Goal: Task Accomplishment & Management: Manage account settings

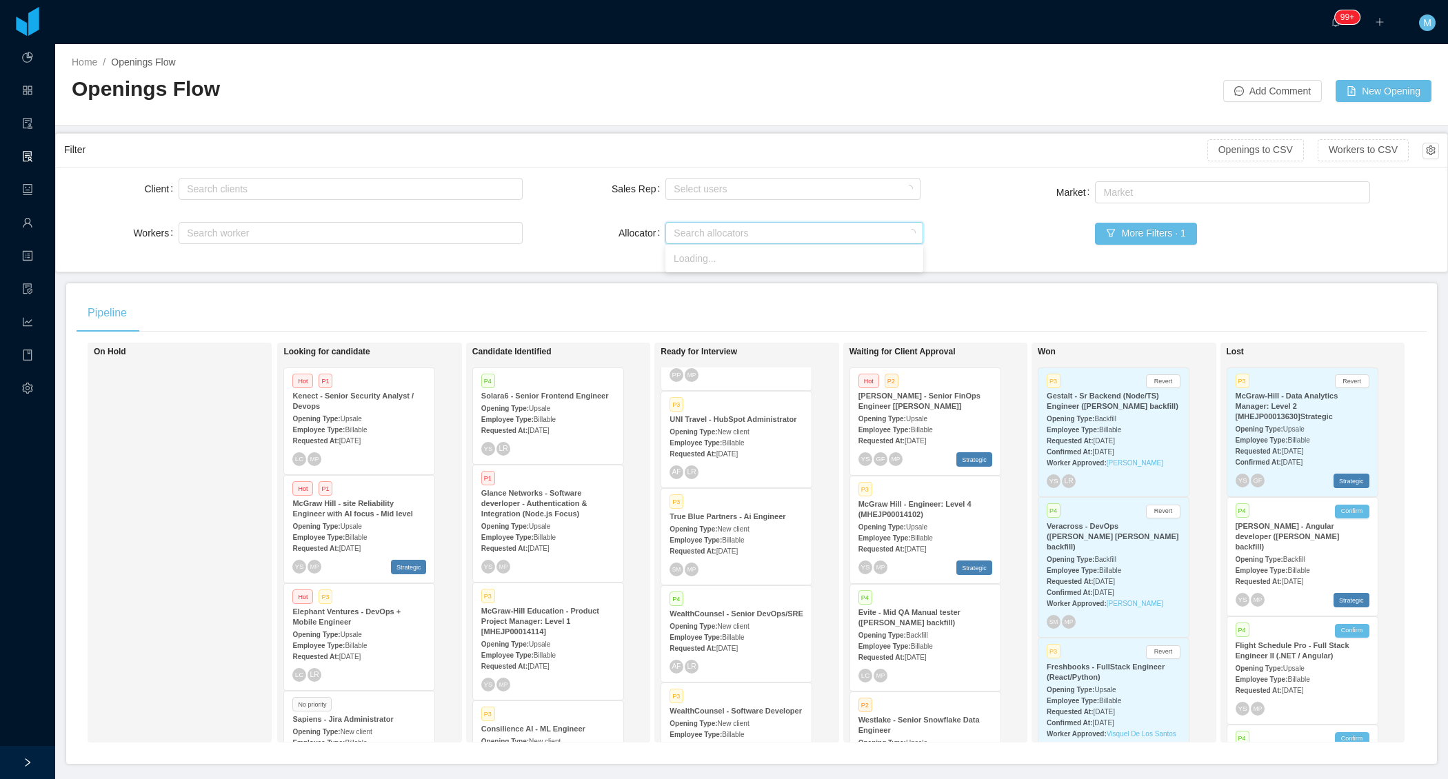
scroll to position [6703, 0]
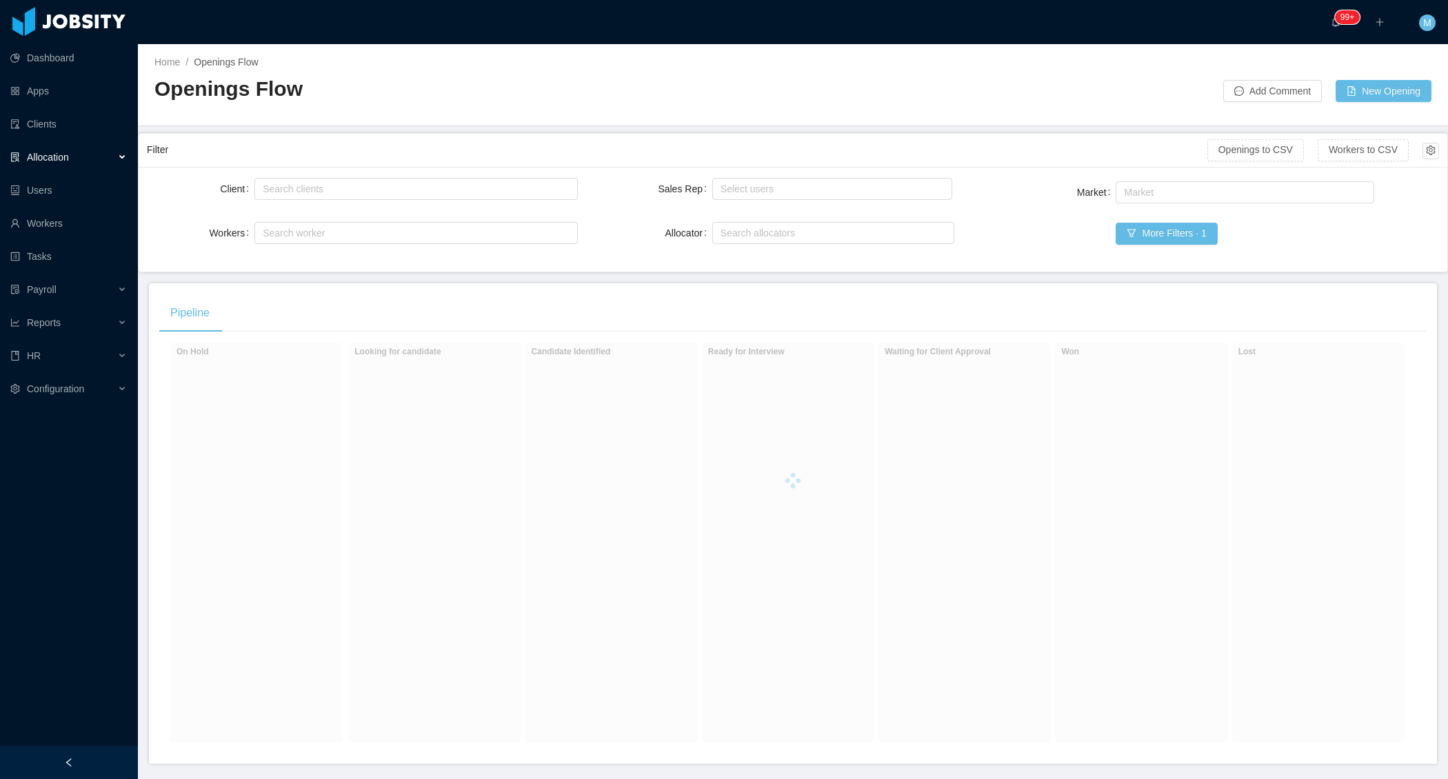
click at [50, 767] on div at bounding box center [69, 762] width 138 height 33
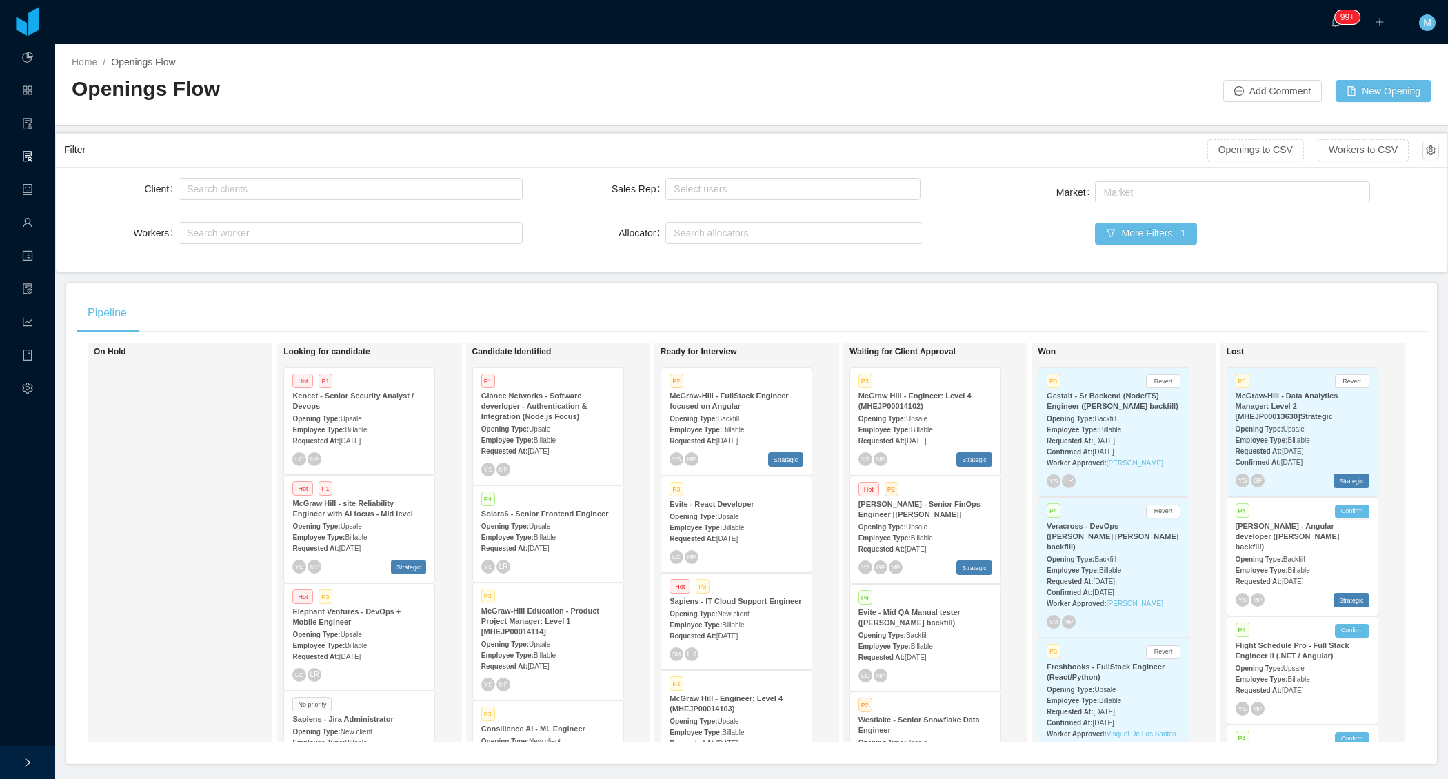
click at [510, 302] on div "Pipeline" at bounding box center [752, 313] width 1350 height 39
click at [177, 474] on div "On Hold" at bounding box center [190, 542] width 193 height 387
click at [718, 237] on div "Search allocators" at bounding box center [791, 233] width 235 height 14
type input "****"
click at [749, 263] on li "Merwin Ponce" at bounding box center [794, 258] width 258 height 22
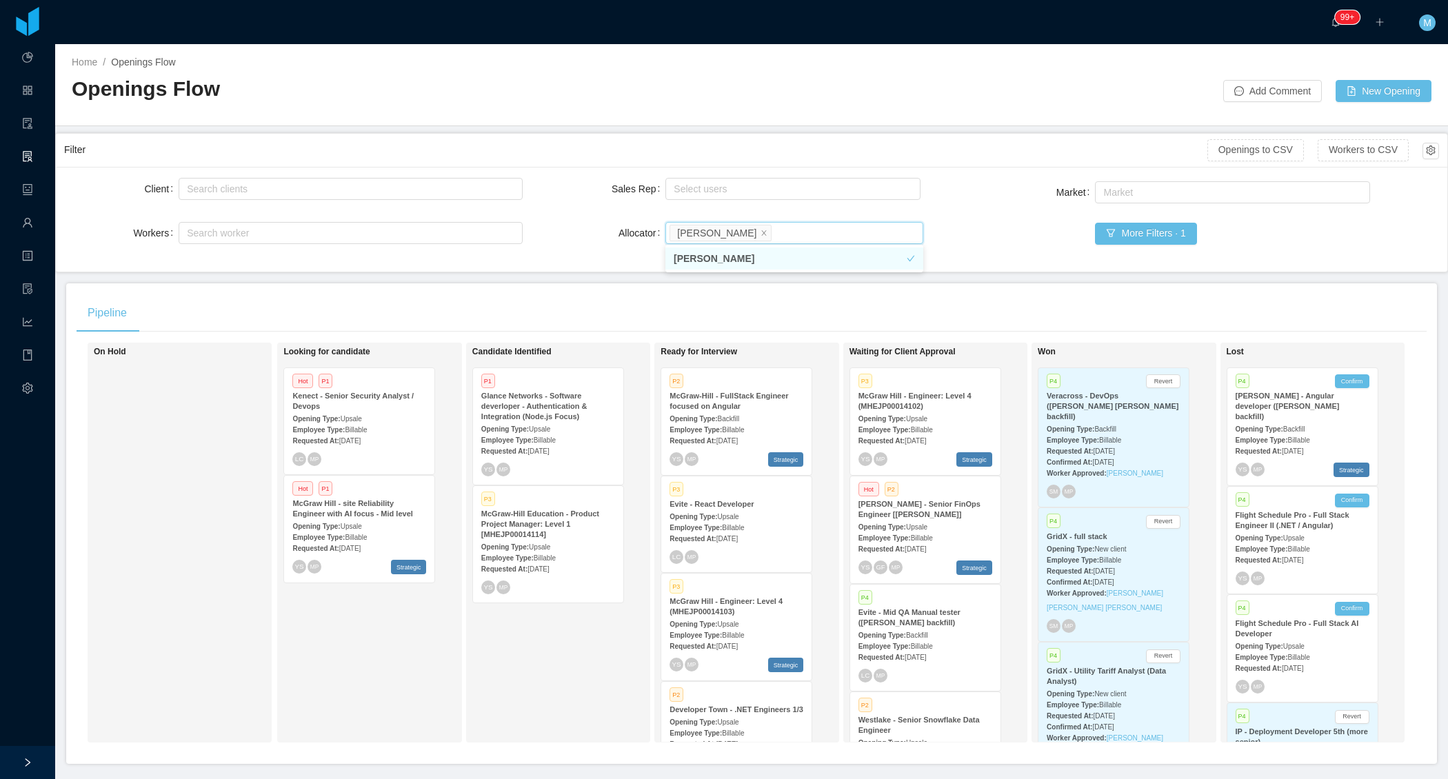
click at [346, 294] on div "Pipeline" at bounding box center [752, 313] width 1350 height 39
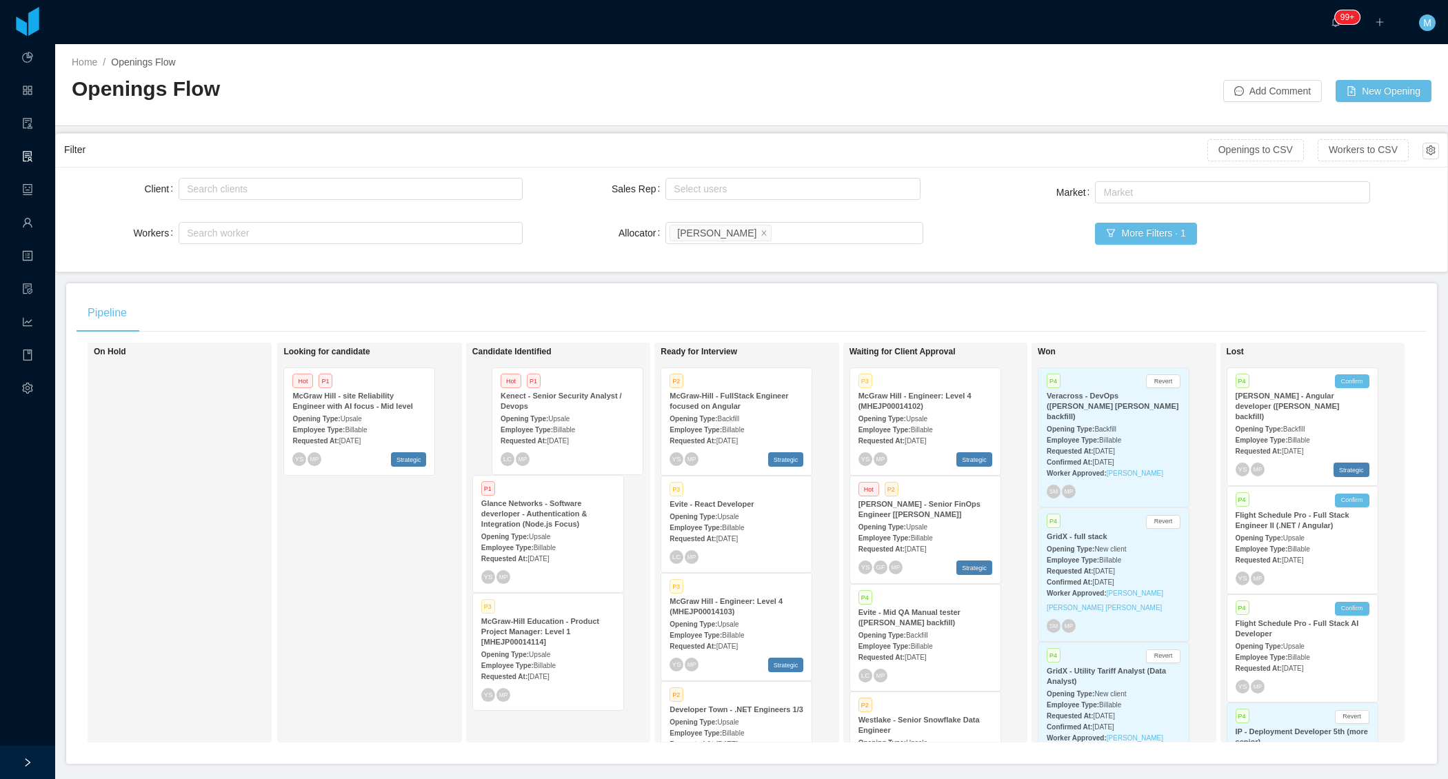
drag, startPoint x: 351, startPoint y: 414, endPoint x: 559, endPoint y: 416, distance: 208.2
click at [559, 416] on div "On Hold Looking for candidate Hot P1 Kenect - Senior Security Analyst / Devops …" at bounding box center [752, 548] width 1350 height 411
click at [549, 437] on span "Aug 25th, 2025" at bounding box center [537, 441] width 21 height 8
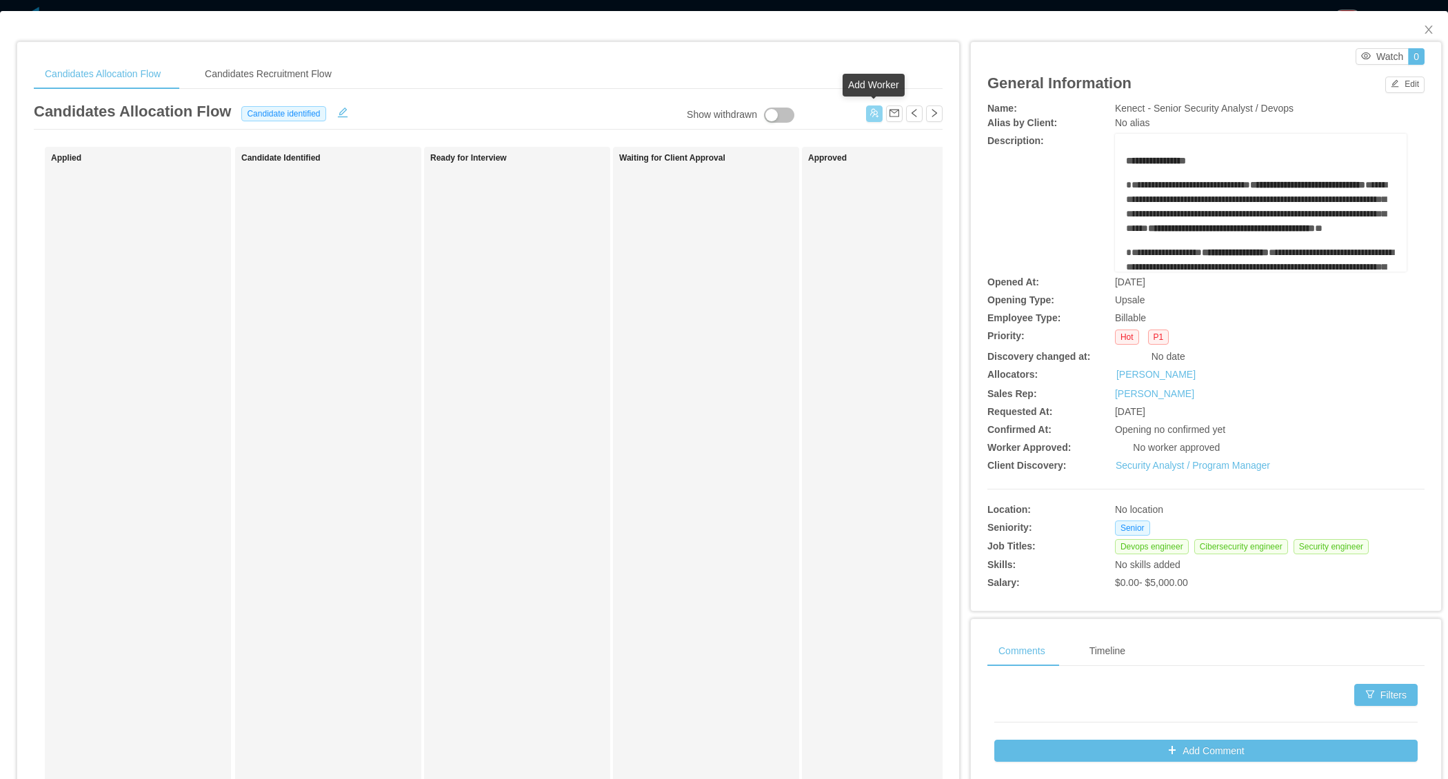
click at [872, 110] on button "button" at bounding box center [874, 113] width 17 height 17
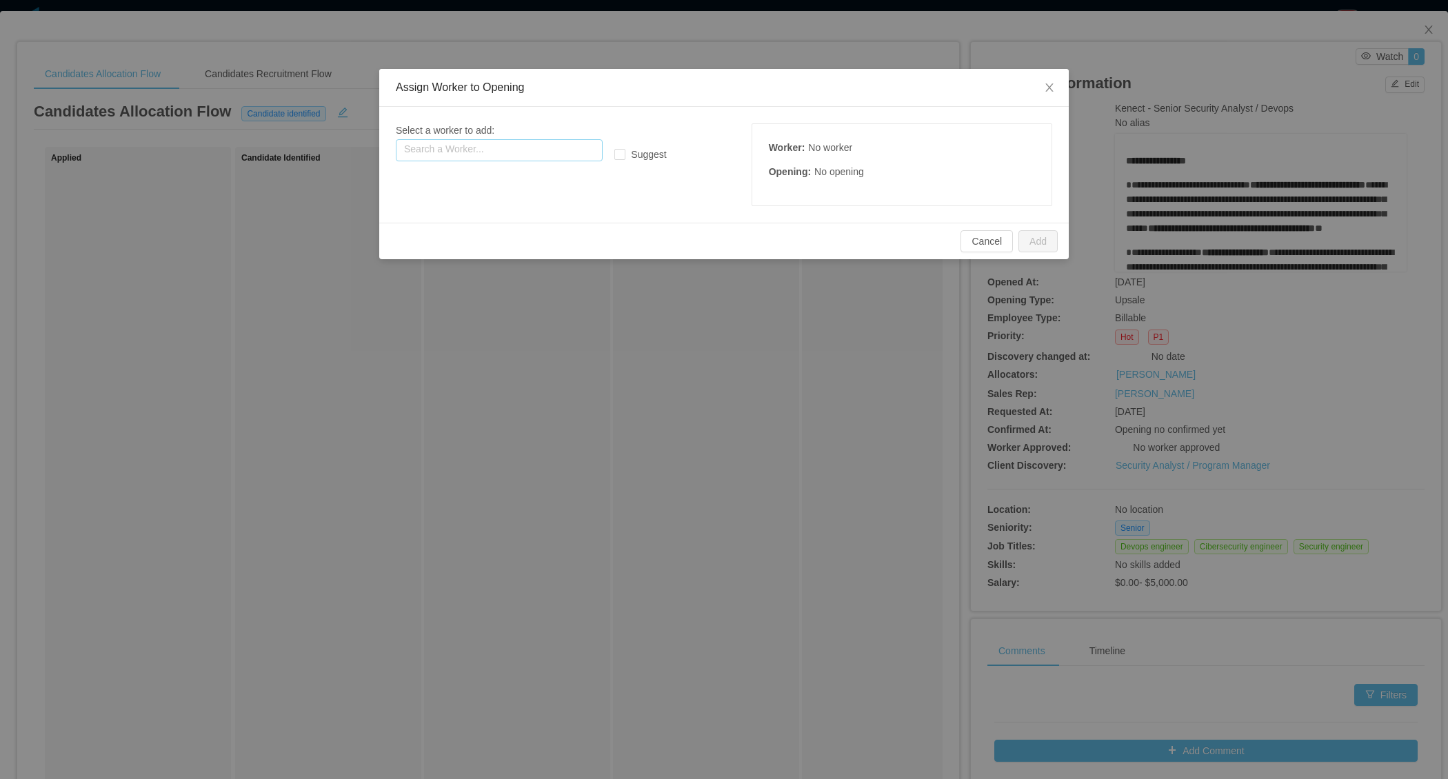
click at [549, 147] on input "text" at bounding box center [499, 150] width 207 height 22
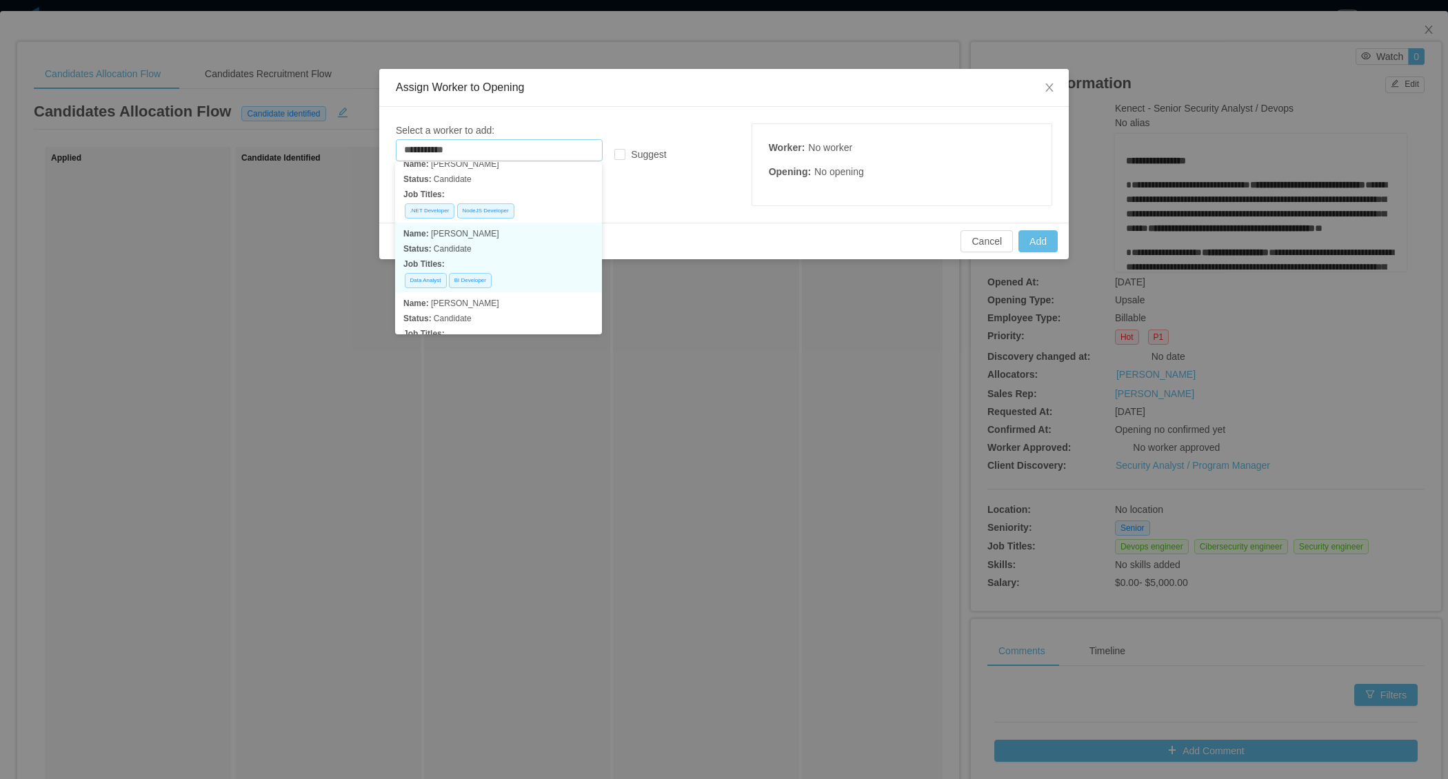
scroll to position [712, 0]
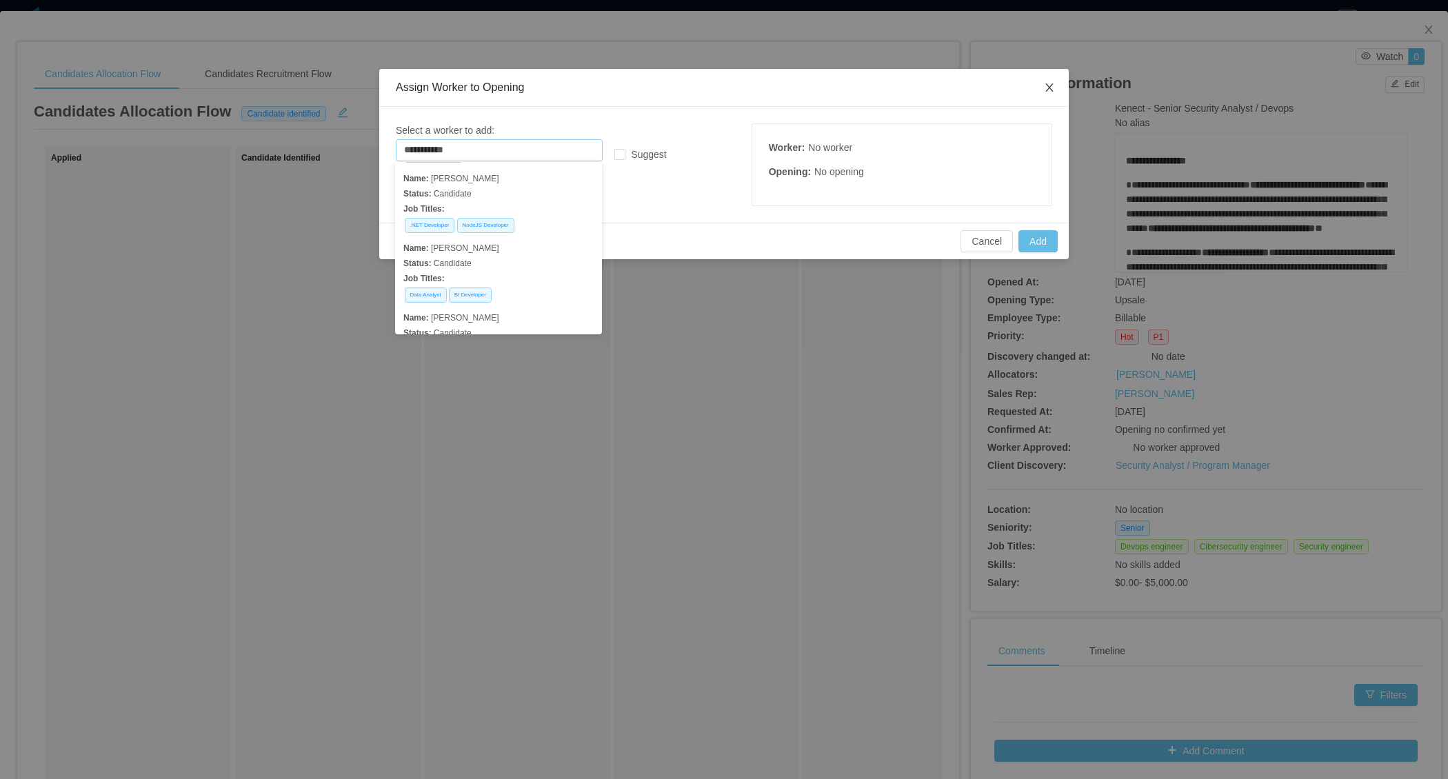
type input "**********"
click at [1059, 90] on span "Close" at bounding box center [1049, 88] width 39 height 39
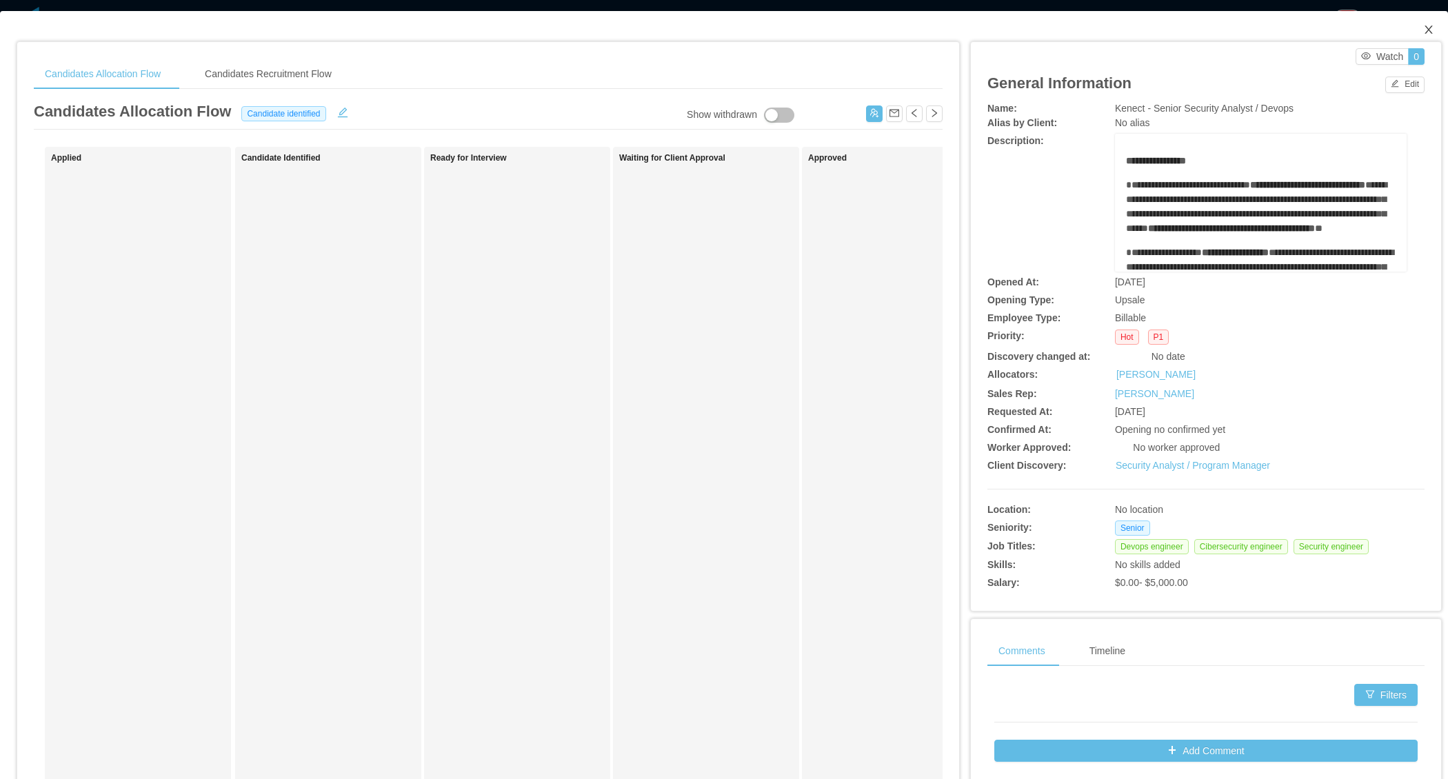
click at [1429, 30] on icon "icon: close" at bounding box center [1428, 29] width 11 height 11
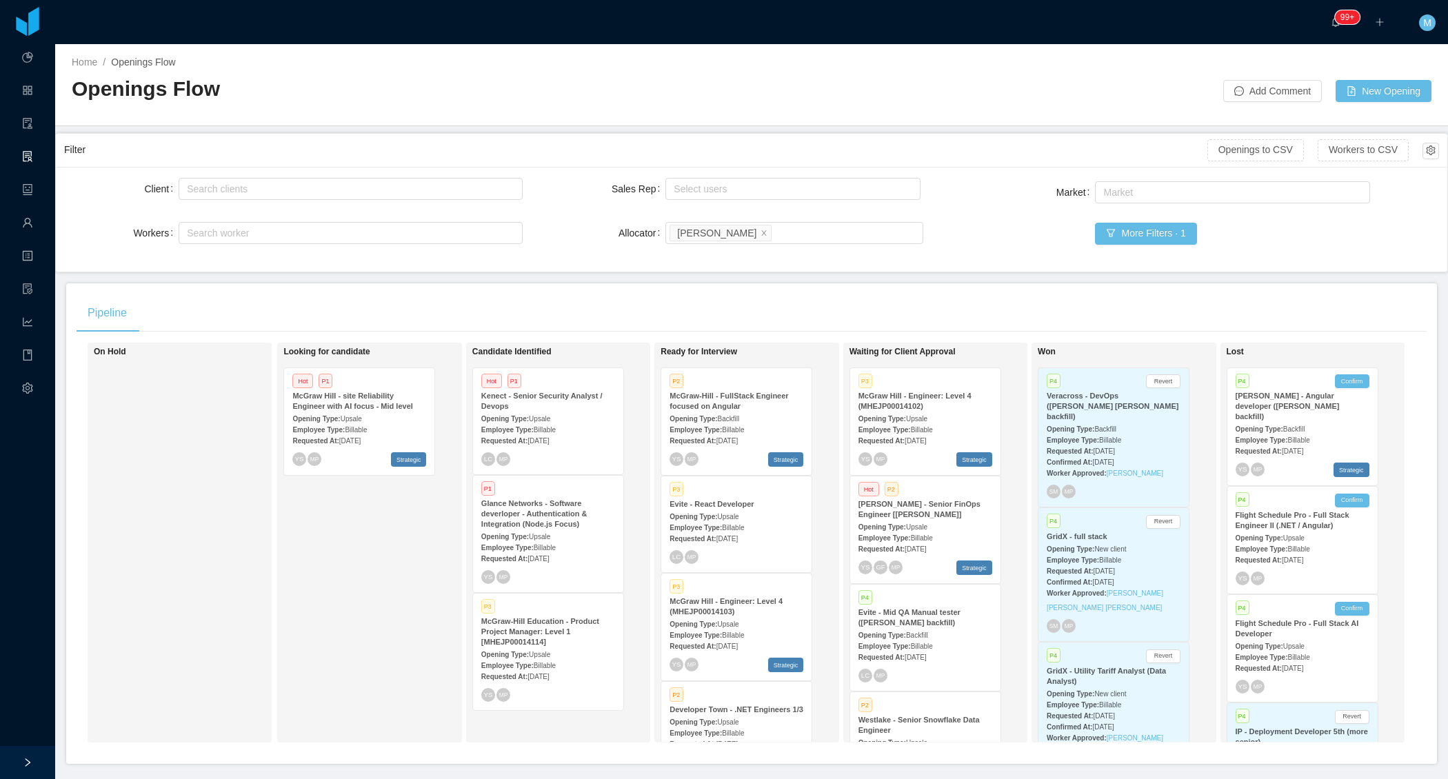
scroll to position [372, 0]
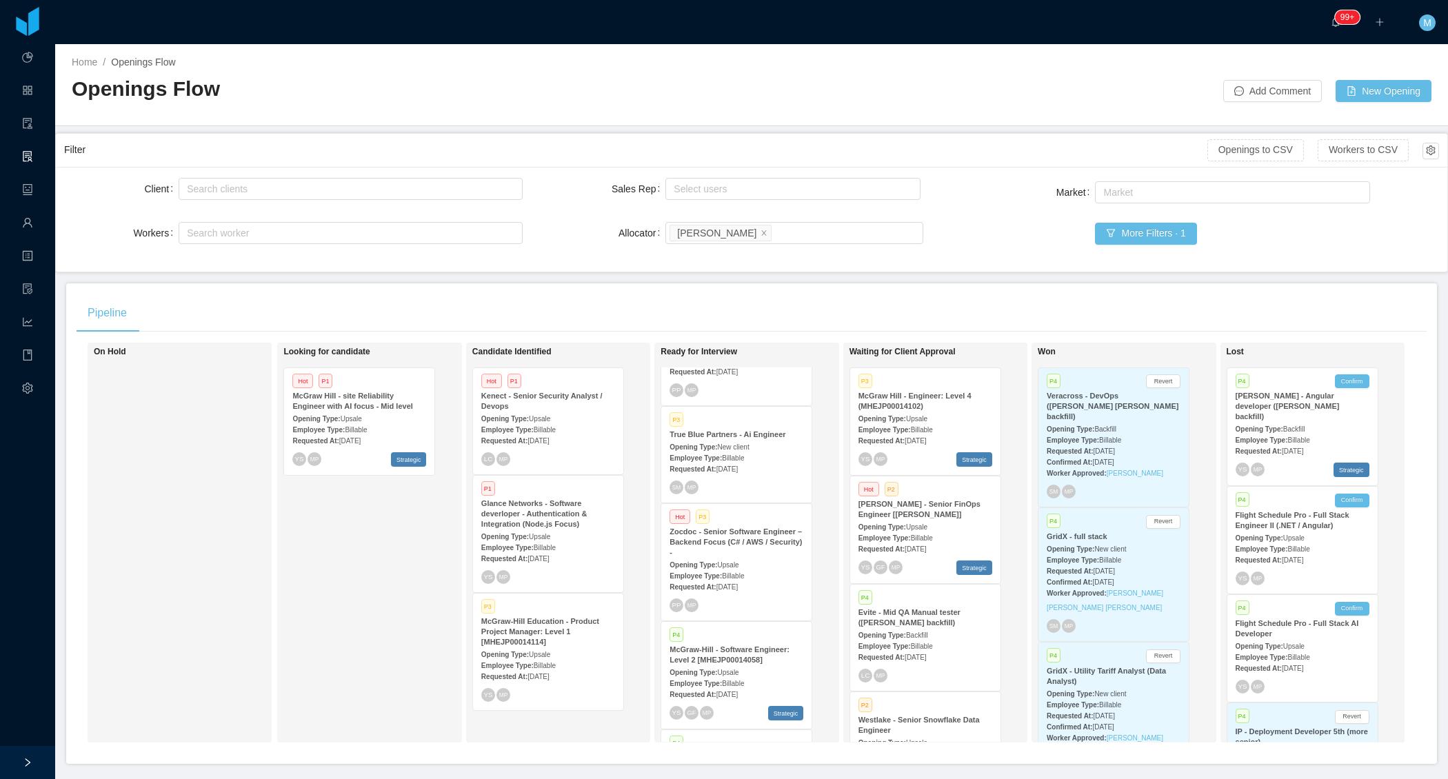
click at [762, 558] on div "Zocdoc - Senior Software Engineer – Backend Focus (C# / AWS / Security) -" at bounding box center [736, 542] width 134 height 31
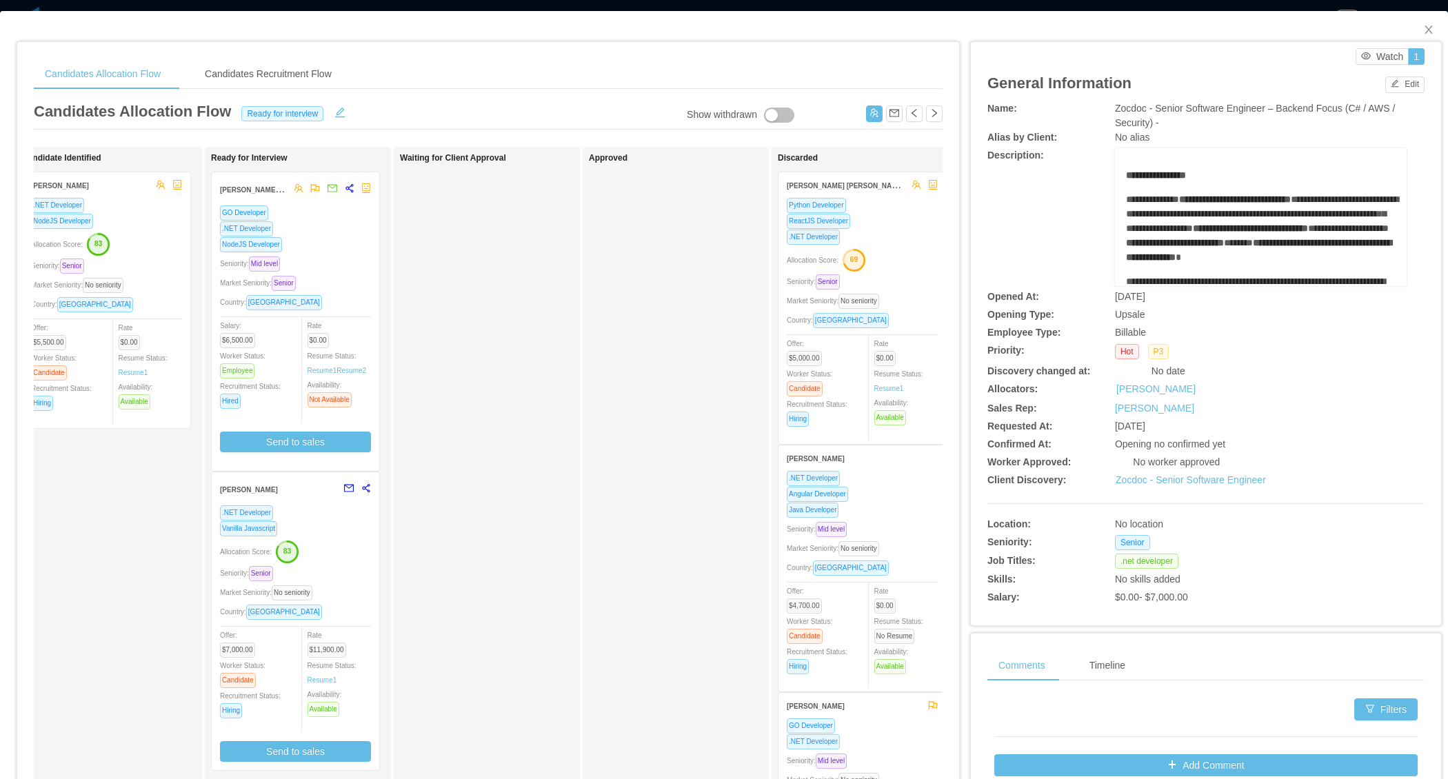
scroll to position [0, 224]
click at [159, 299] on div "Country: Brazil" at bounding box center [101, 304] width 151 height 16
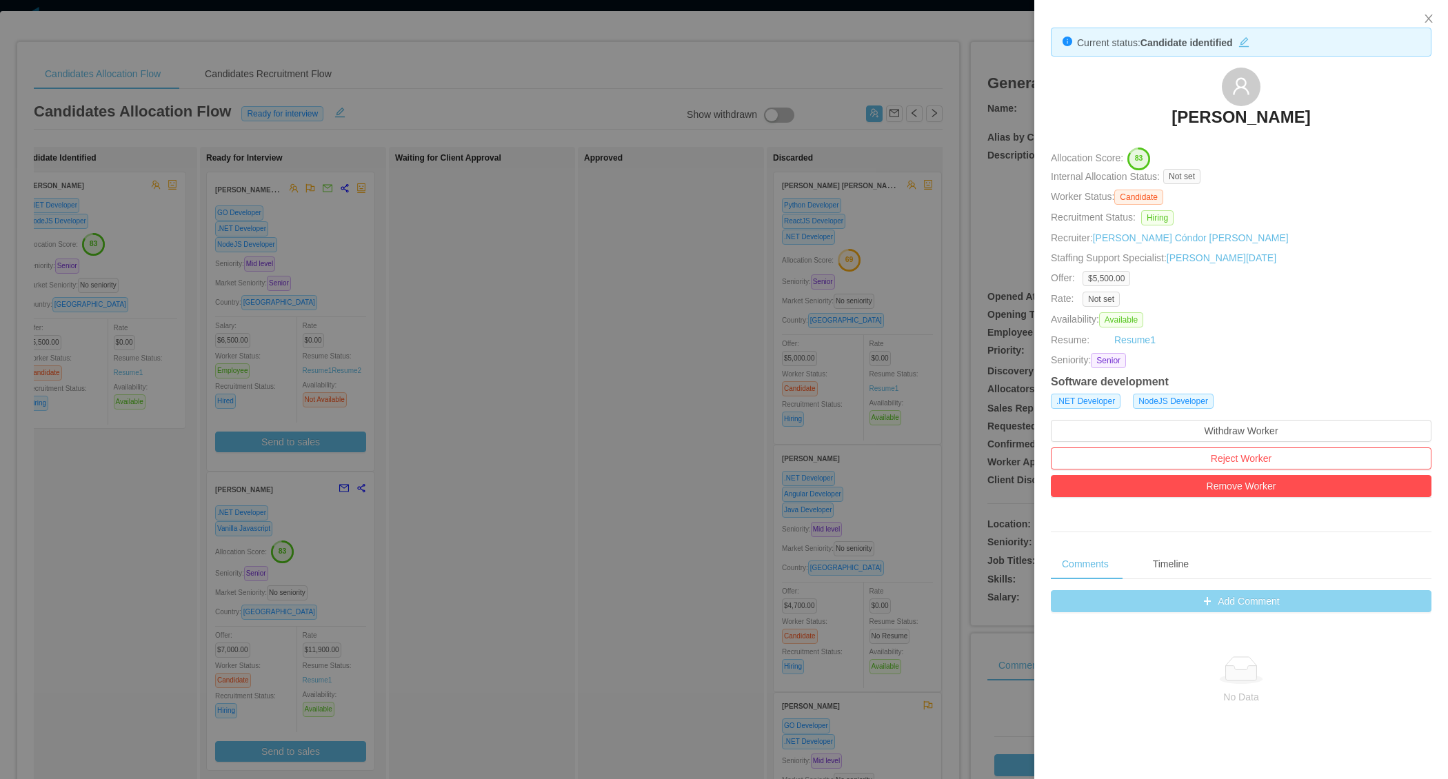
click at [1228, 599] on button "Add Comment" at bounding box center [1241, 601] width 381 height 22
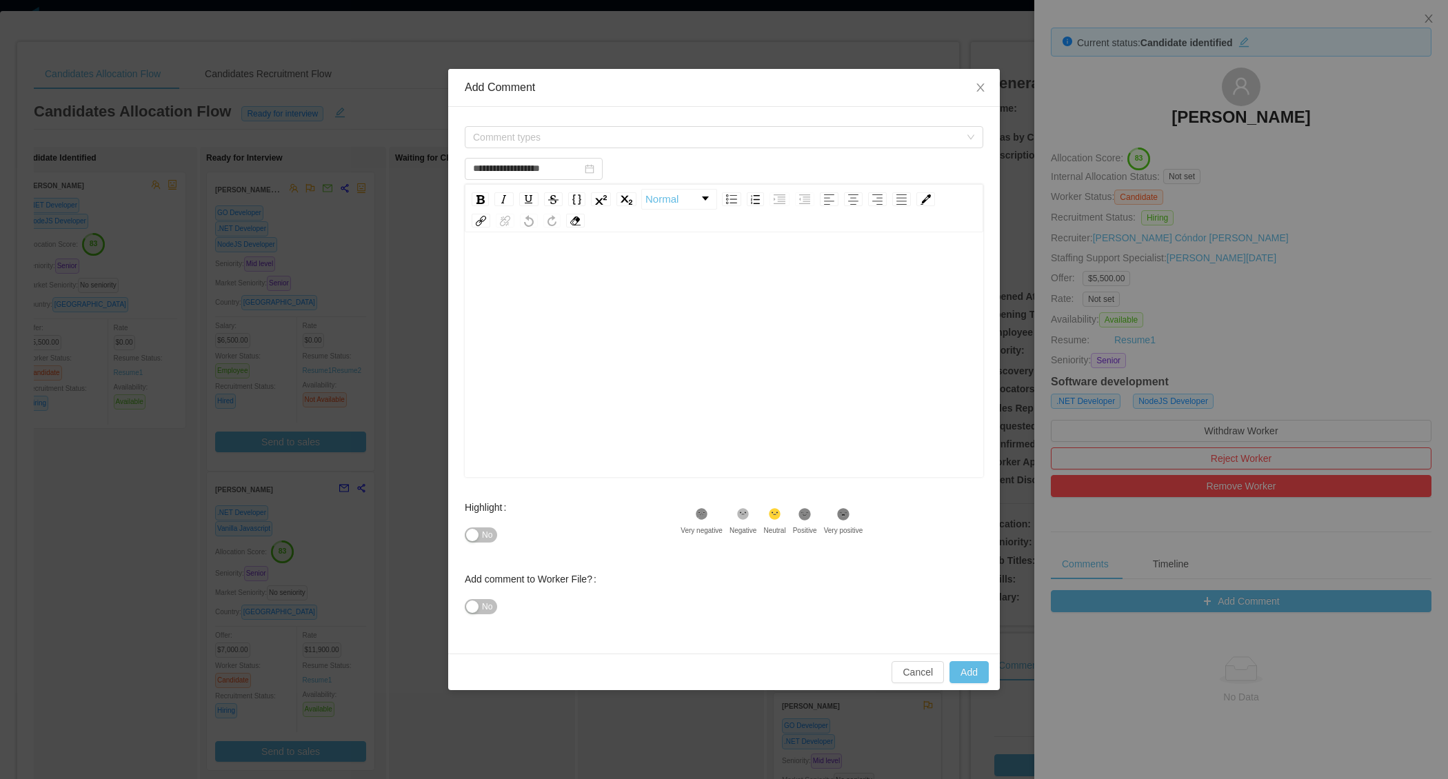
click at [581, 322] on div "rdw-editor" at bounding box center [724, 376] width 497 height 241
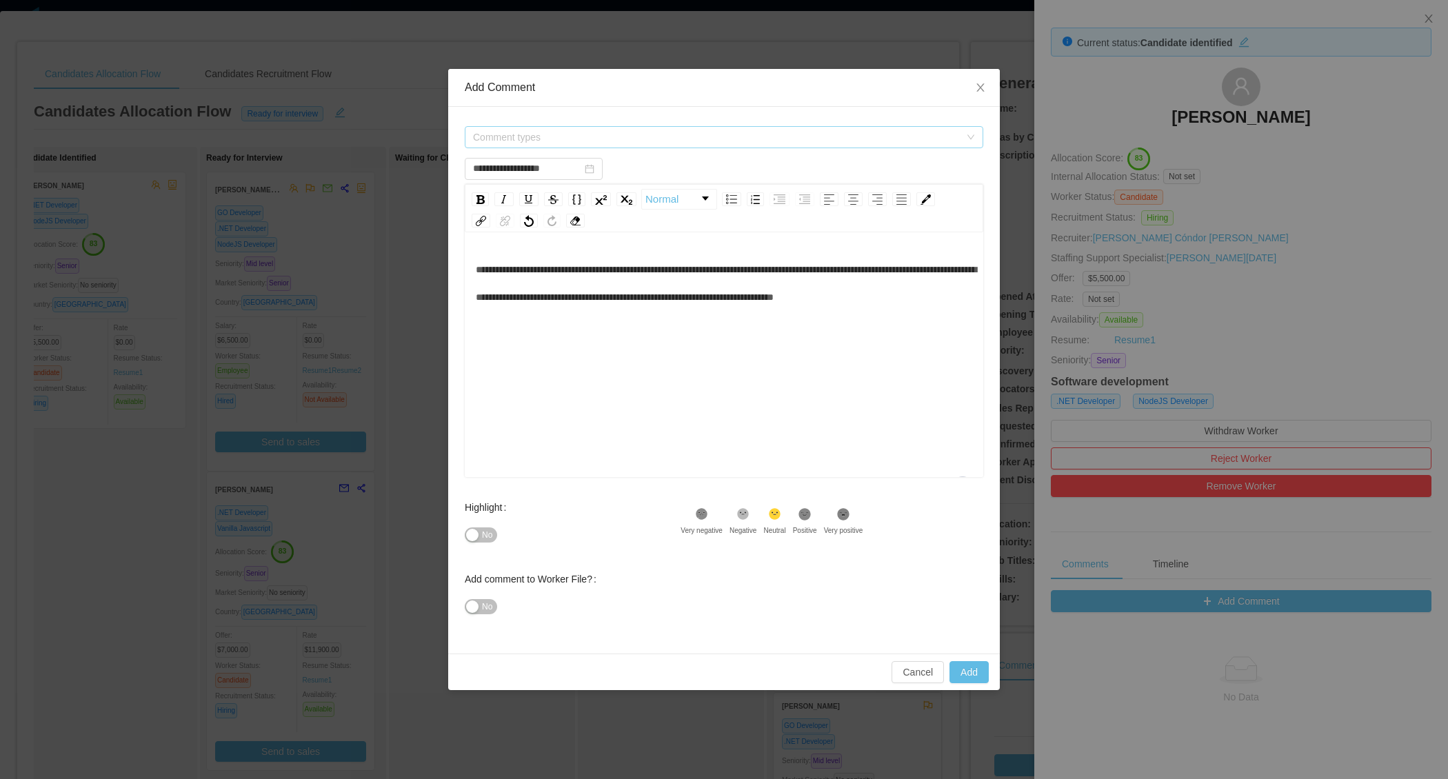
type input "**********"
click at [587, 134] on span "Comment types" at bounding box center [716, 137] width 487 height 14
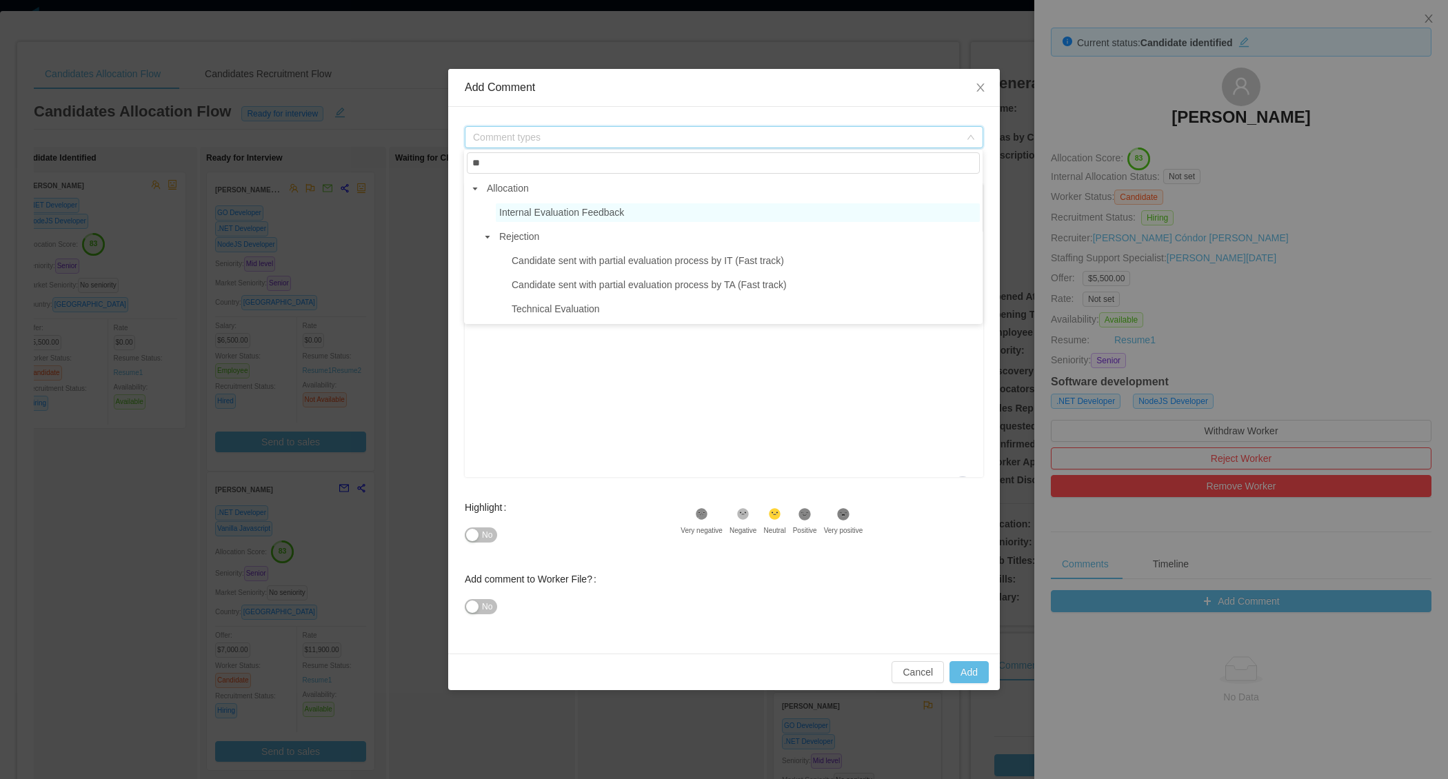
type input "**"
click at [573, 214] on span "Internal Evaluation Feedback" at bounding box center [561, 212] width 125 height 11
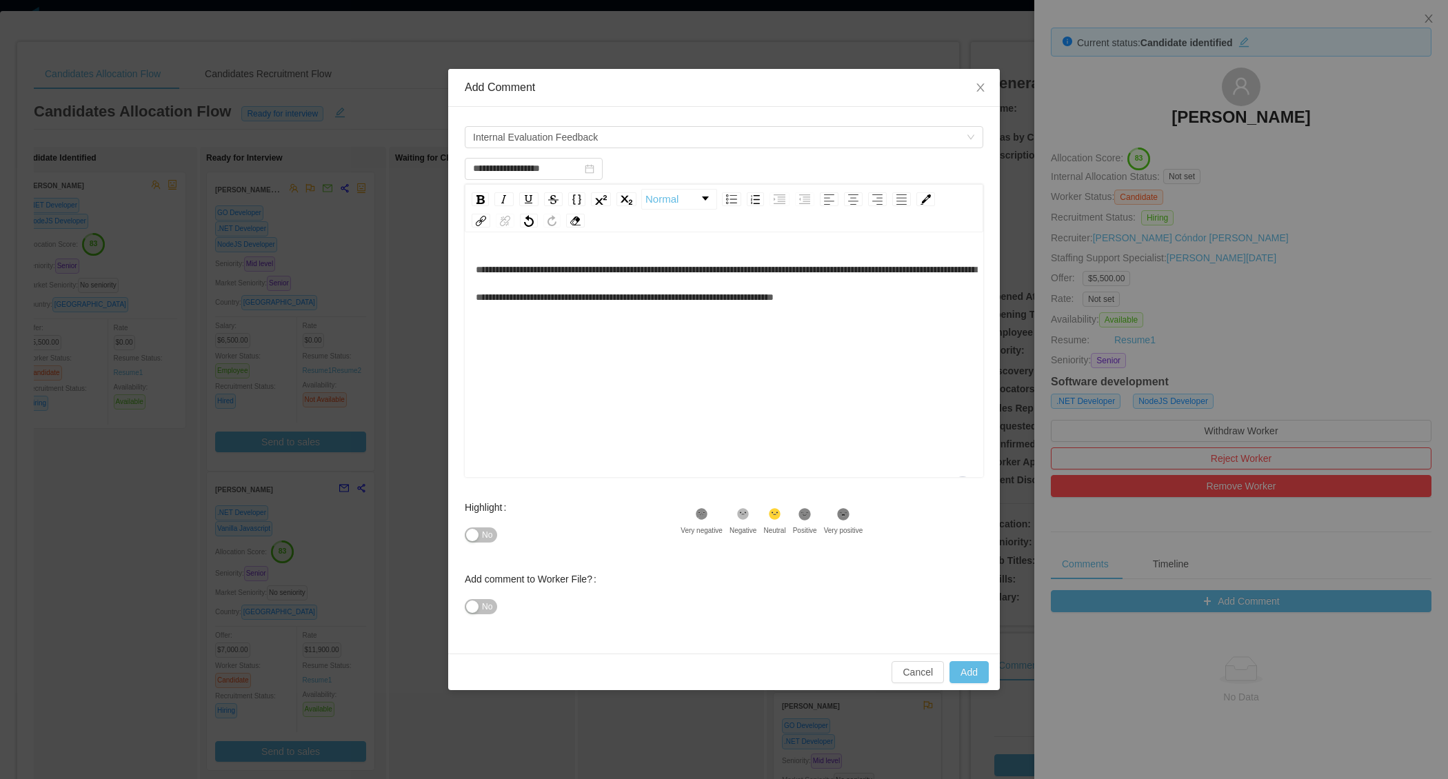
click at [478, 610] on button "No" at bounding box center [481, 606] width 32 height 15
click at [969, 675] on button "Add" at bounding box center [968, 672] width 39 height 22
type input "**********"
click at [627, 311] on div "**********" at bounding box center [724, 283] width 497 height 55
type input "**********"
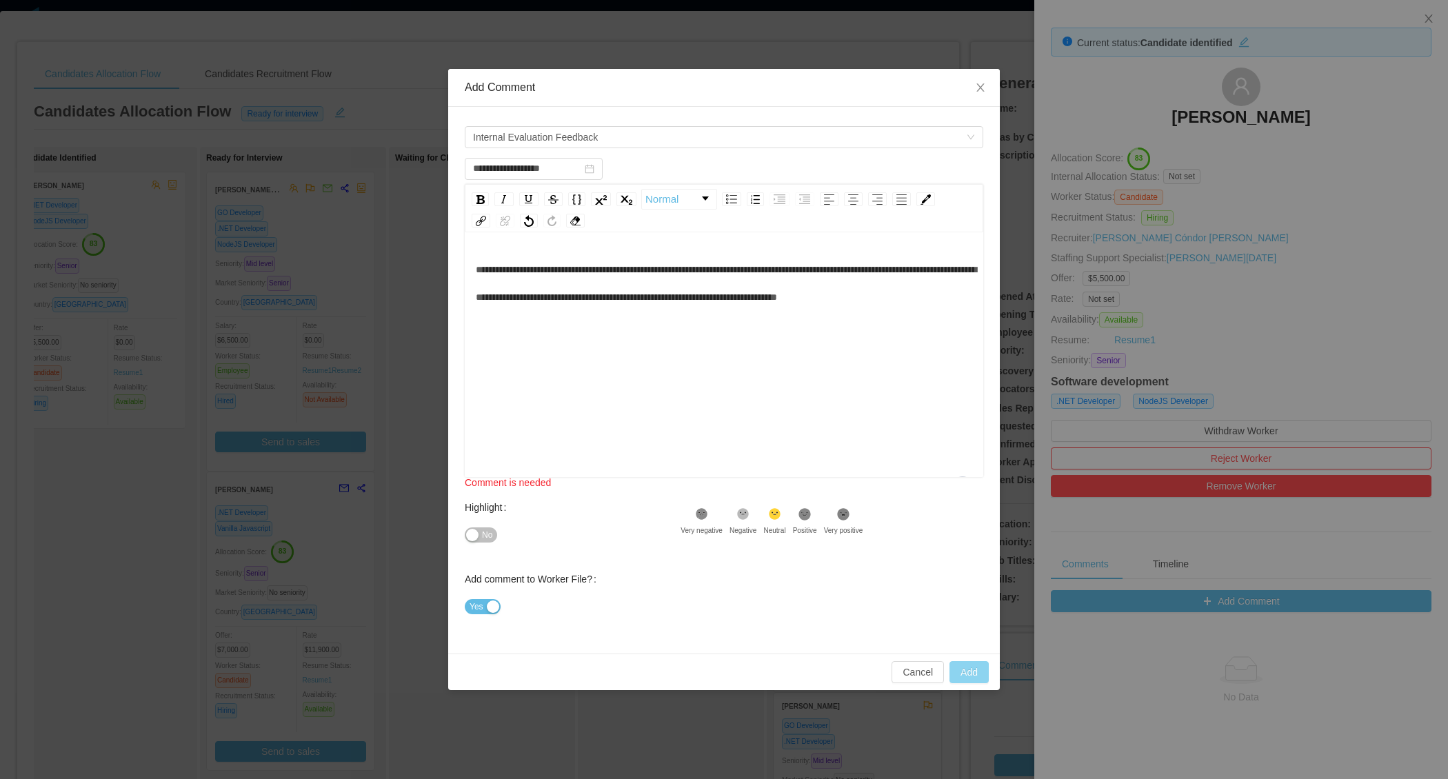
click at [967, 669] on button "Add" at bounding box center [968, 672] width 39 height 22
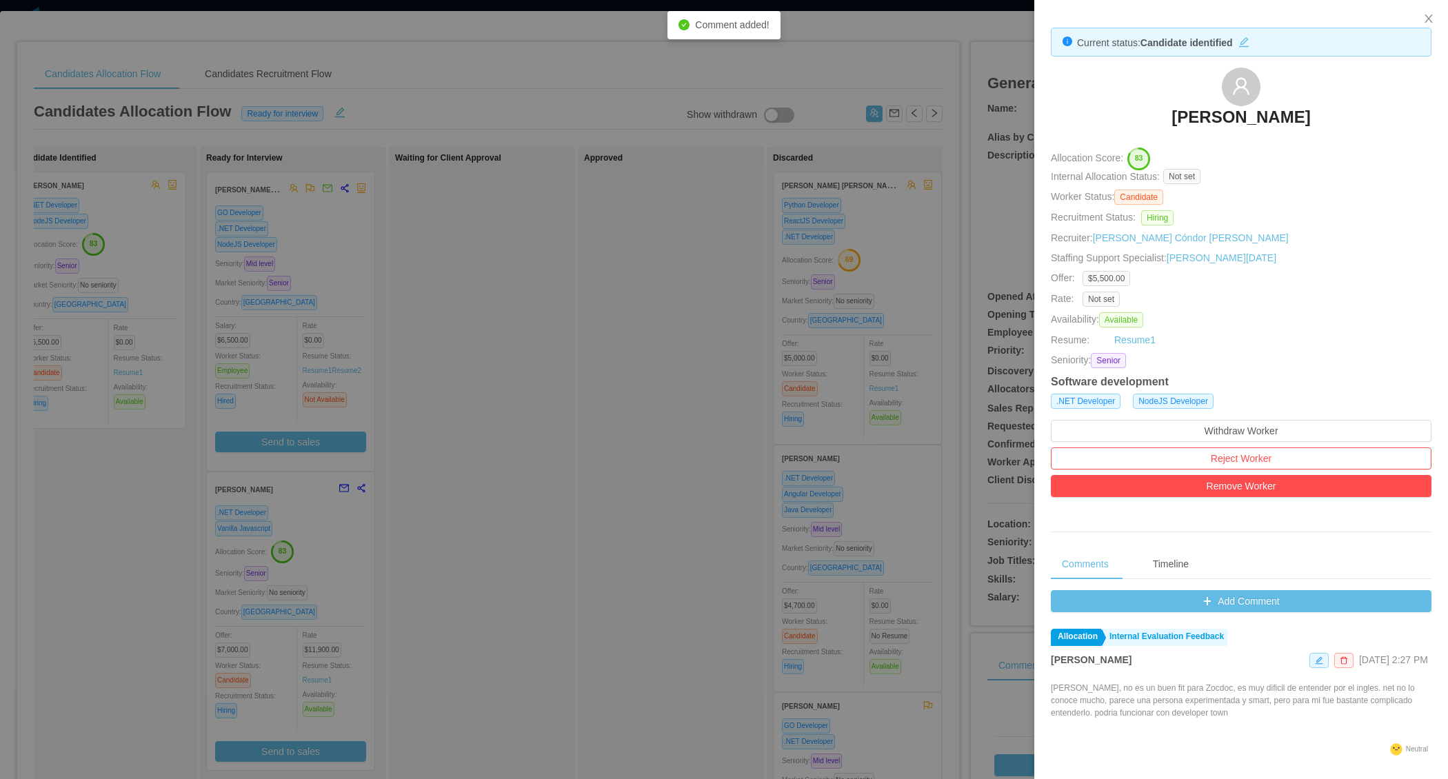
click at [547, 468] on div at bounding box center [724, 389] width 1448 height 779
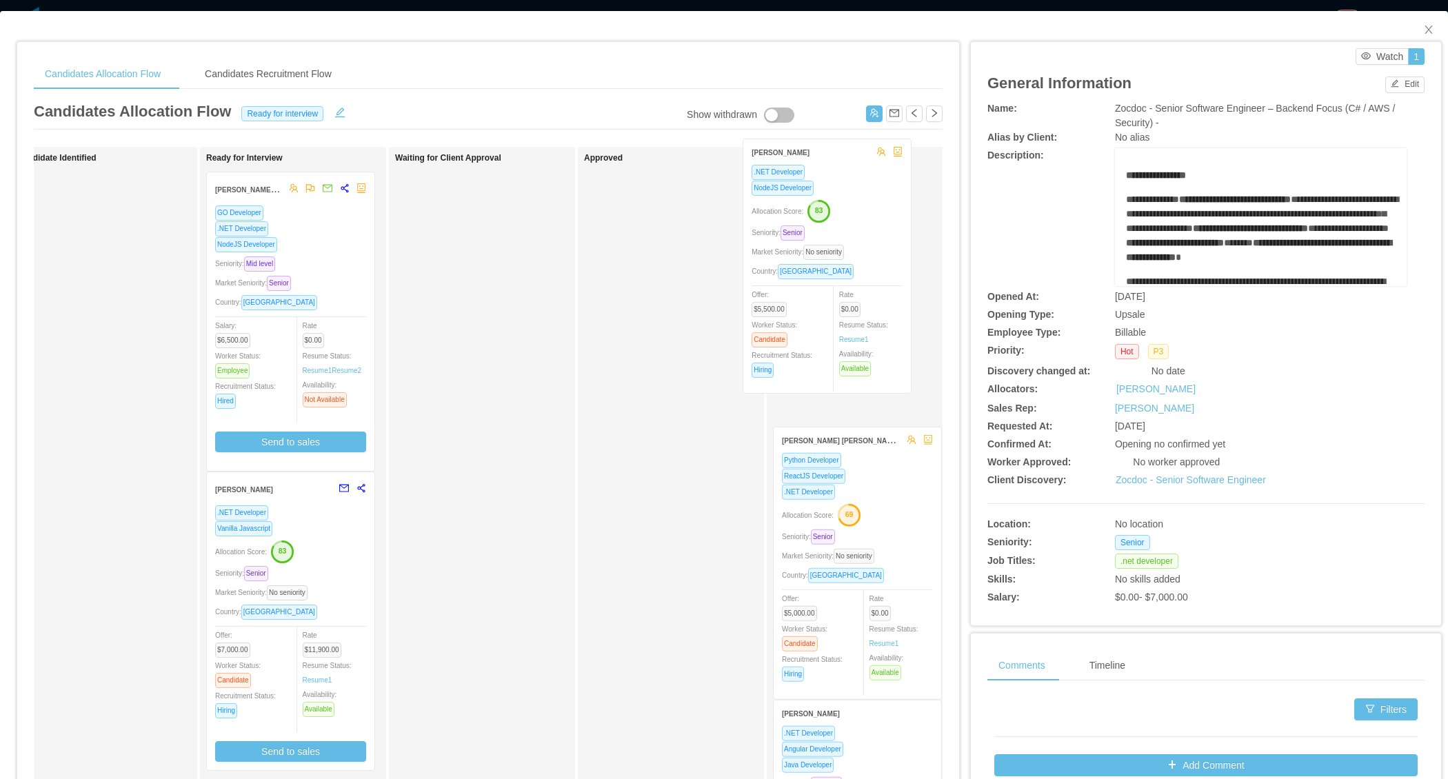
drag, startPoint x: 104, startPoint y: 315, endPoint x: 829, endPoint y: 283, distance: 725.3
click at [830, 283] on div "Applied Candidate Identified Julio Lemes .NET Developer NodeJS Developer Alloca…" at bounding box center [488, 497] width 909 height 700
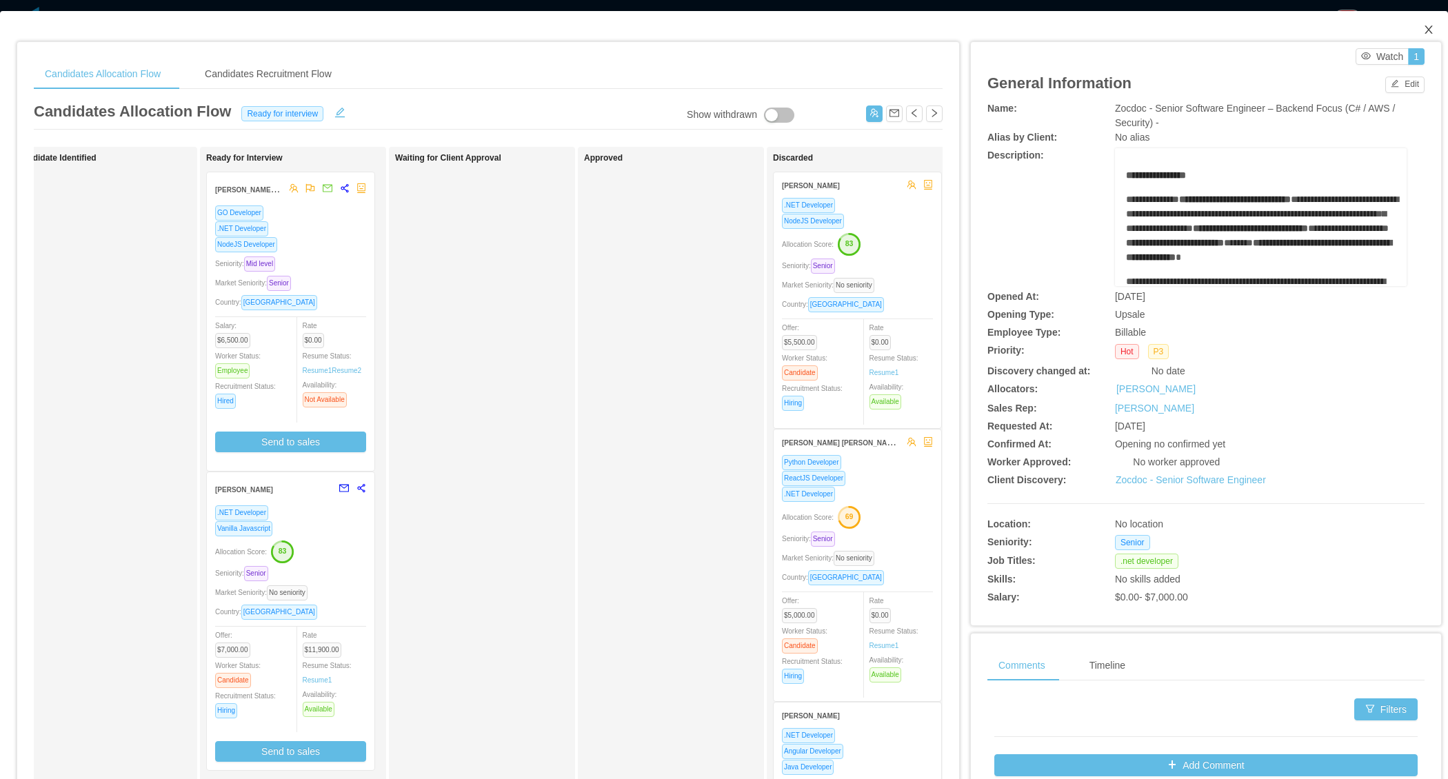
click at [1426, 29] on icon "icon: close" at bounding box center [1428, 30] width 8 height 8
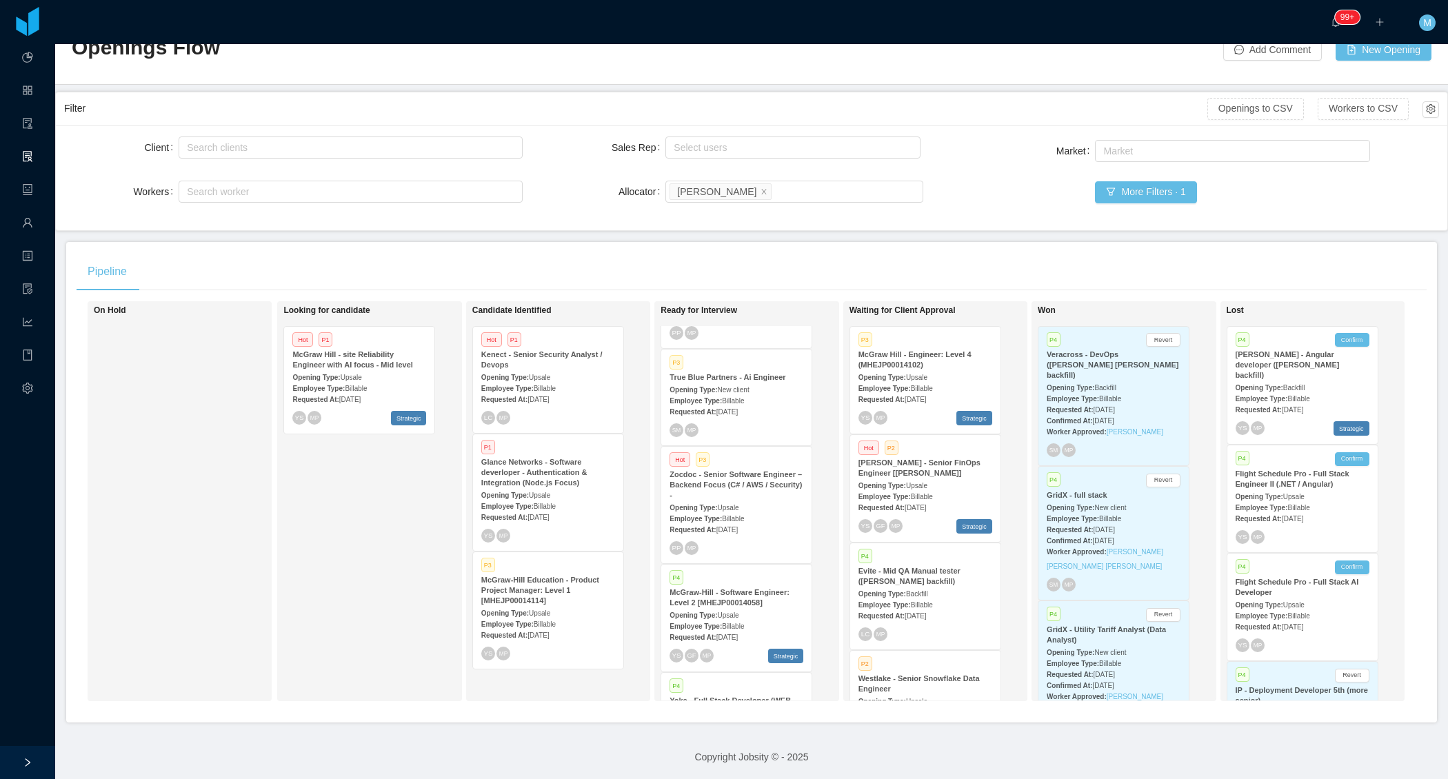
scroll to position [397, 0]
click at [569, 498] on div "Employee Type: Billable" at bounding box center [548, 505] width 134 height 14
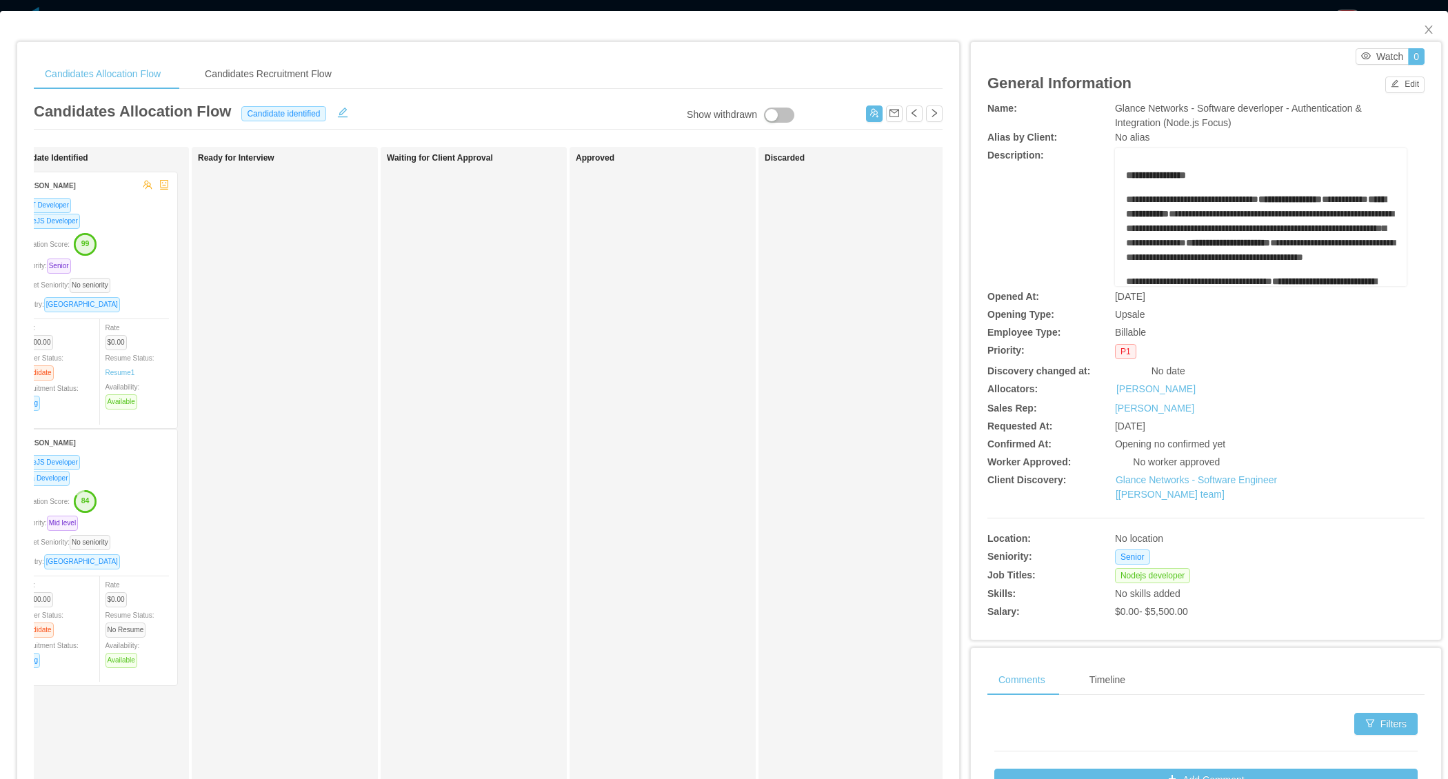
scroll to position [0, 219]
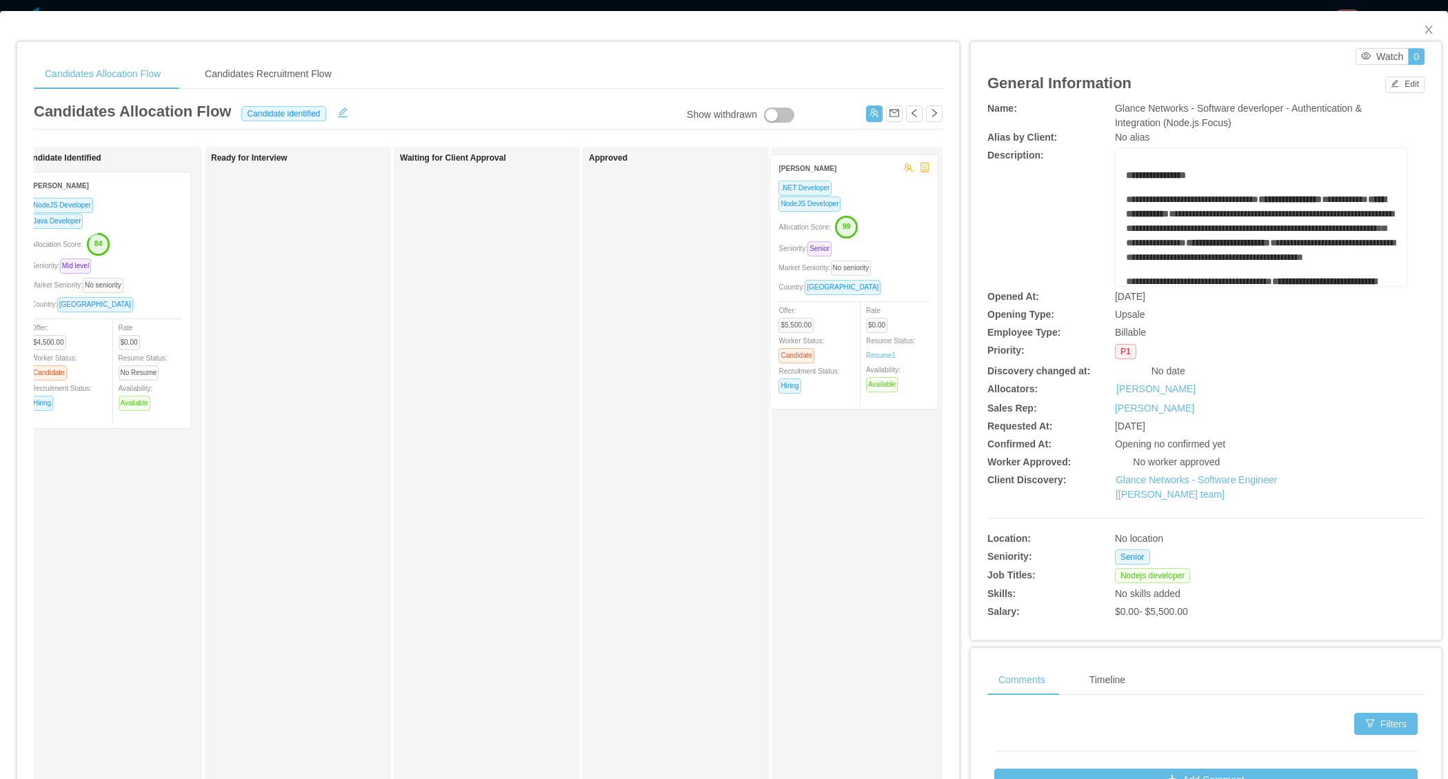
drag, startPoint x: 156, startPoint y: 309, endPoint x: 906, endPoint y: 293, distance: 749.6
click at [906, 292] on div "Applied Candidate Identified Julio Lemes .NET Developer NodeJS Developer Alloca…" at bounding box center [488, 497] width 909 height 700
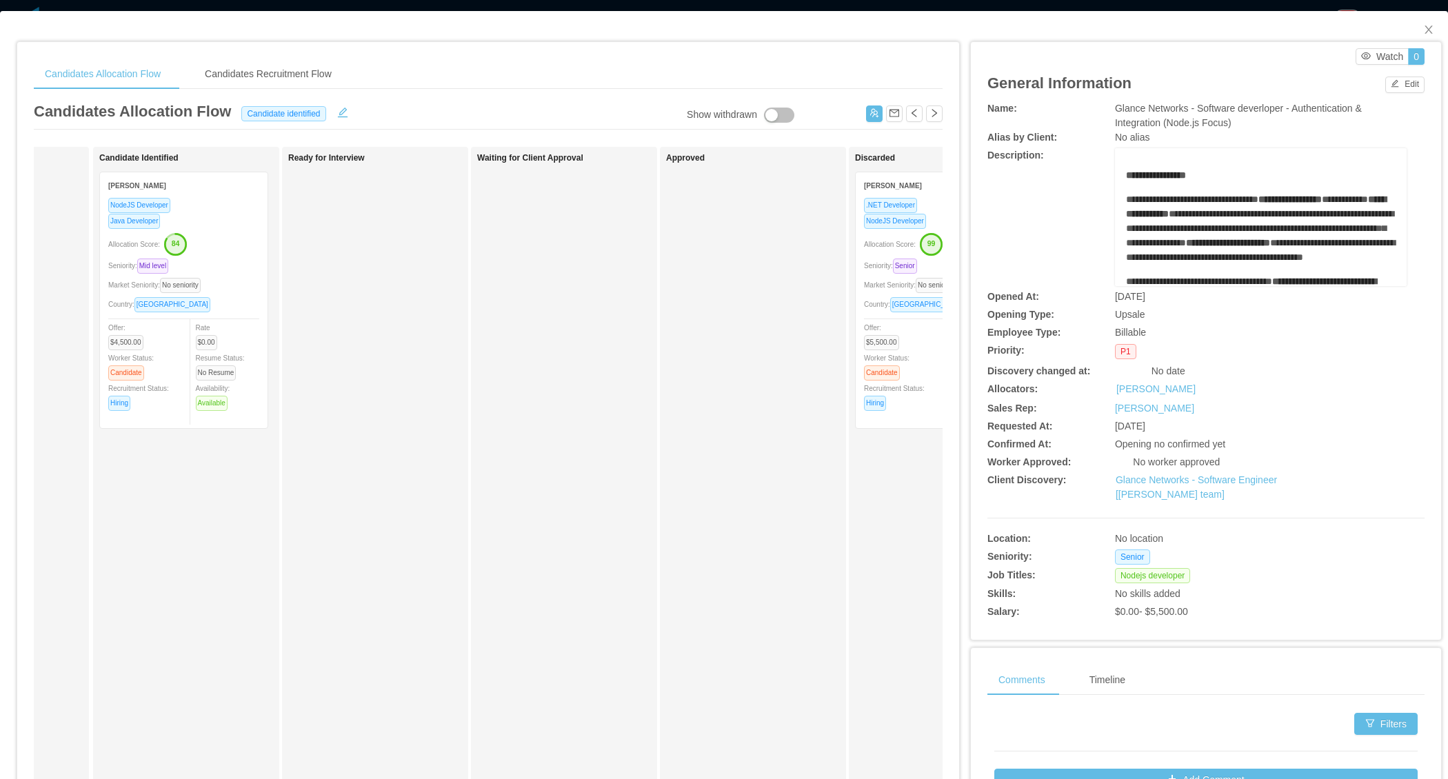
scroll to position [0, 140]
click at [1429, 21] on span "Close" at bounding box center [1428, 30] width 39 height 39
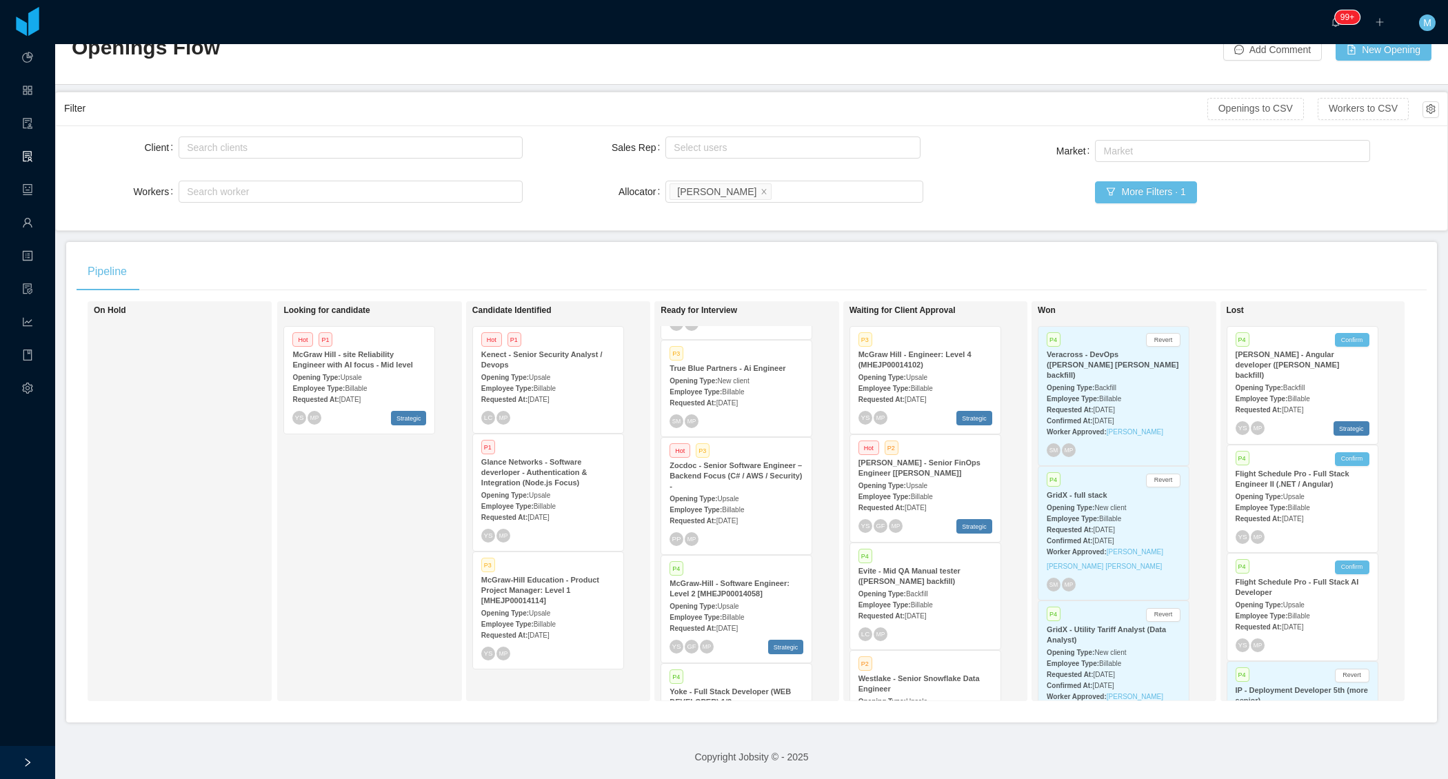
click at [372, 556] on div "Looking for candidate Hot P1 McGraw Hill - site Reliability Engineer with AI fo…" at bounding box center [379, 500] width 193 height 387
click at [377, 585] on div "Looking for candidate Hot P1 McGraw Hill - site Reliability Engineer with AI fo…" at bounding box center [379, 500] width 193 height 387
click at [386, 584] on div "Looking for candidate Hot P1 McGraw Hill - site Reliability Engineer with AI fo…" at bounding box center [379, 500] width 193 height 387
click at [315, 538] on div "Looking for candidate Hot P1 McGraw Hill - site Reliability Engineer with AI fo…" at bounding box center [379, 500] width 193 height 387
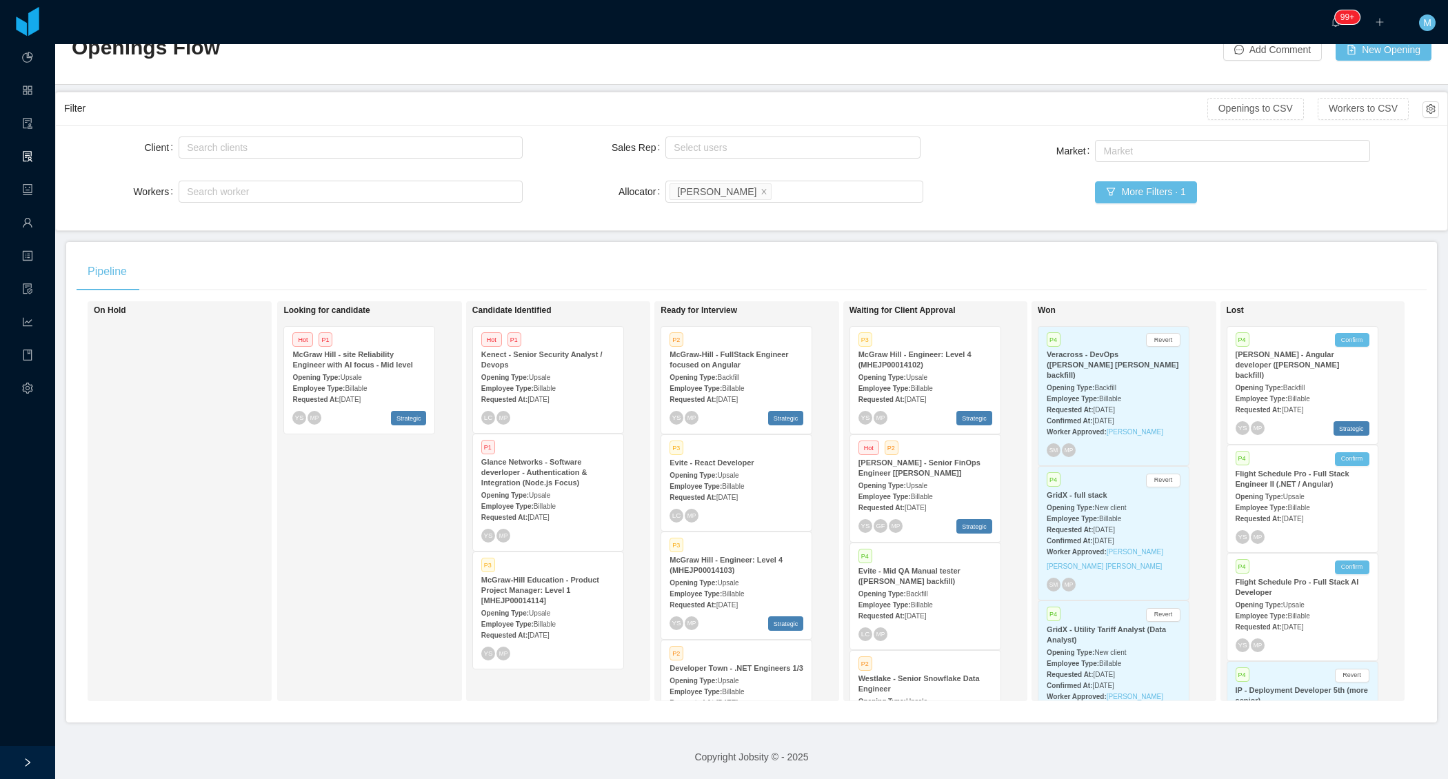
click at [698, 485] on strong "Employee Type:" at bounding box center [695, 487] width 52 height 8
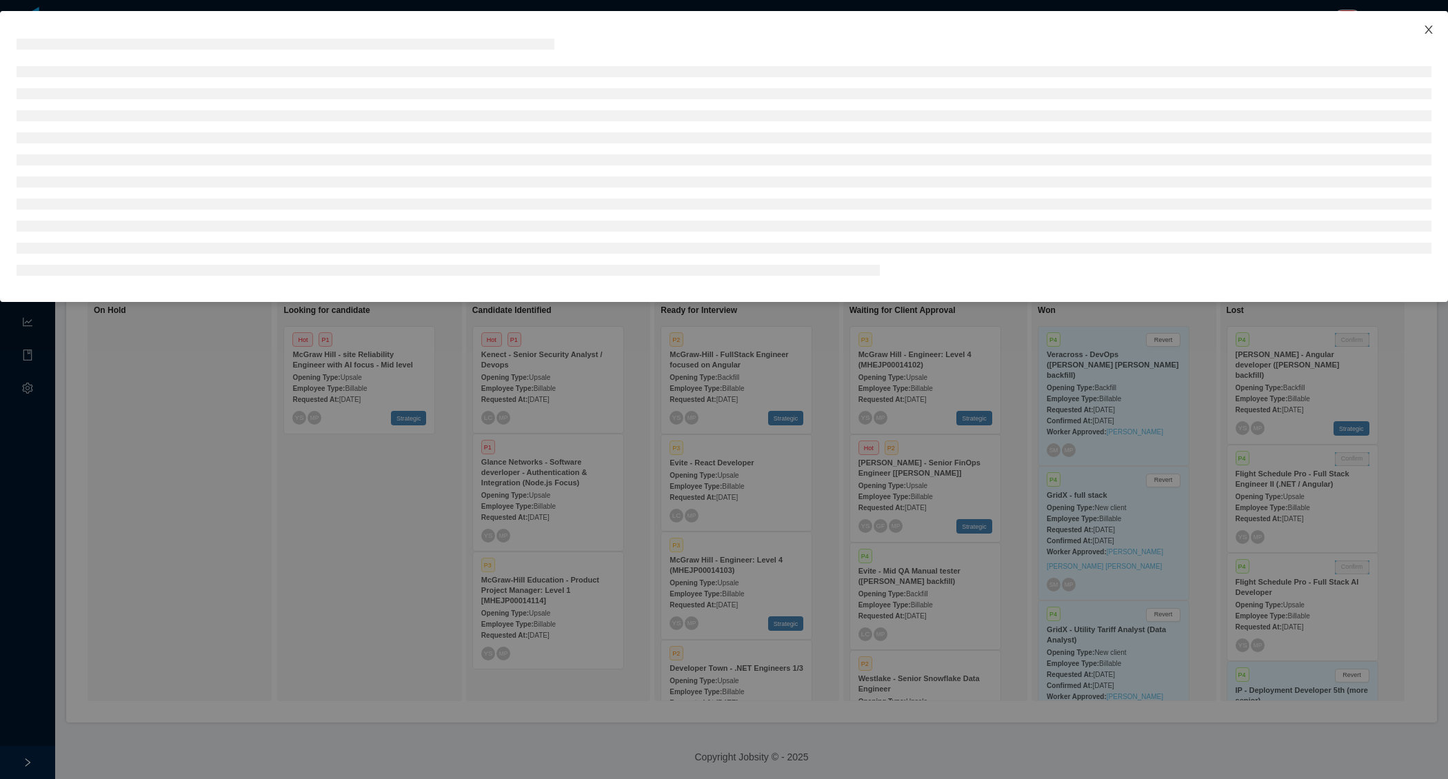
click at [1427, 29] on icon "icon: close" at bounding box center [1428, 30] width 8 height 8
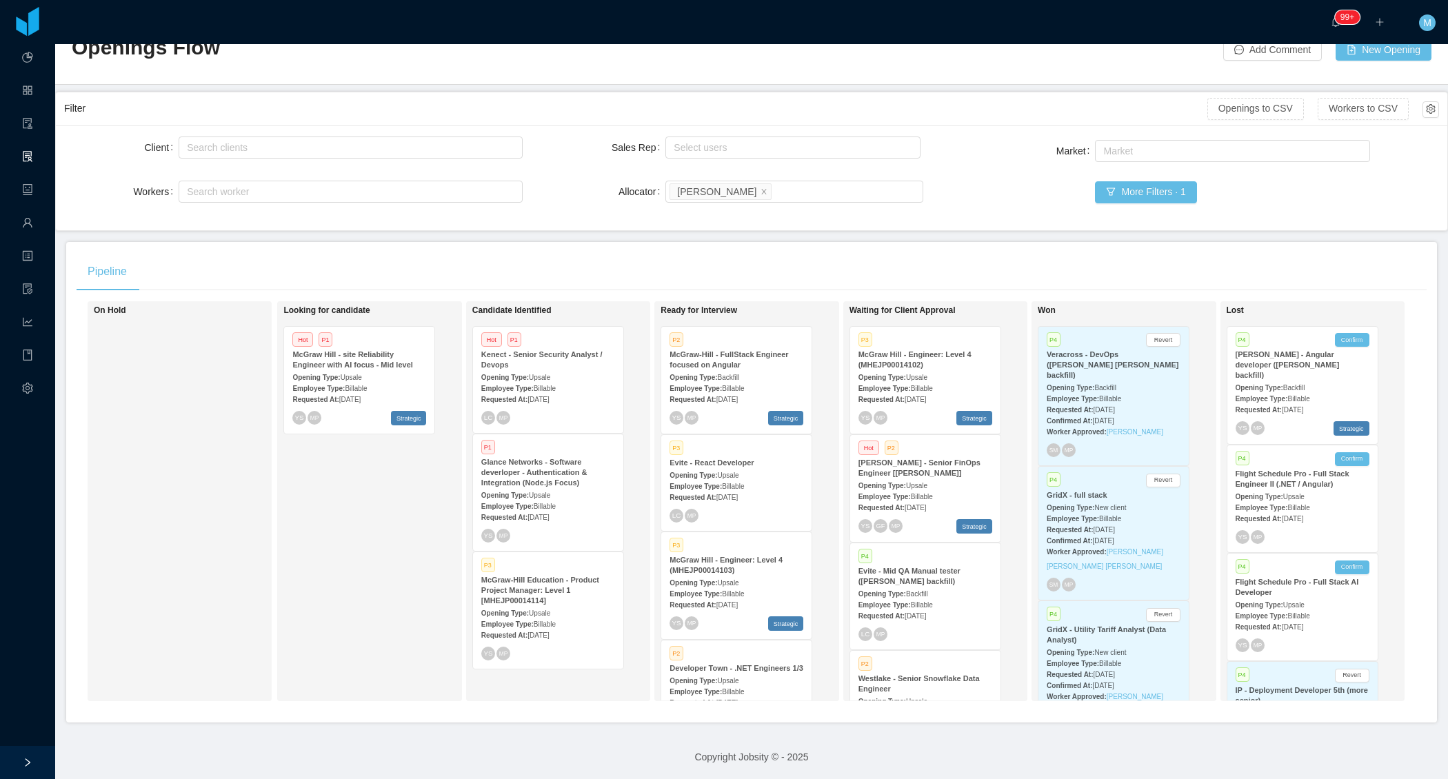
click at [914, 574] on div "Evite - Mid QA Manual tester (Juan Penalosa's backfill)" at bounding box center [925, 576] width 134 height 21
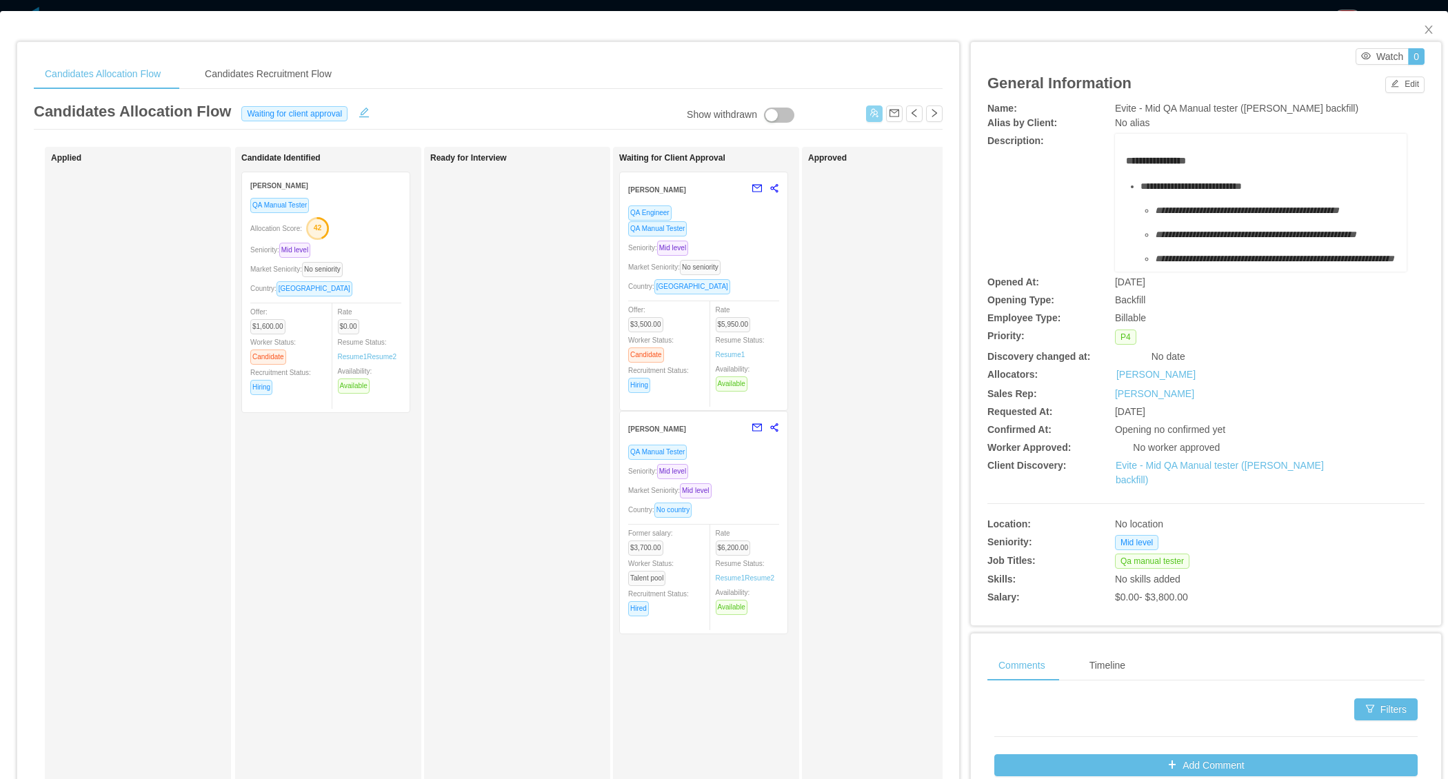
click at [874, 114] on button "button" at bounding box center [874, 113] width 17 height 17
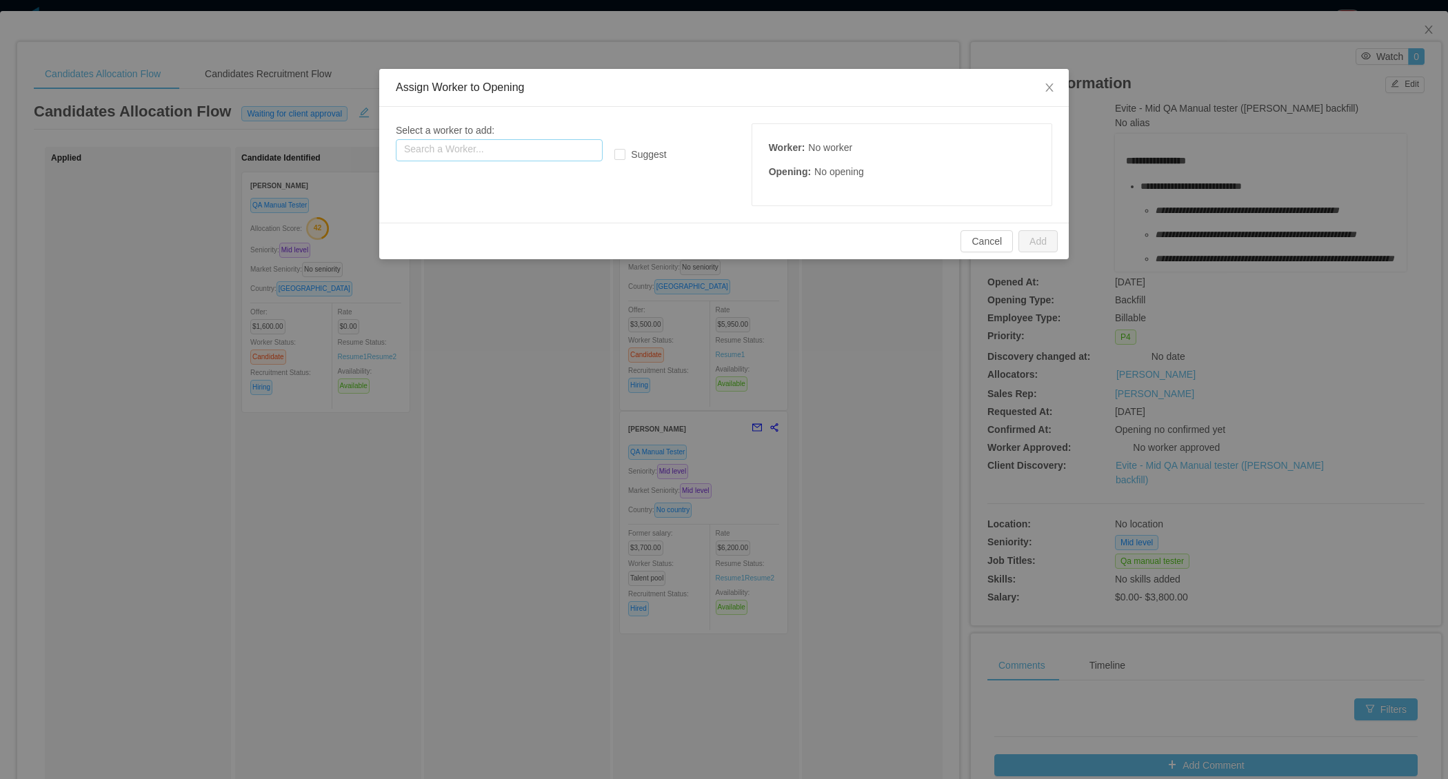
click at [443, 146] on input "text" at bounding box center [499, 150] width 207 height 22
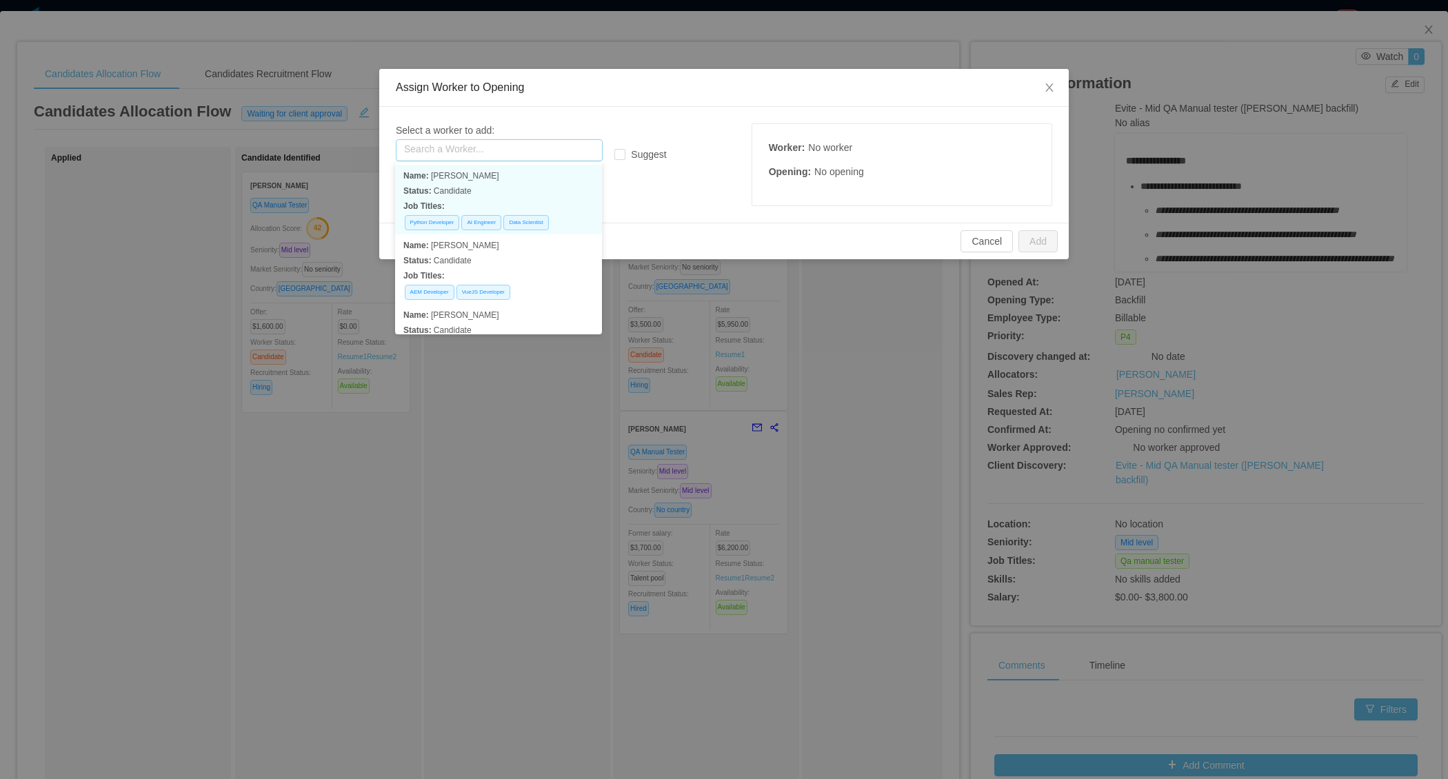
paste input "**********"
click at [499, 195] on p "Status: Candidate" at bounding box center [498, 190] width 190 height 15
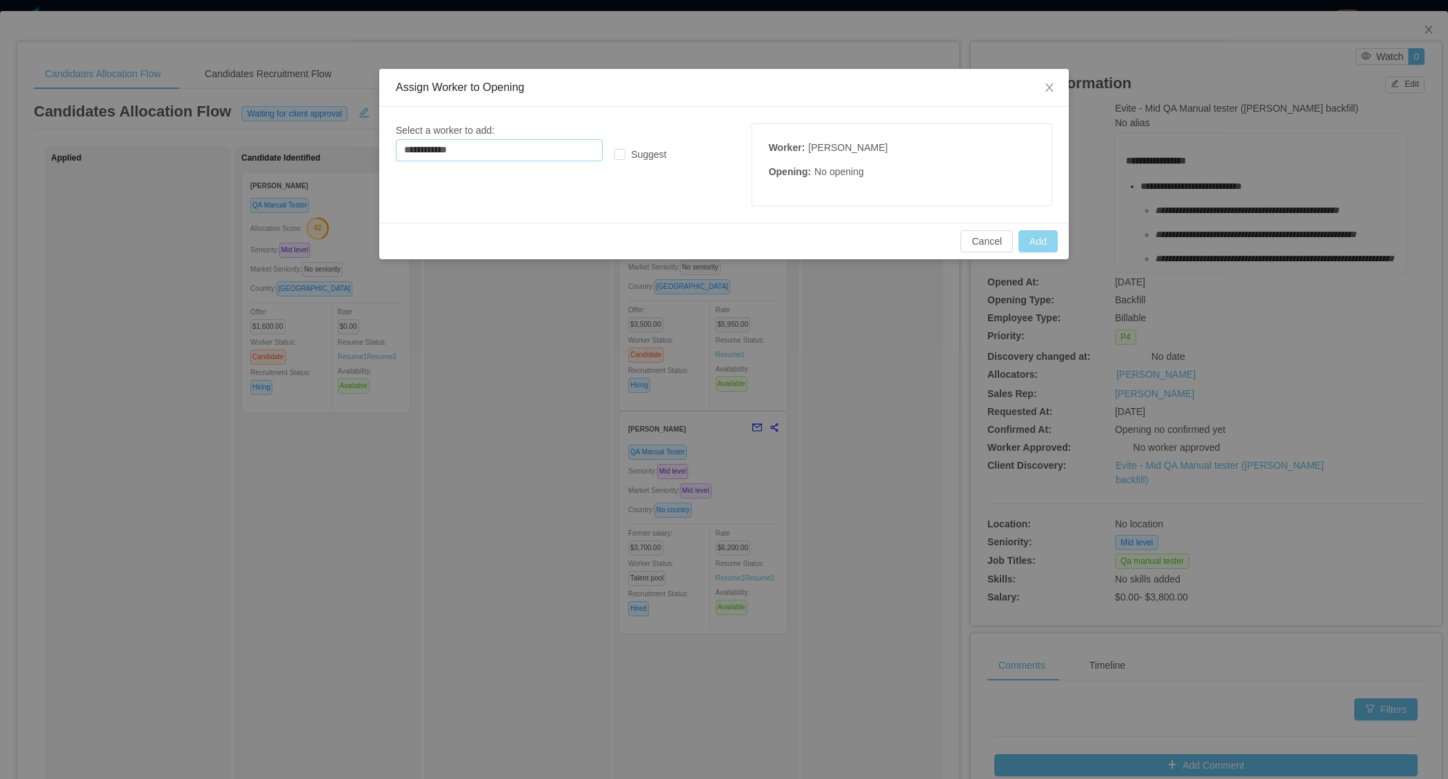
type input "**********"
click at [1036, 243] on button "Add" at bounding box center [1037, 241] width 39 height 22
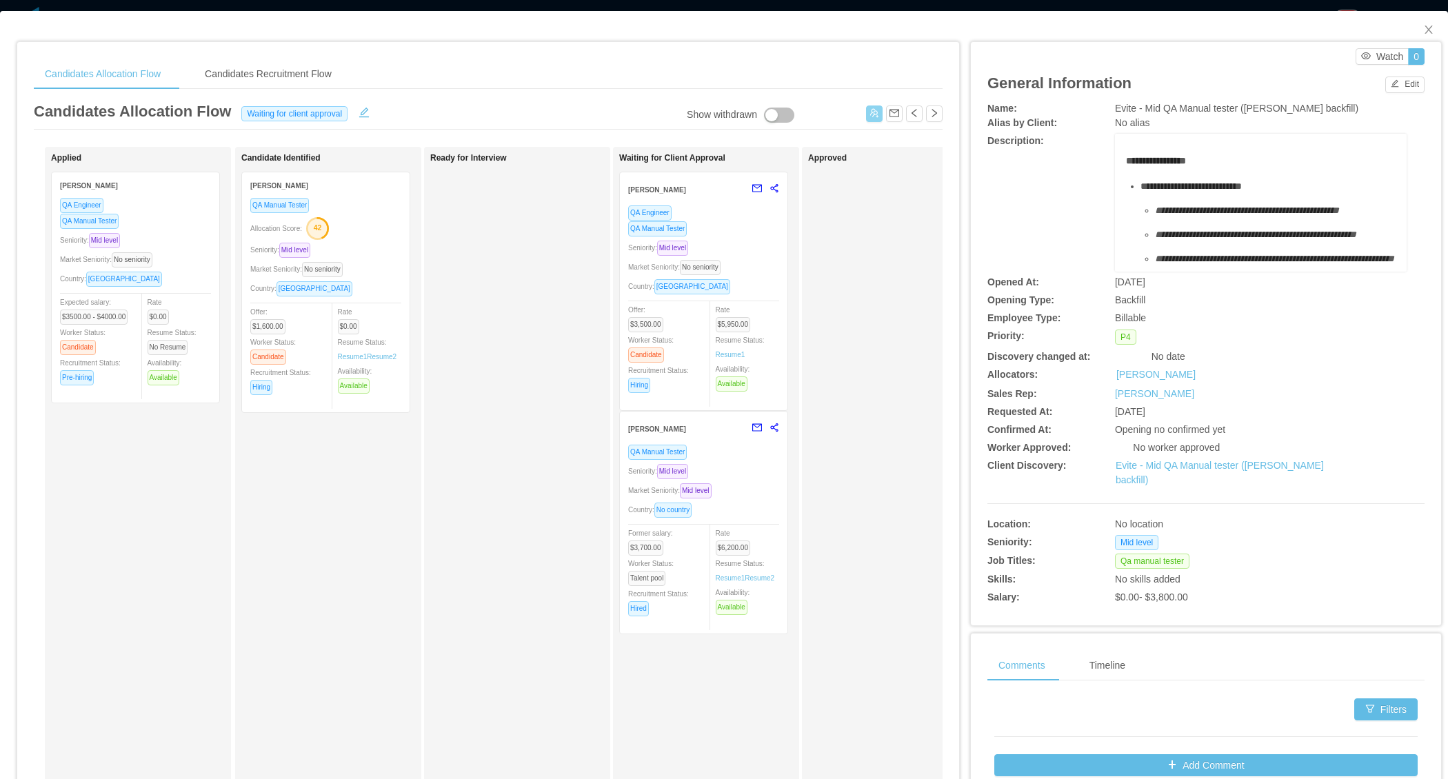
click at [394, 378] on div "Rate $0.00 Resume Status: Resume 1 Resume 2 Availability: Available" at bounding box center [376, 349] width 76 height 90
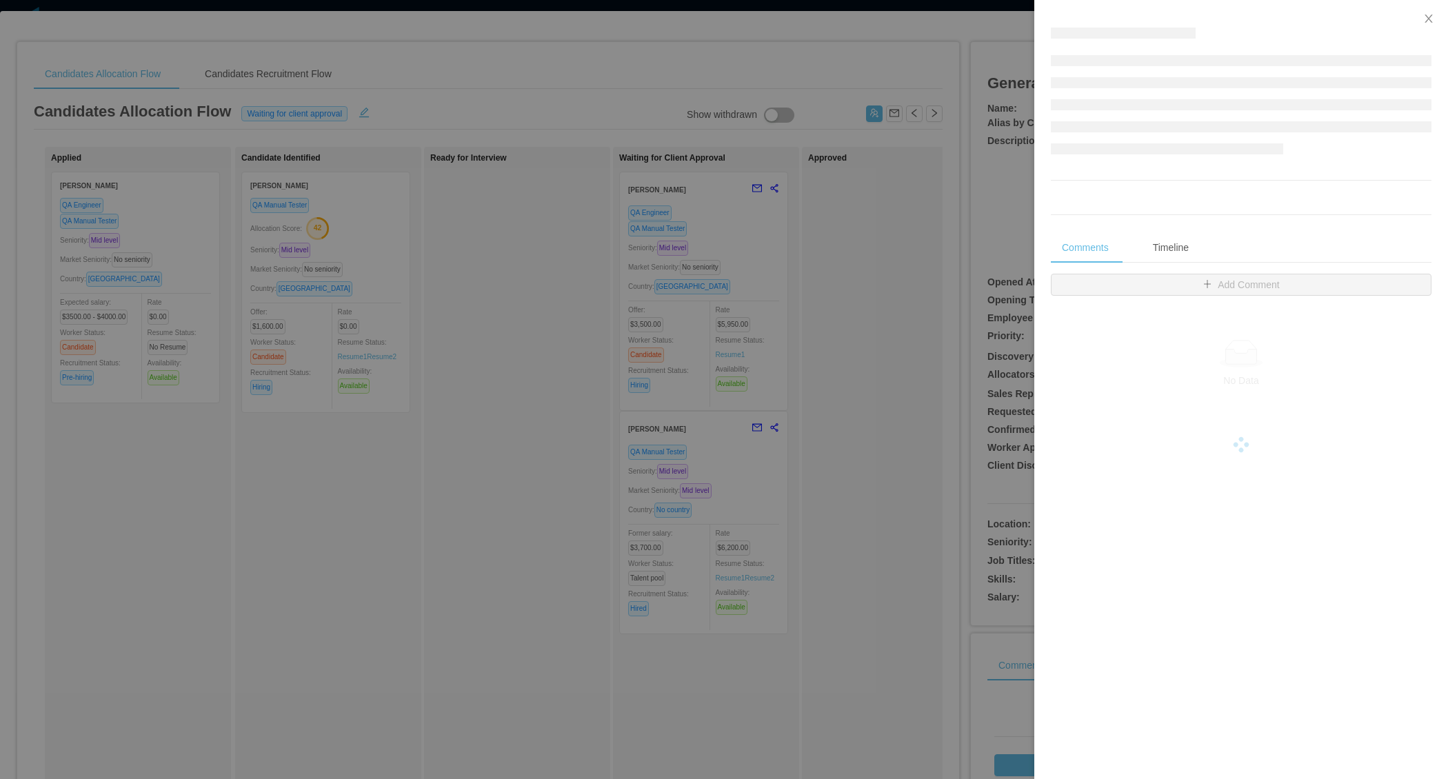
click at [243, 534] on div at bounding box center [724, 389] width 1448 height 779
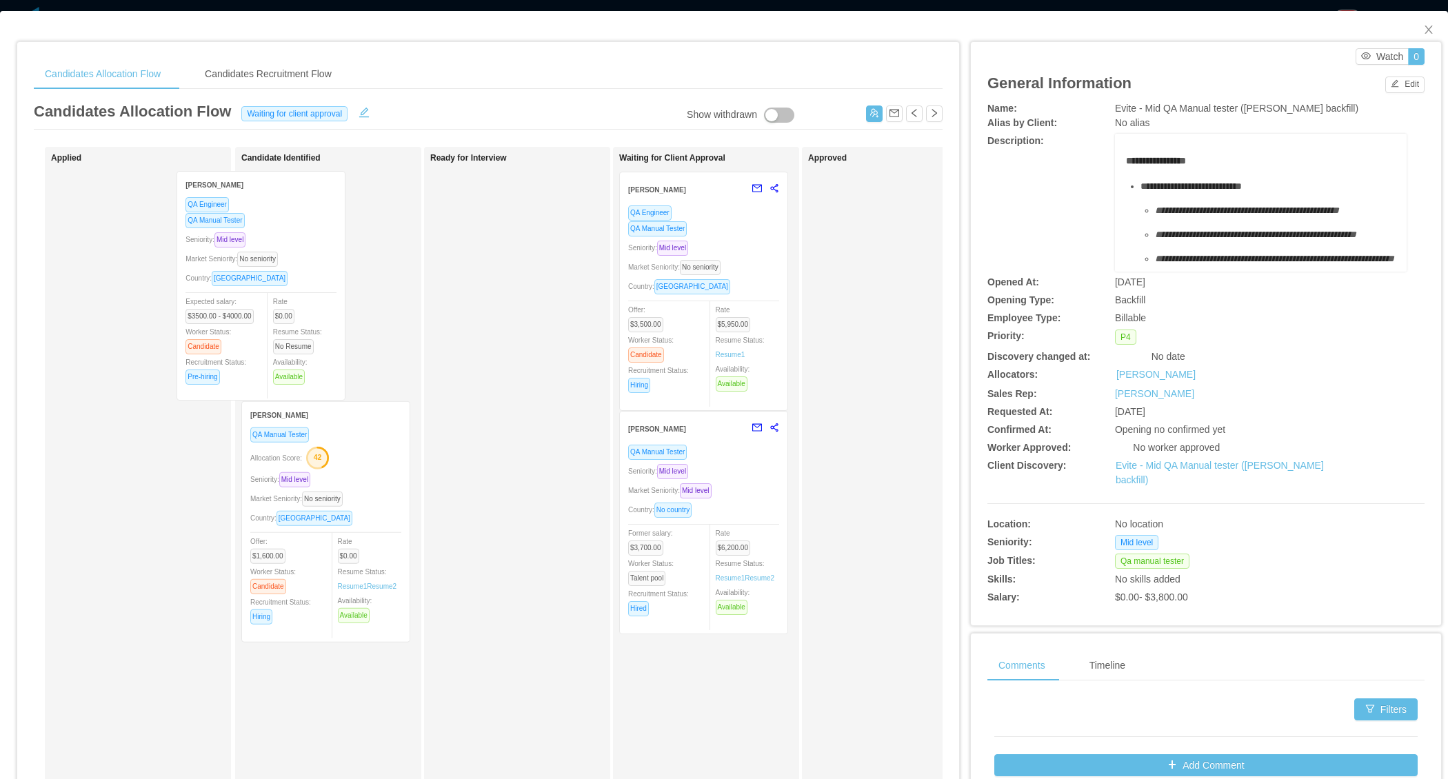
drag, startPoint x: 156, startPoint y: 341, endPoint x: 301, endPoint y: 340, distance: 144.8
click at [301, 340] on div "Applied Alvaro Avila QA Engineer QA Manual Tester Seniority: Mid level Market S…" at bounding box center [488, 497] width 909 height 700
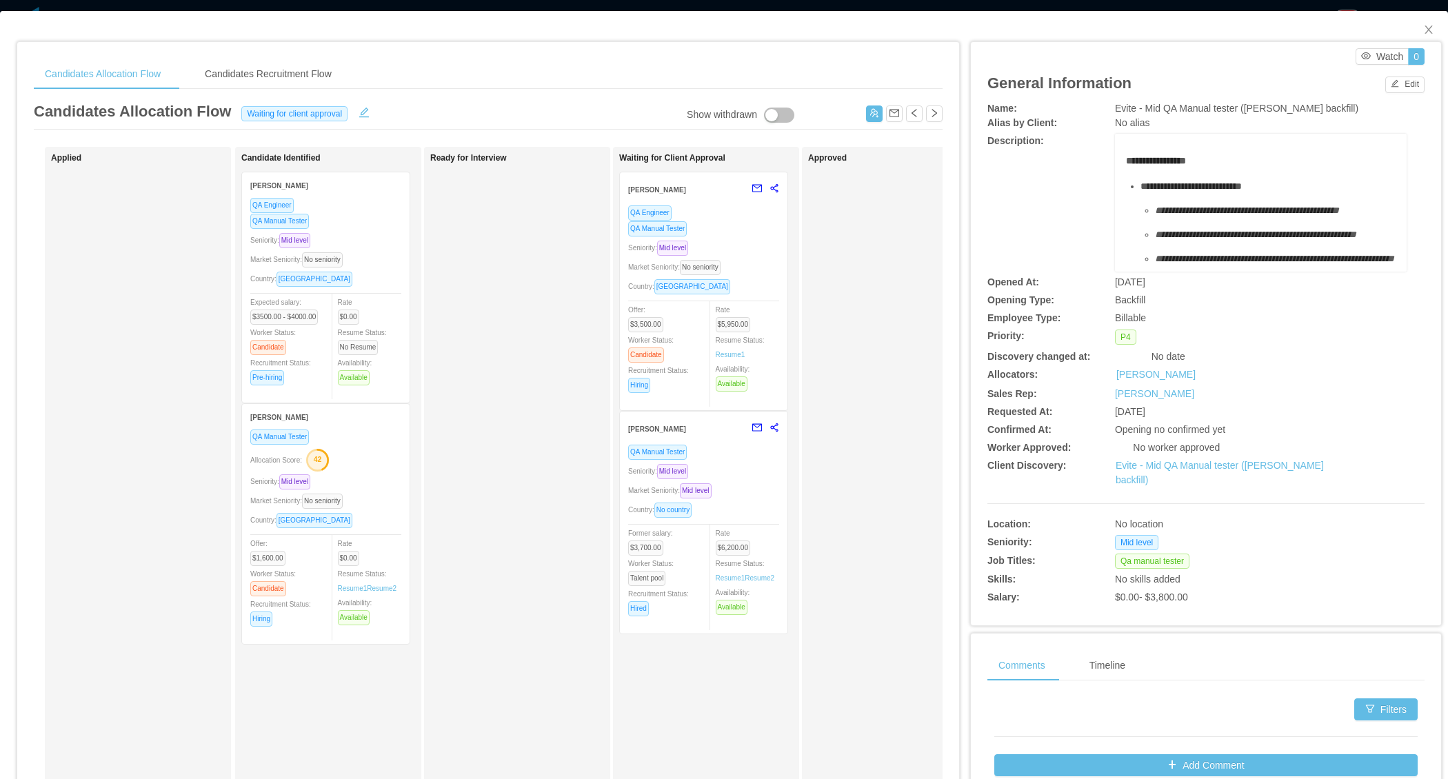
click at [373, 252] on div "Market Seniority: No seniority" at bounding box center [325, 260] width 151 height 16
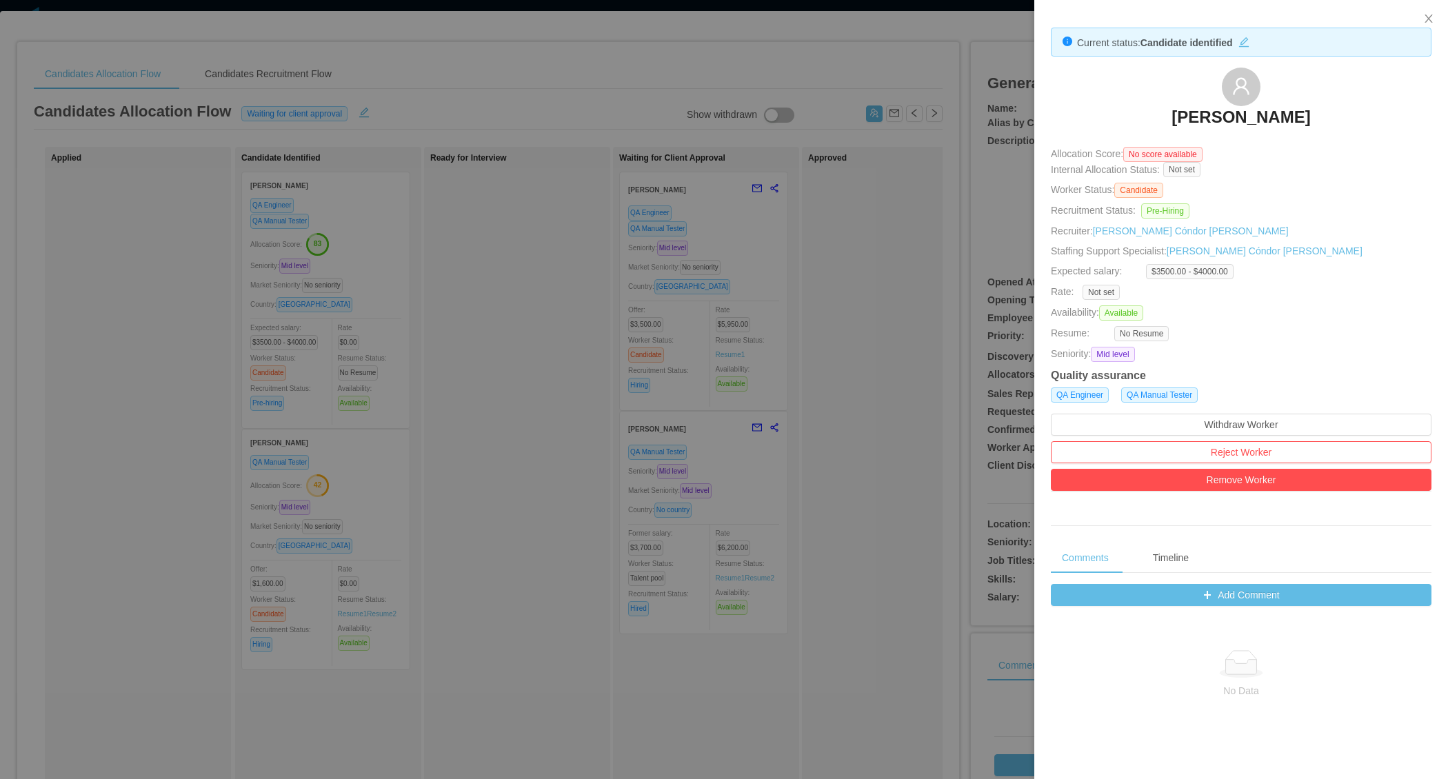
click at [472, 426] on div at bounding box center [724, 389] width 1448 height 779
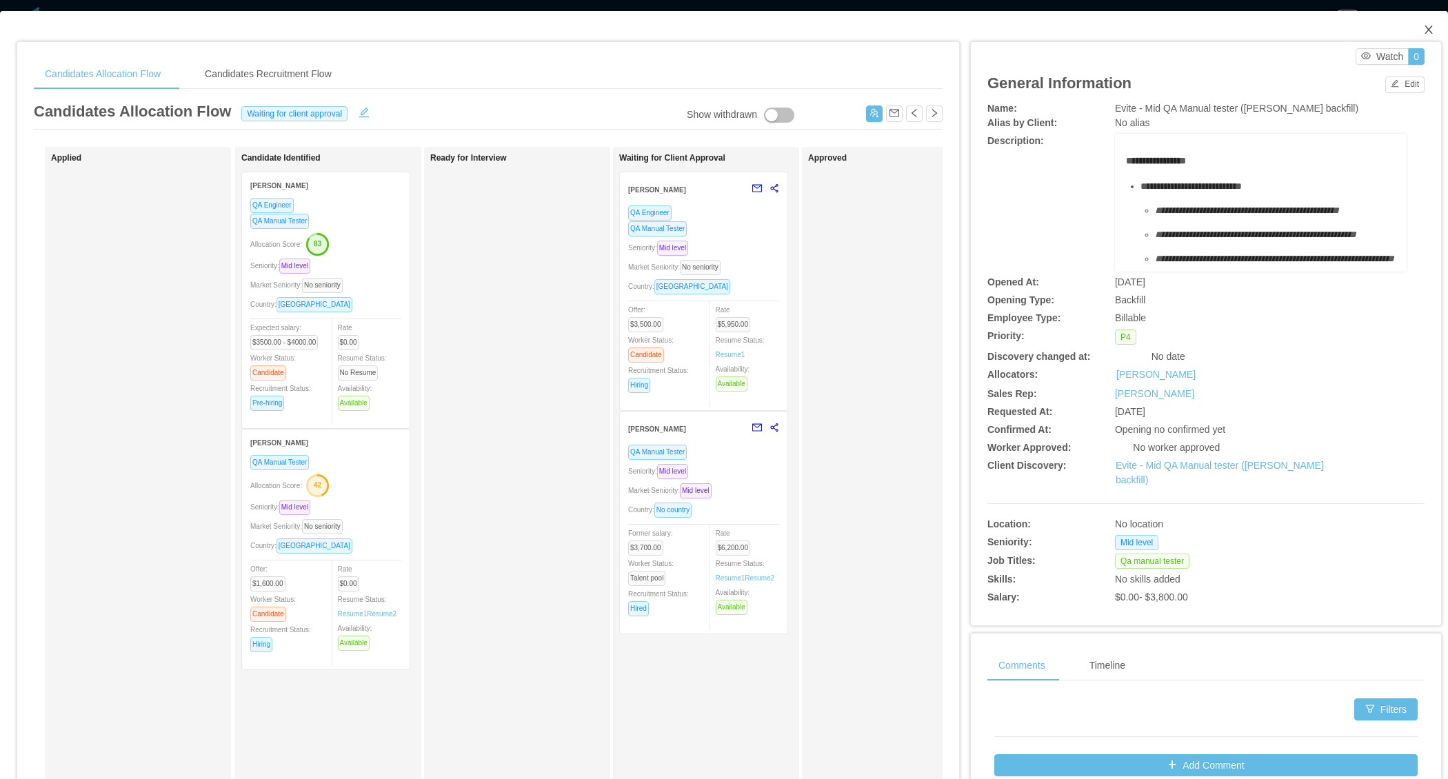
click at [1433, 28] on icon "icon: close" at bounding box center [1428, 29] width 11 height 11
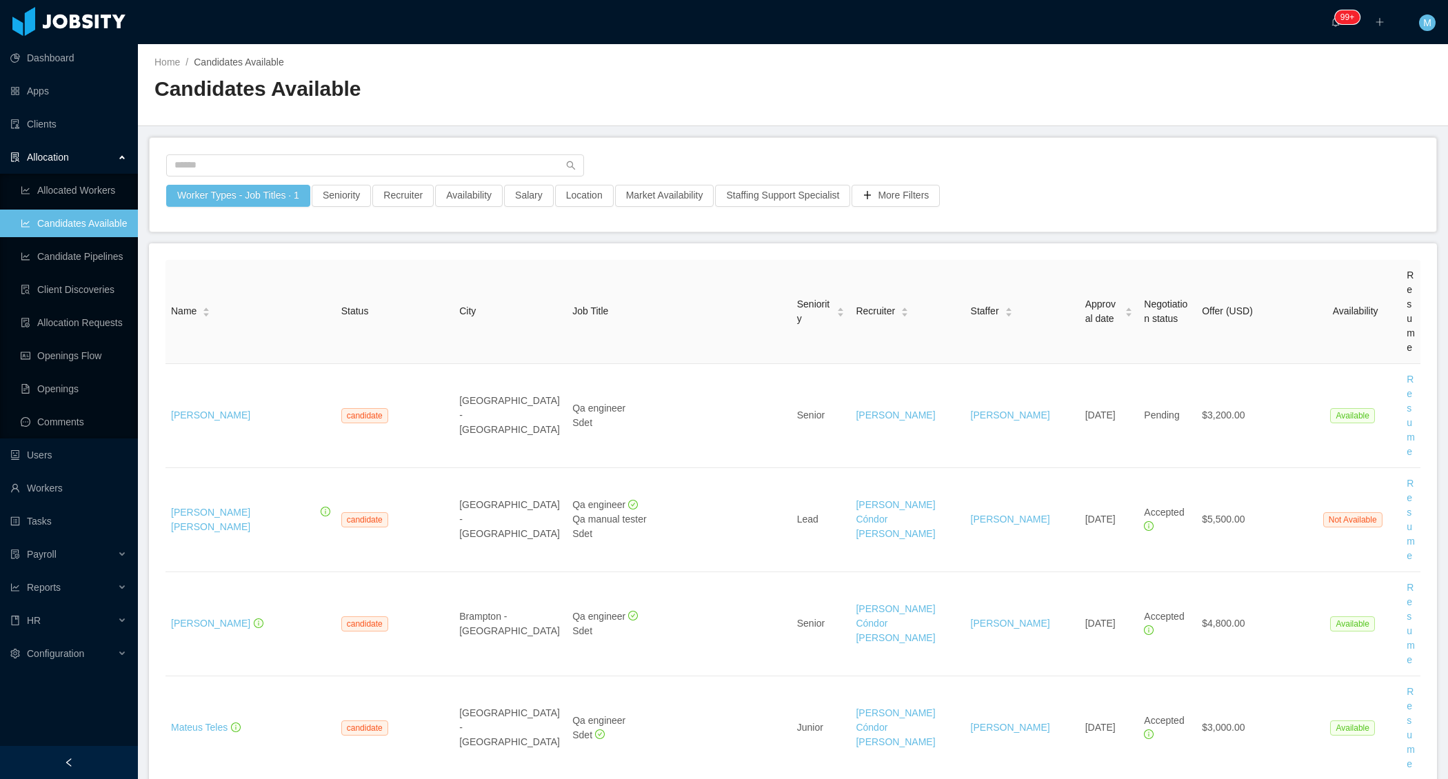
scroll to position [73, 0]
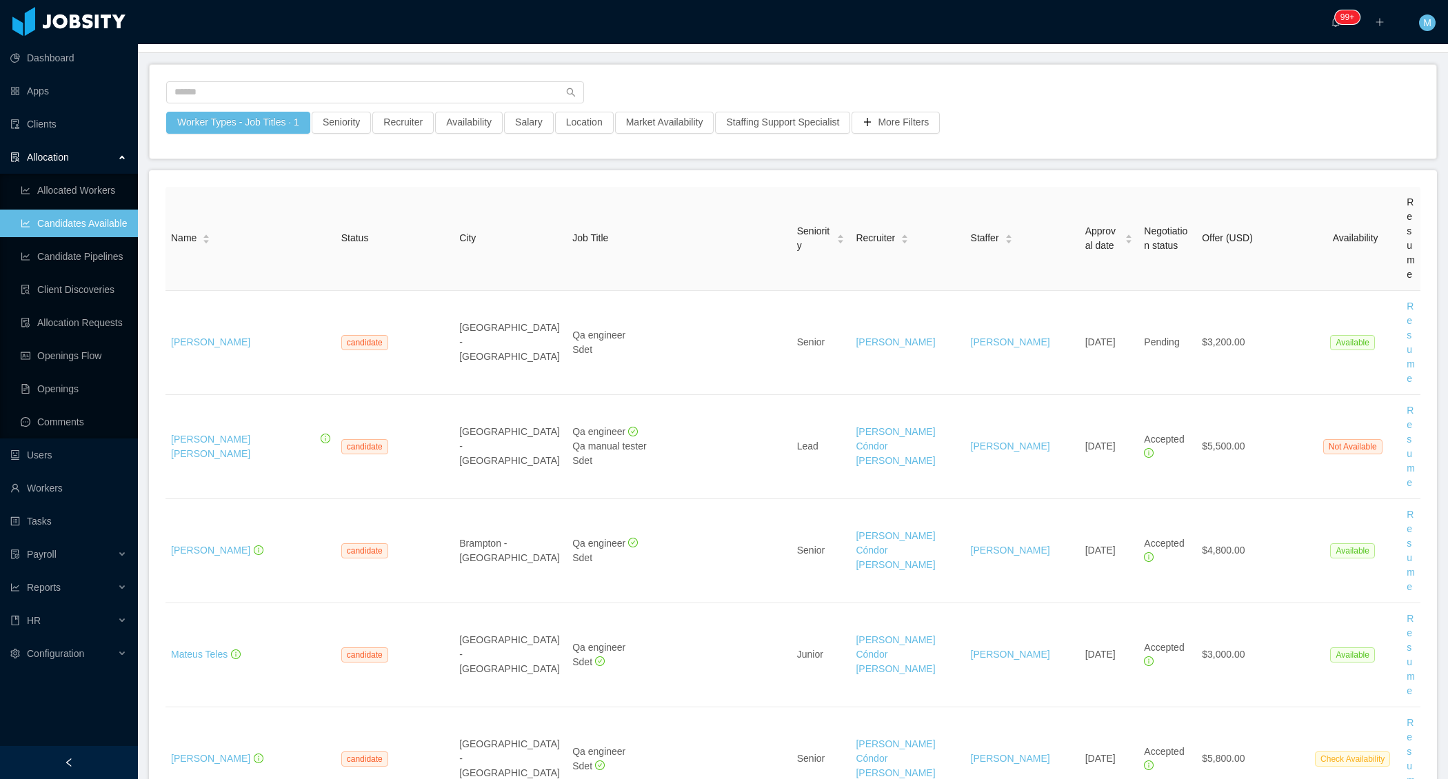
click at [103, 756] on div at bounding box center [69, 762] width 138 height 33
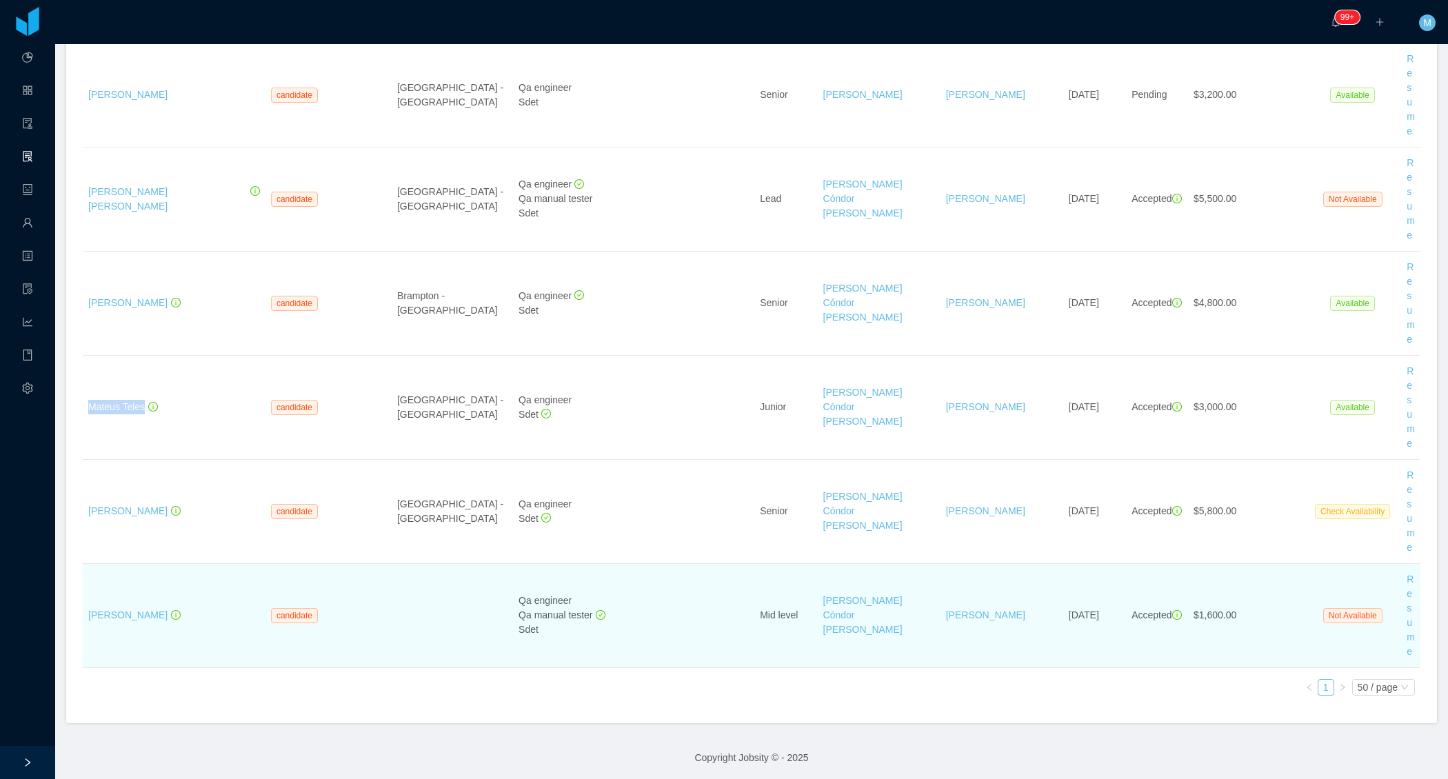
scroll to position [0, 0]
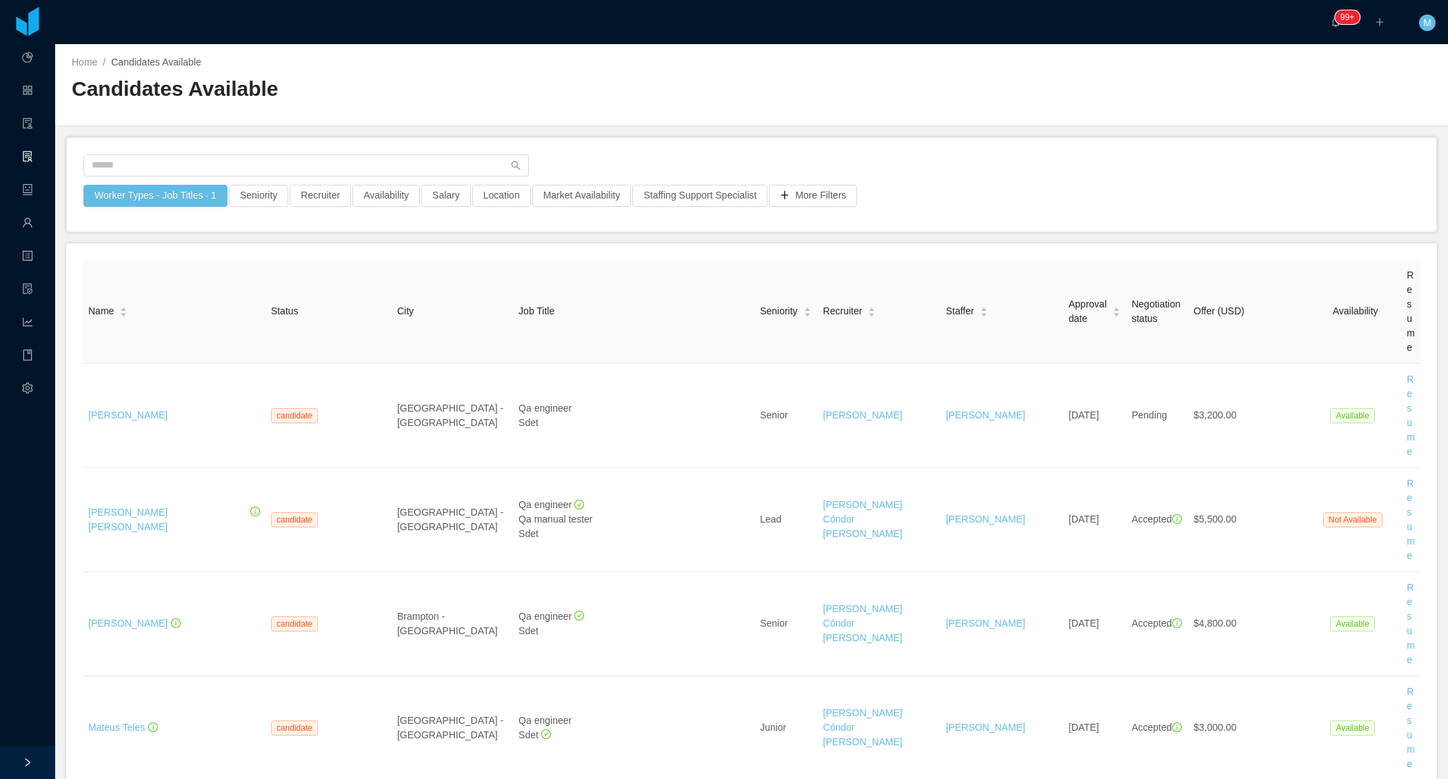
click at [18, 773] on div at bounding box center [27, 762] width 55 height 33
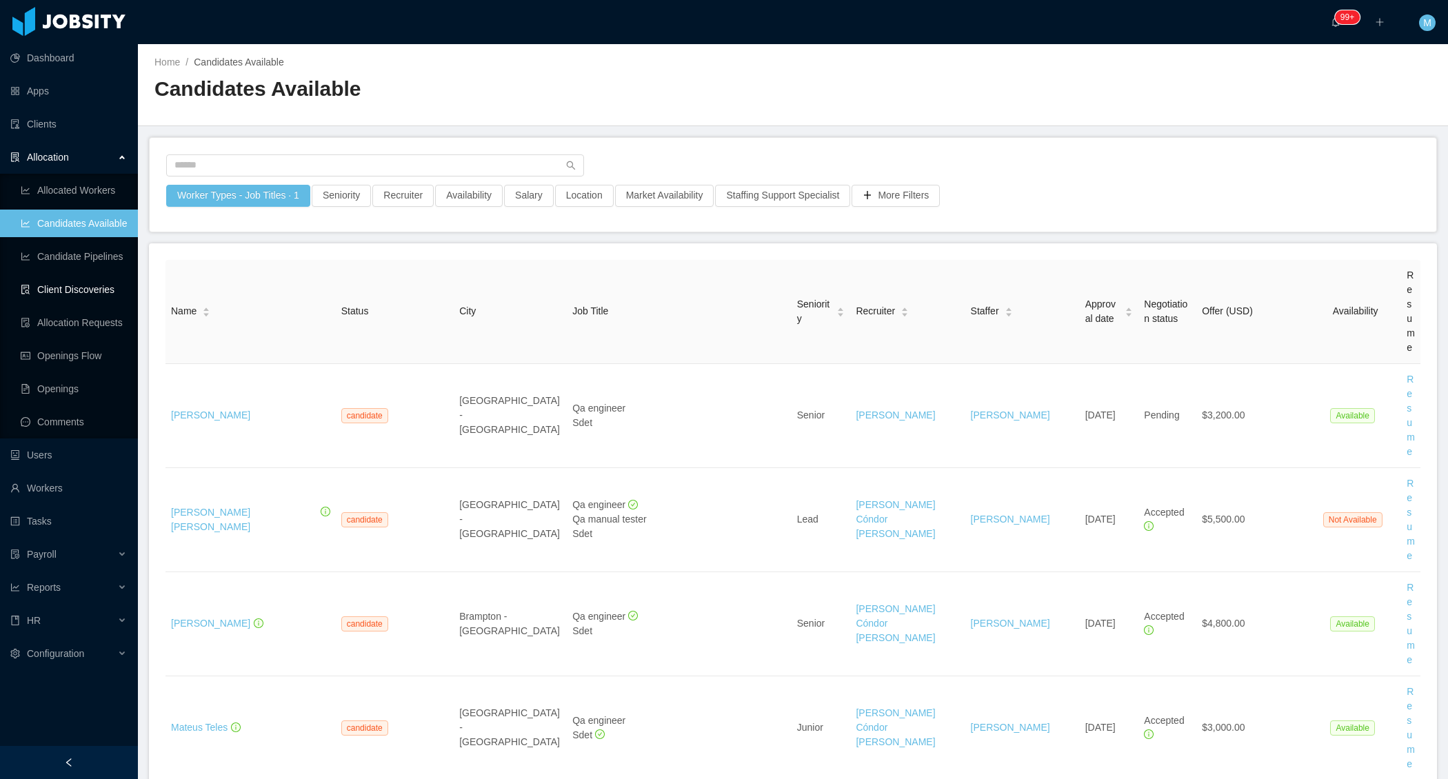
click at [79, 293] on link "Client Discoveries" at bounding box center [74, 290] width 106 height 28
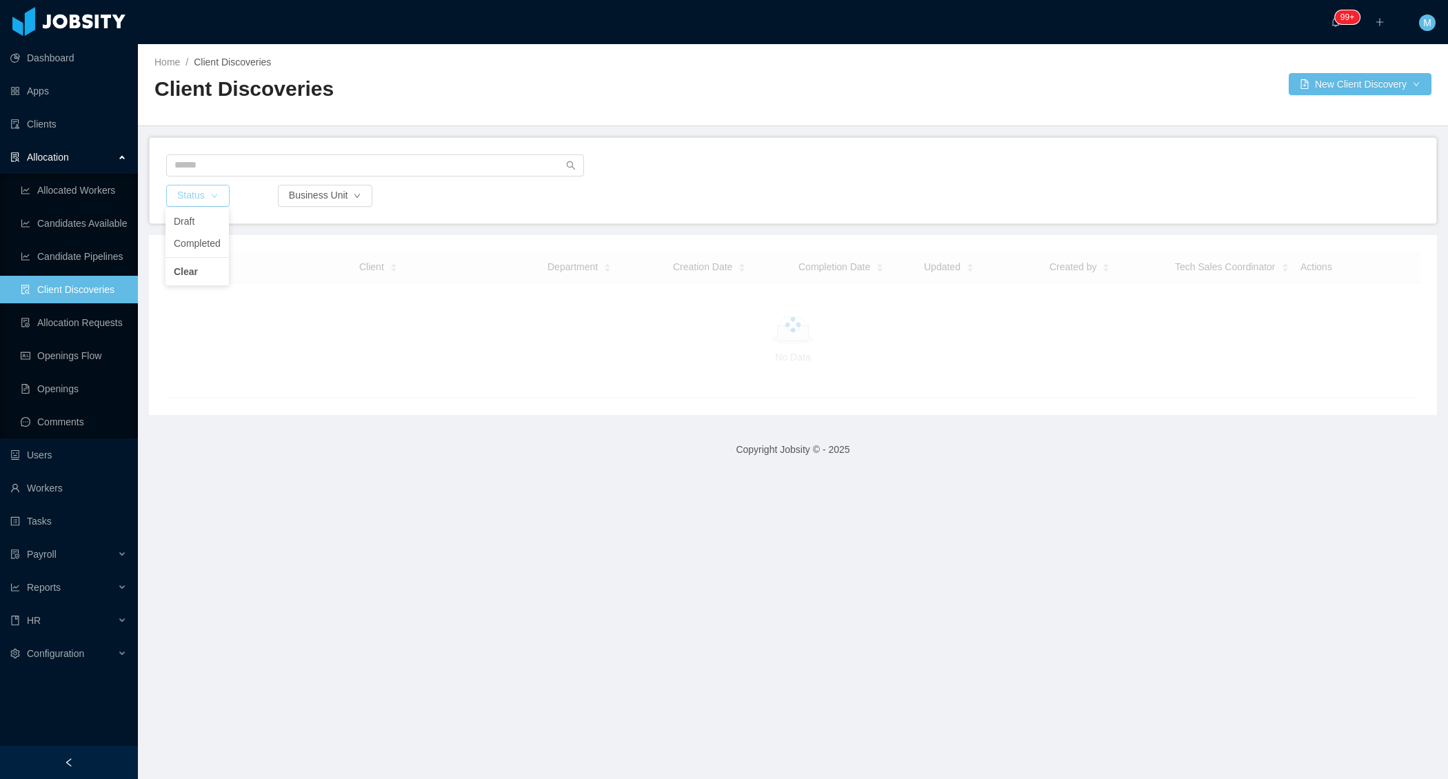
click at [202, 196] on button "Status" at bounding box center [197, 196] width 63 height 22
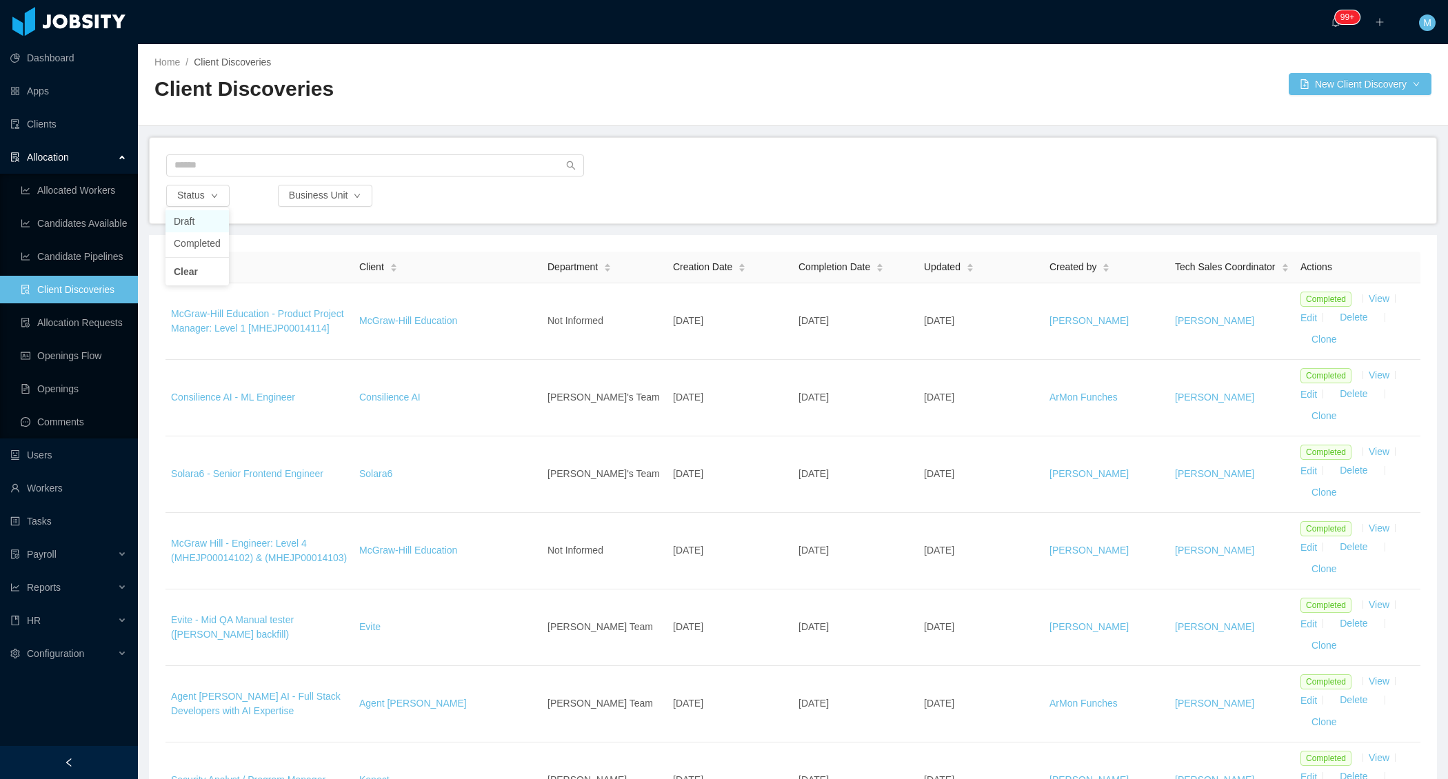
click at [201, 221] on li "Draft" at bounding box center [196, 221] width 63 height 22
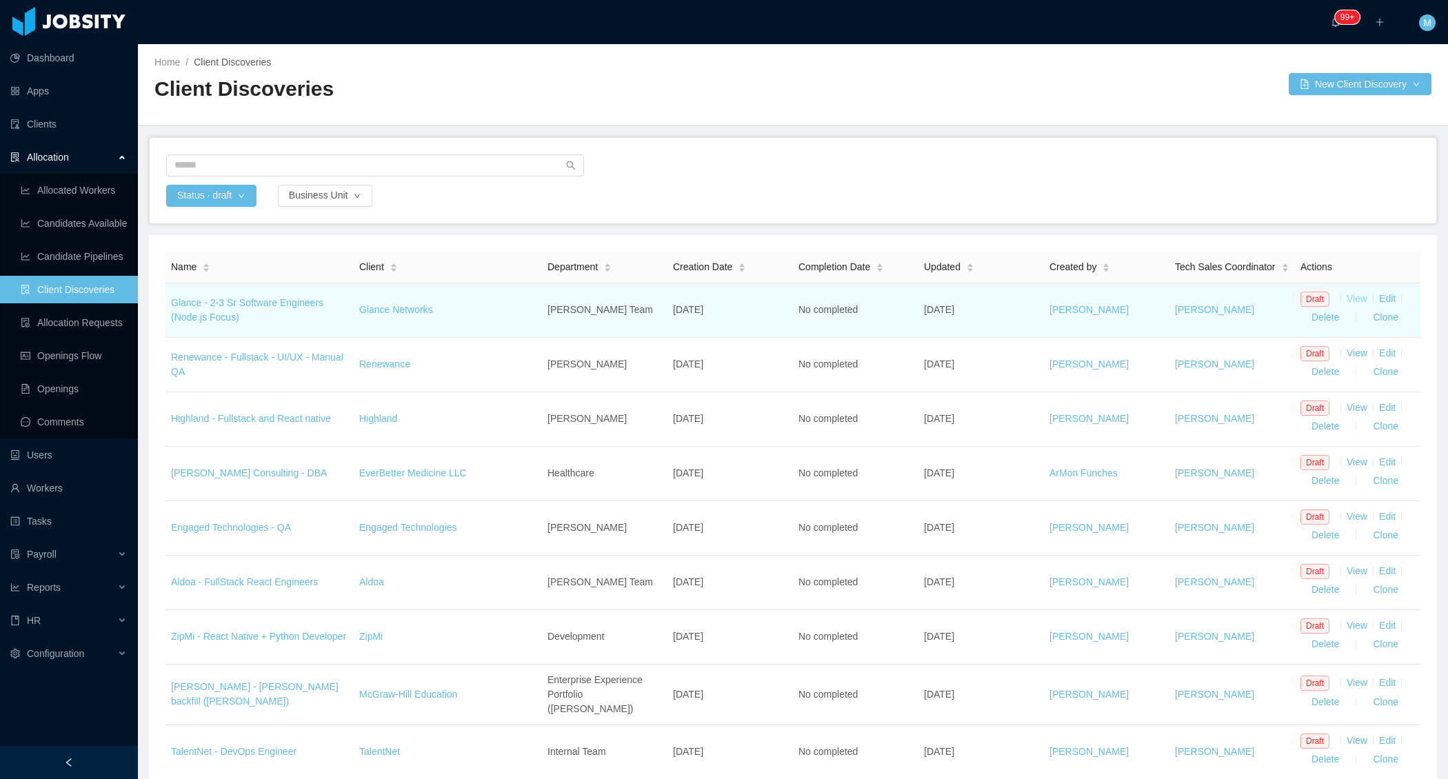
click at [1359, 304] on link "View" at bounding box center [1356, 298] width 21 height 11
click at [1356, 304] on link "View" at bounding box center [1356, 298] width 21 height 11
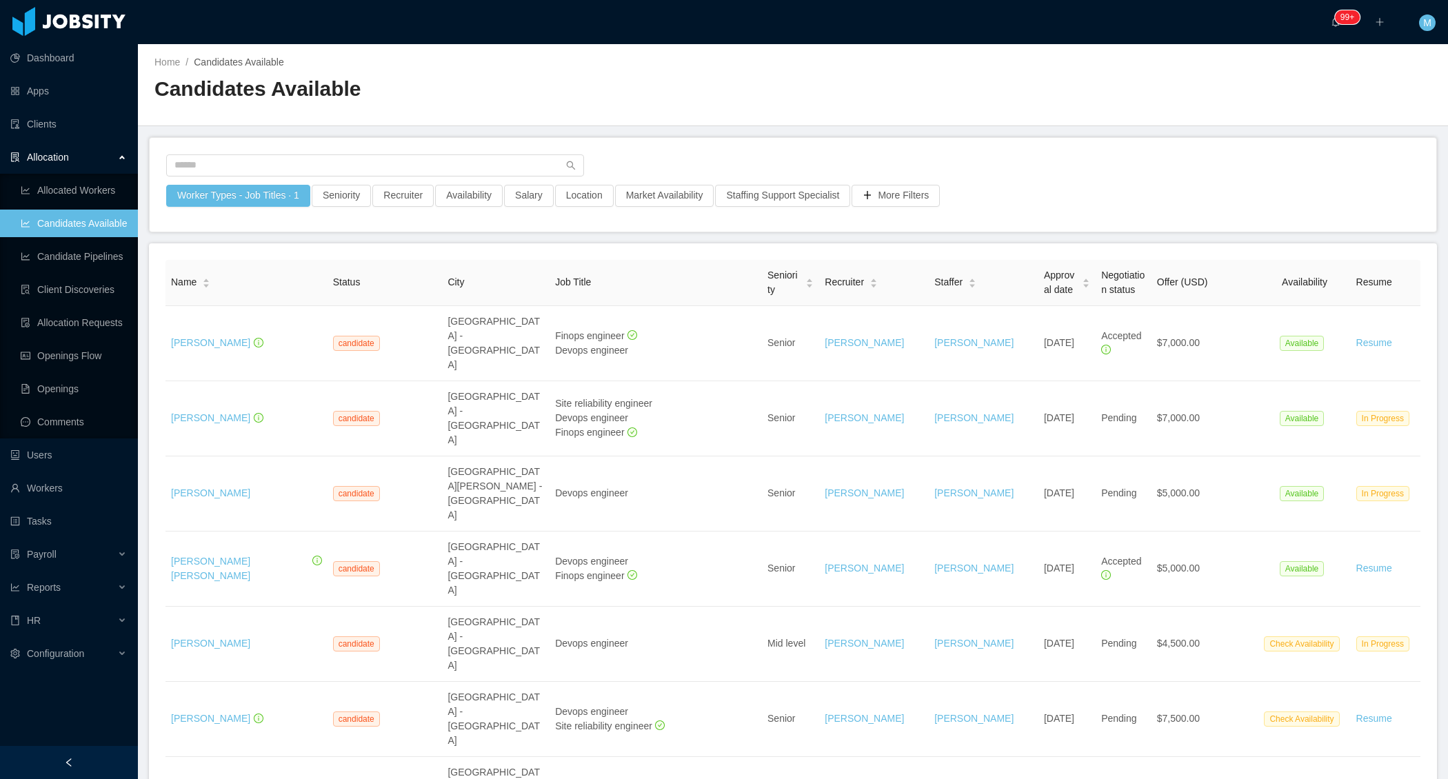
scroll to position [59, 0]
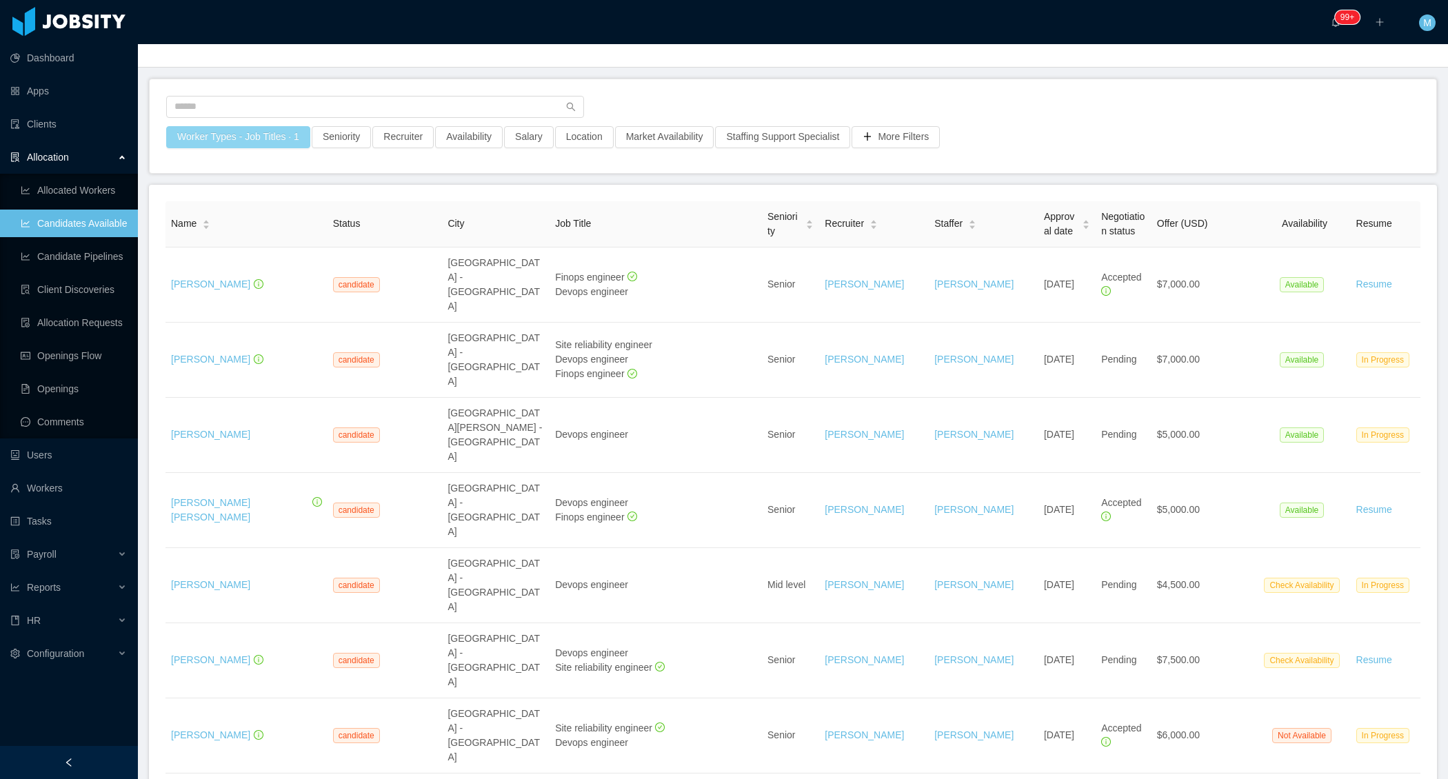
click at [281, 139] on button "Worker Types - Job Titles · 1" at bounding box center [238, 137] width 144 height 22
click at [232, 252] on icon "icon: close" at bounding box center [230, 252] width 5 height 5
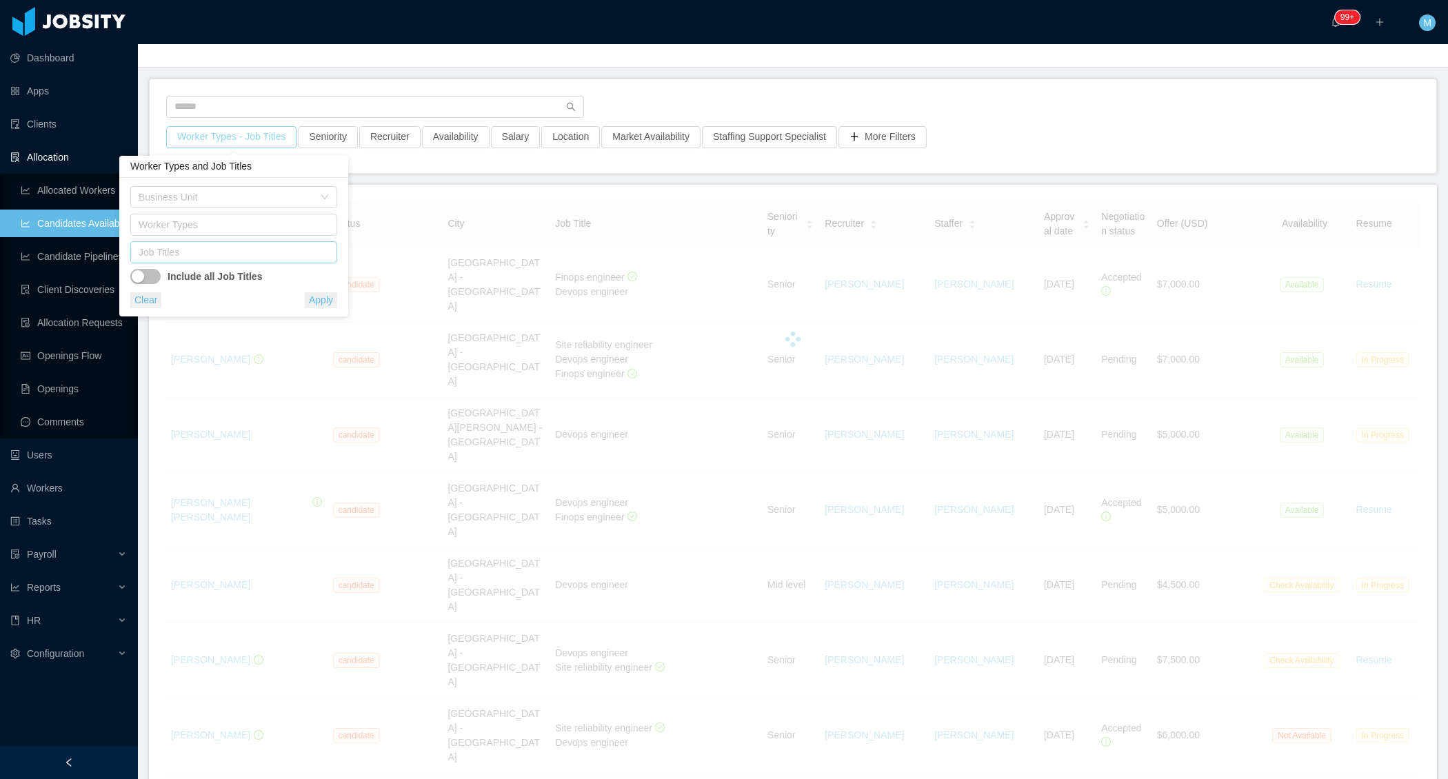
click at [225, 253] on div "Job Titles" at bounding box center [231, 252] width 184 height 14
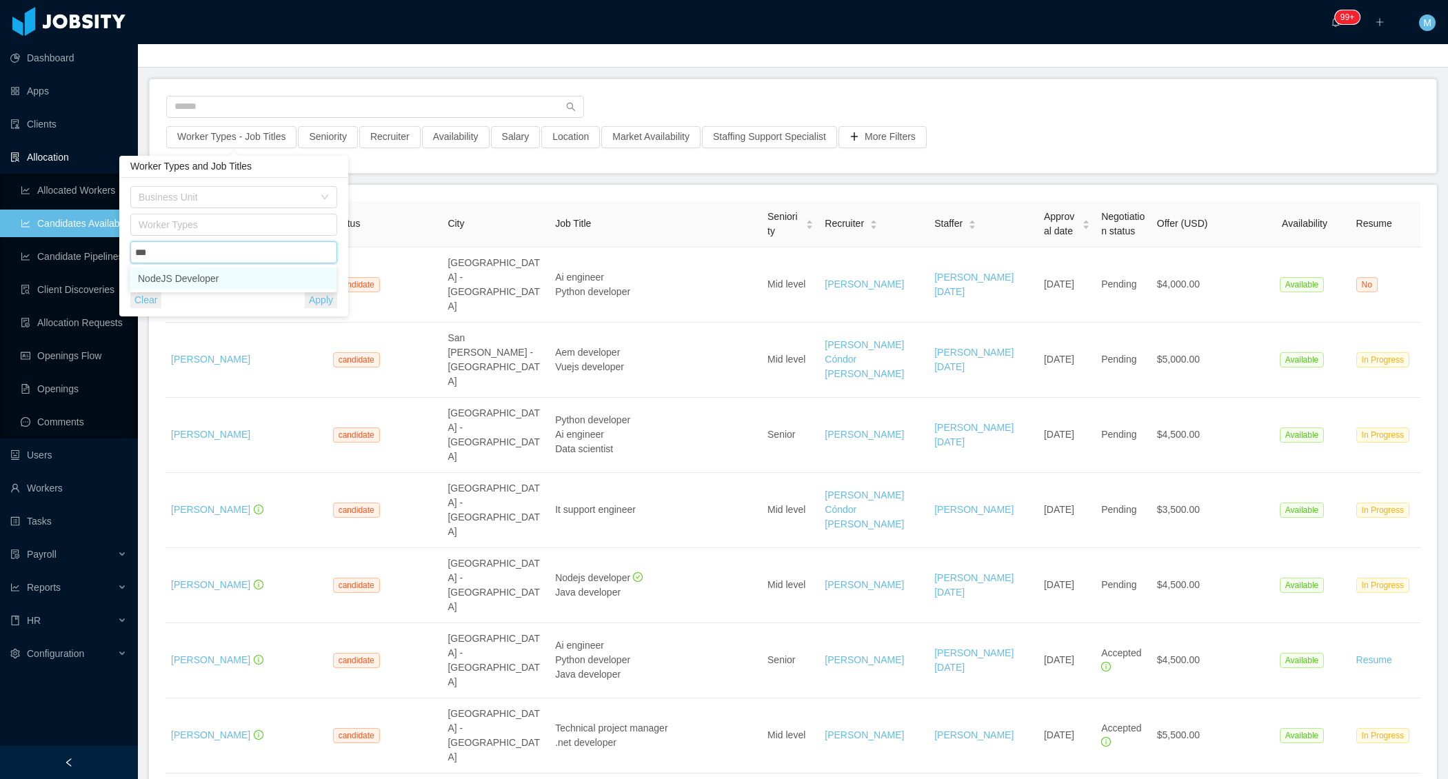
type input "****"
click at [217, 280] on li "NodeJS Developer" at bounding box center [233, 278] width 207 height 22
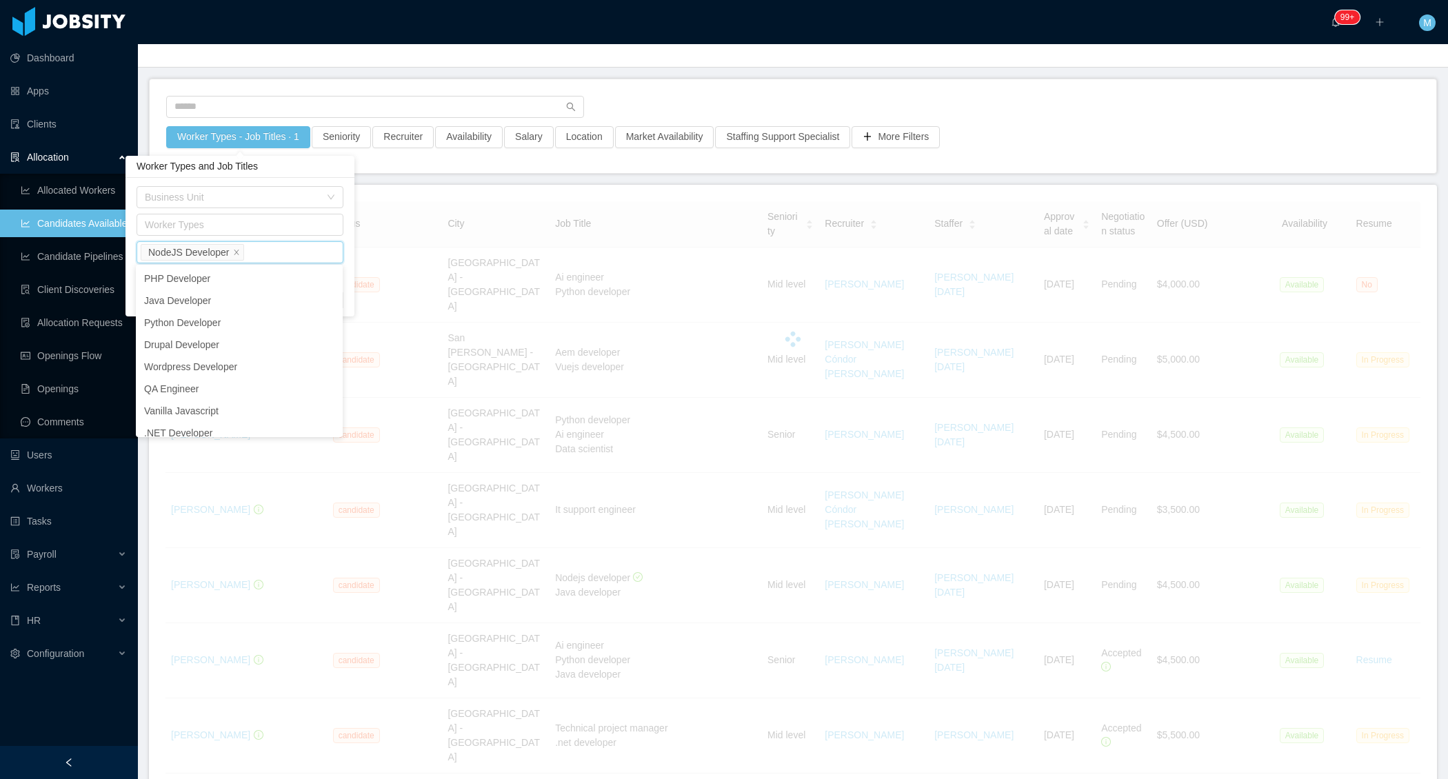
click at [680, 172] on div "Worker Types - Job Titles · 1 Seniority Recruiter Availability Salary Location …" at bounding box center [793, 126] width 1286 height 94
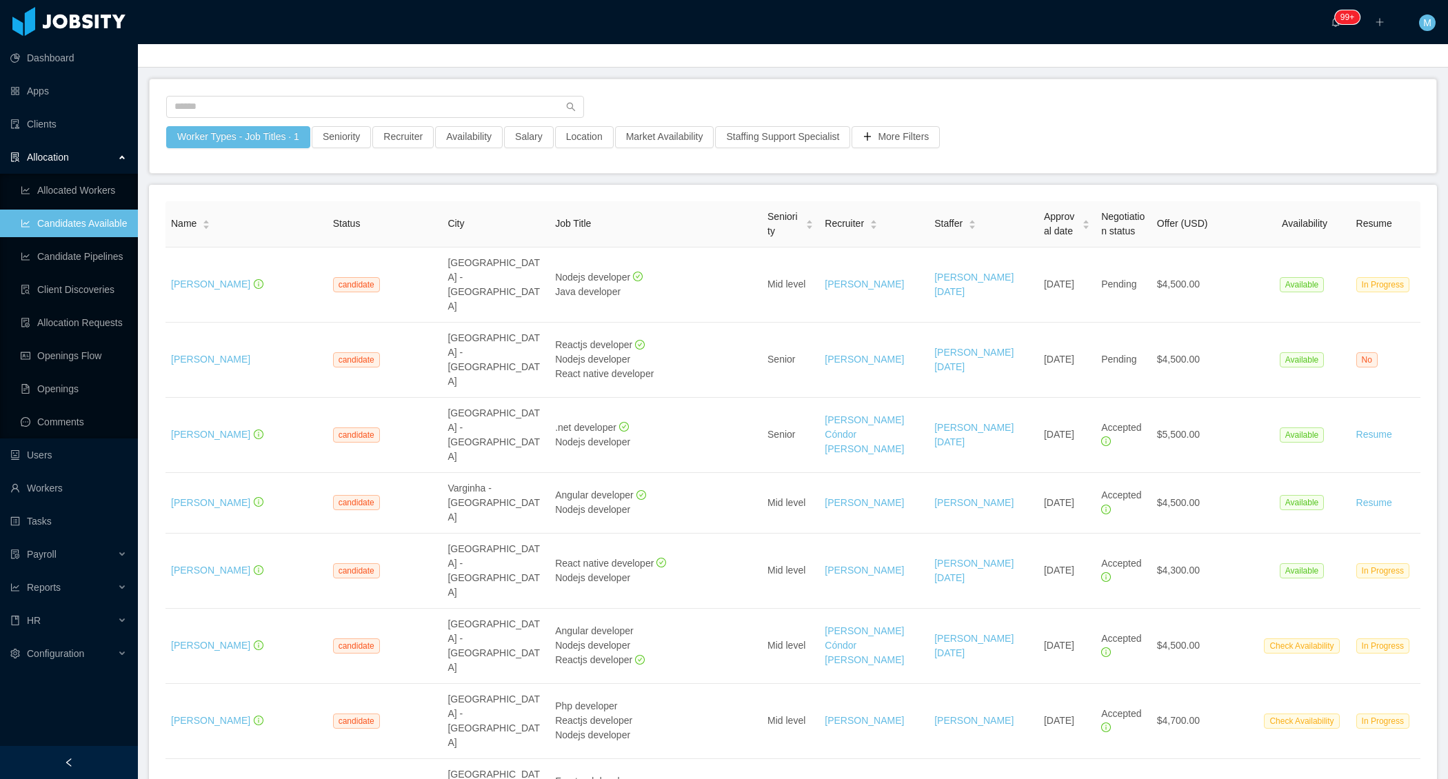
scroll to position [79, 0]
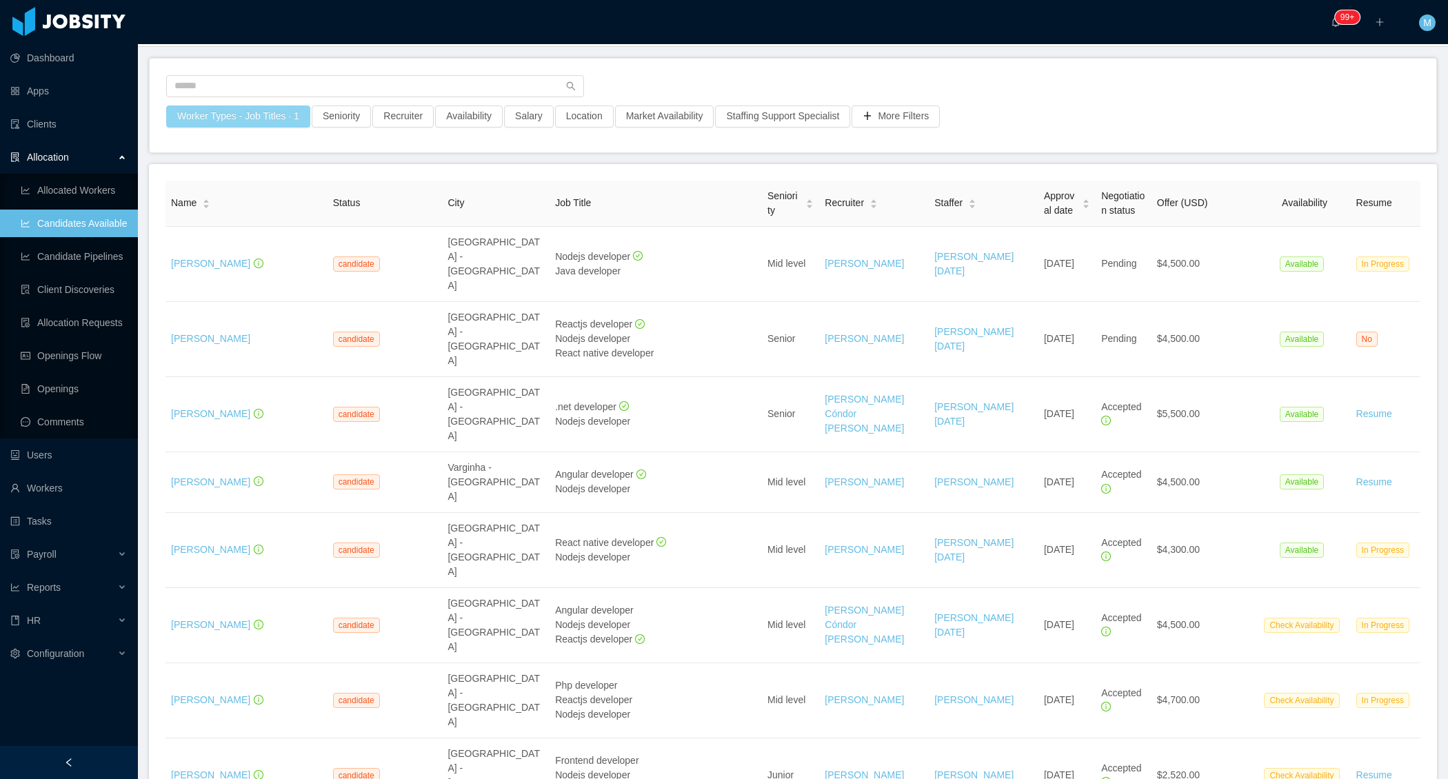
click at [296, 118] on button "Worker Types - Job Titles · 1" at bounding box center [238, 116] width 144 height 22
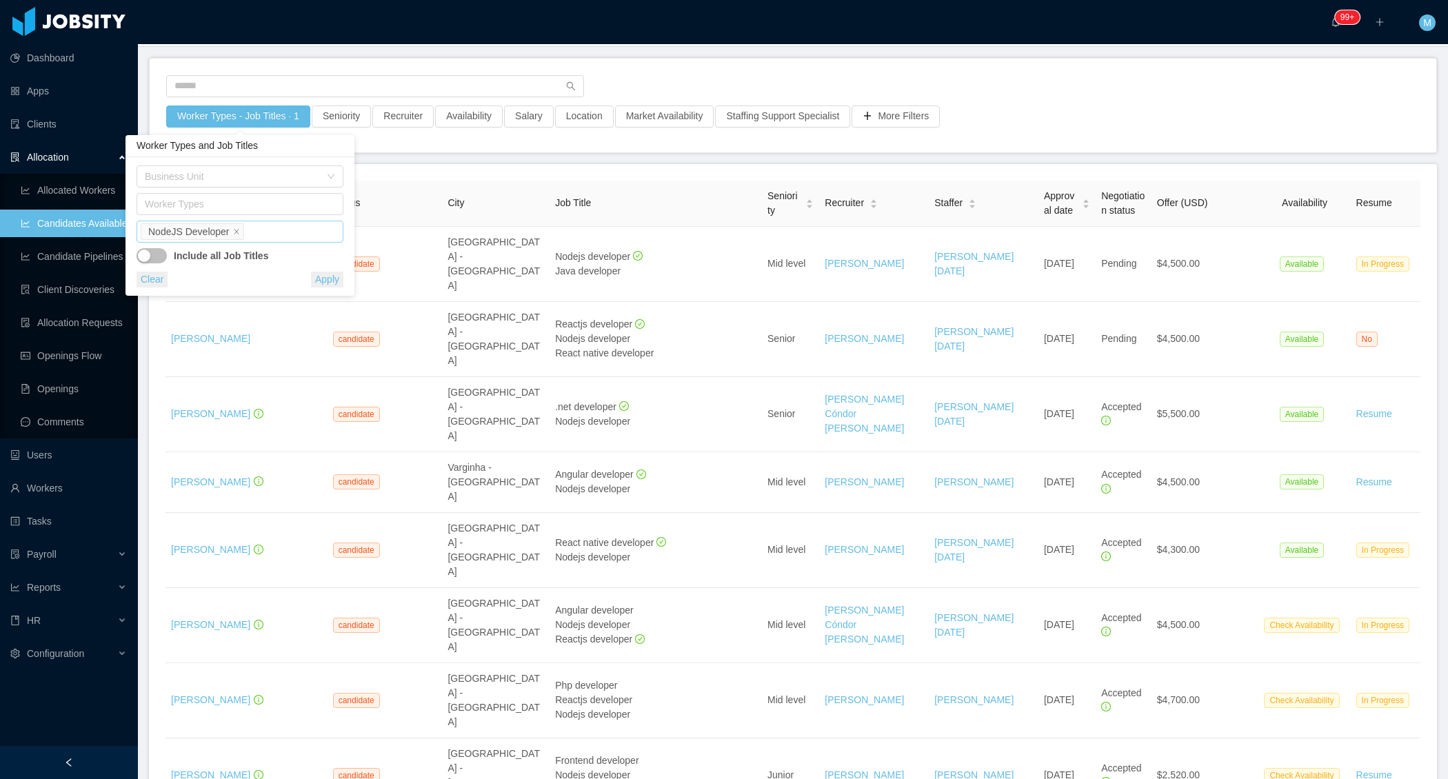
click at [263, 225] on div "Job Titles NodeJS Developer" at bounding box center [238, 231] width 194 height 21
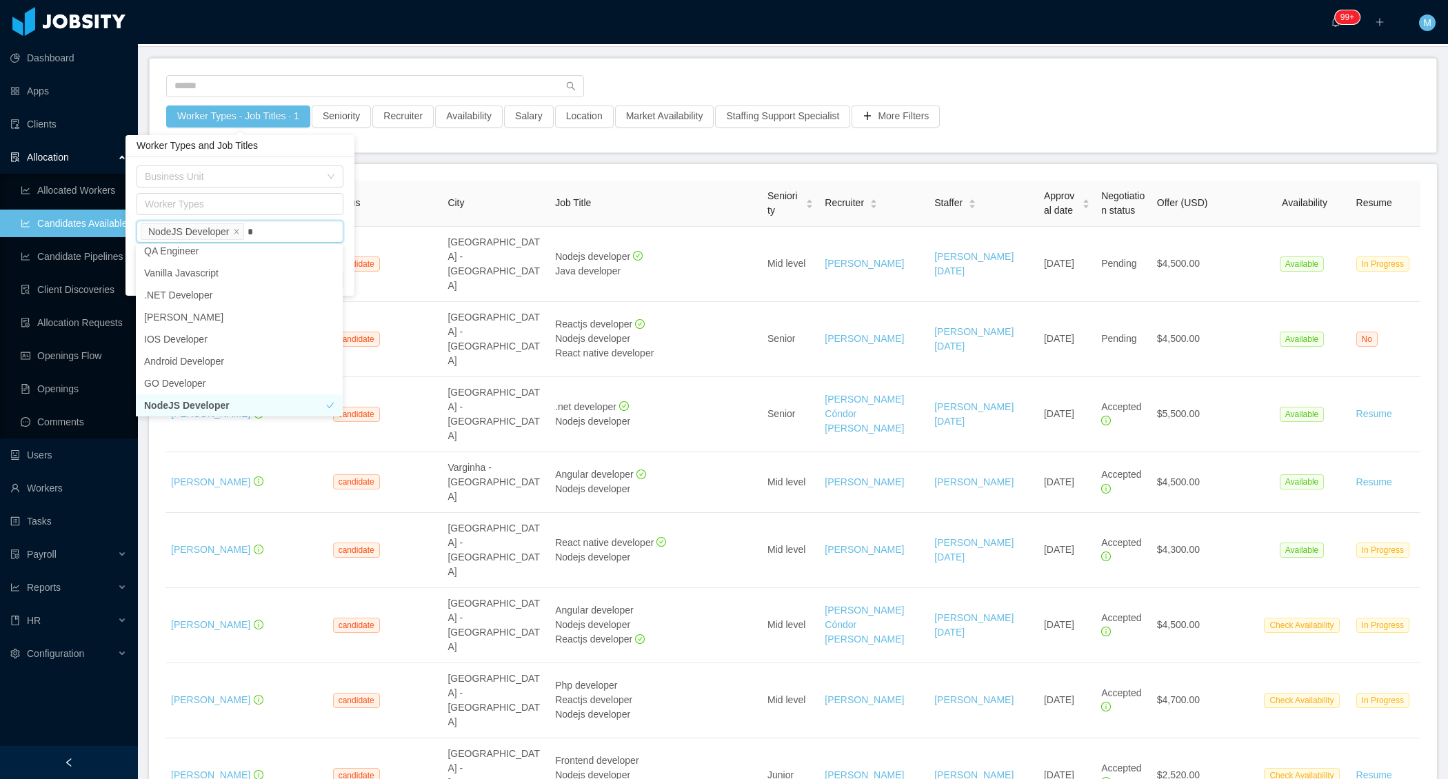
scroll to position [2, 0]
type input "**"
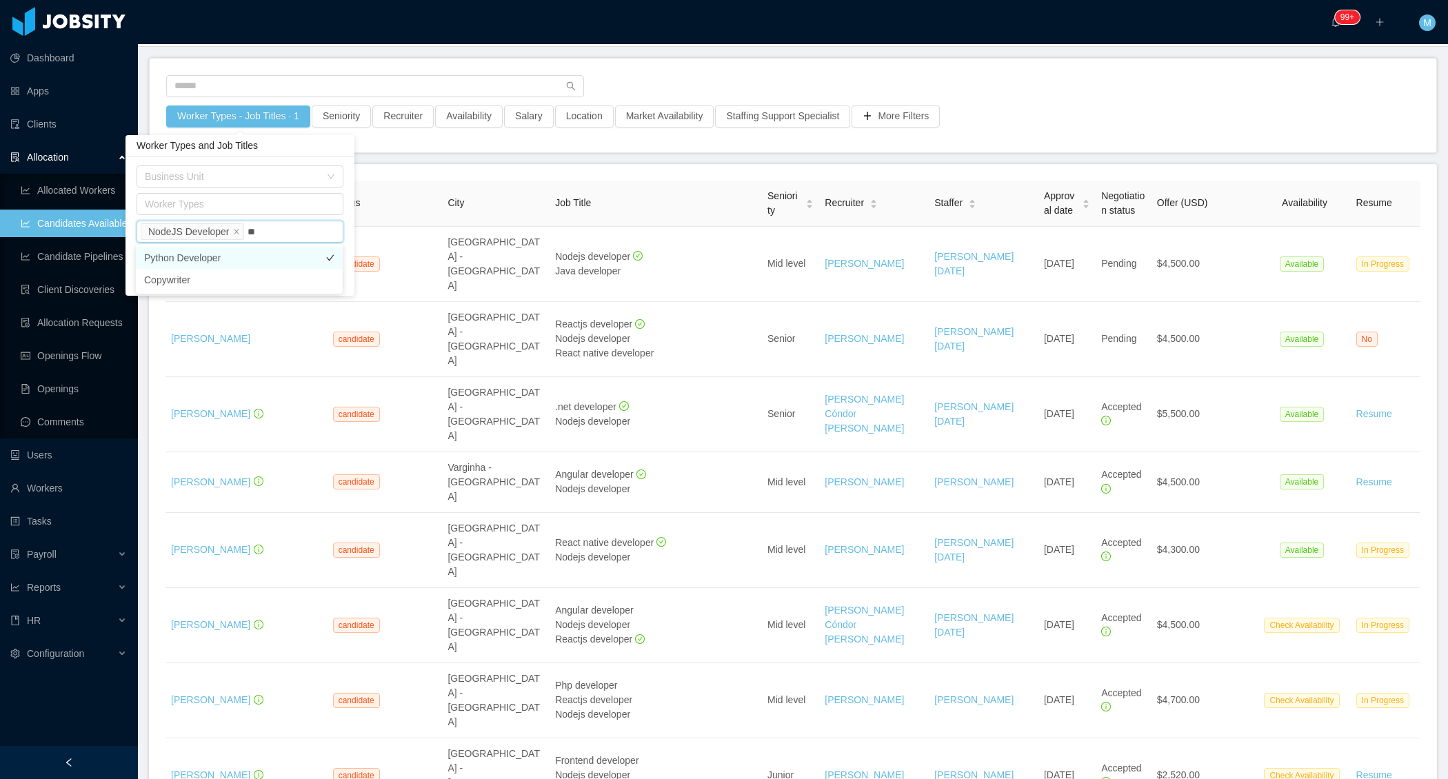
click at [255, 268] on ul "Python Developer Copywriter" at bounding box center [239, 269] width 207 height 50
click at [250, 257] on li "Python Developer" at bounding box center [239, 258] width 207 height 22
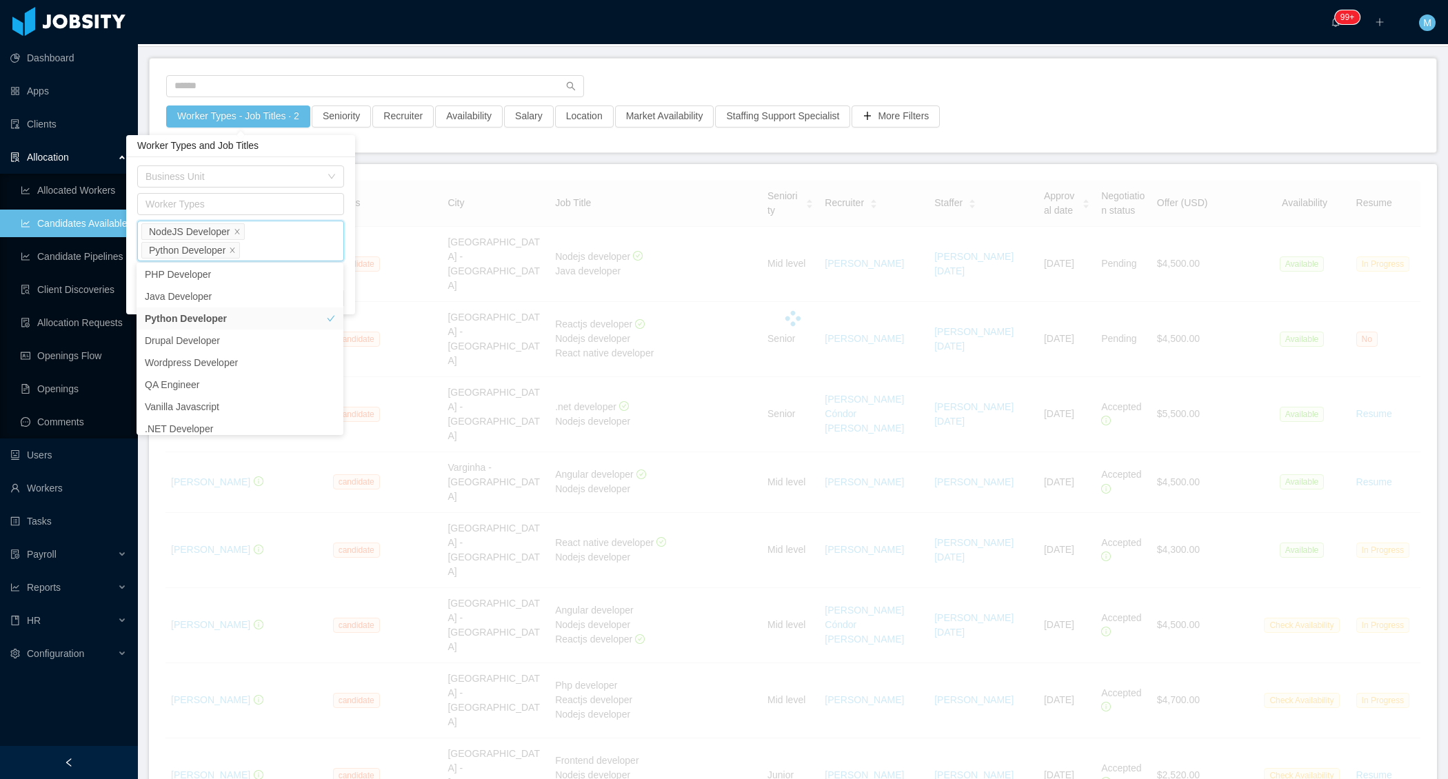
click at [461, 159] on main "Home / Candidates Available / Candidates Available Worker Types - Job Titles · …" at bounding box center [793, 332] width 1310 height 735
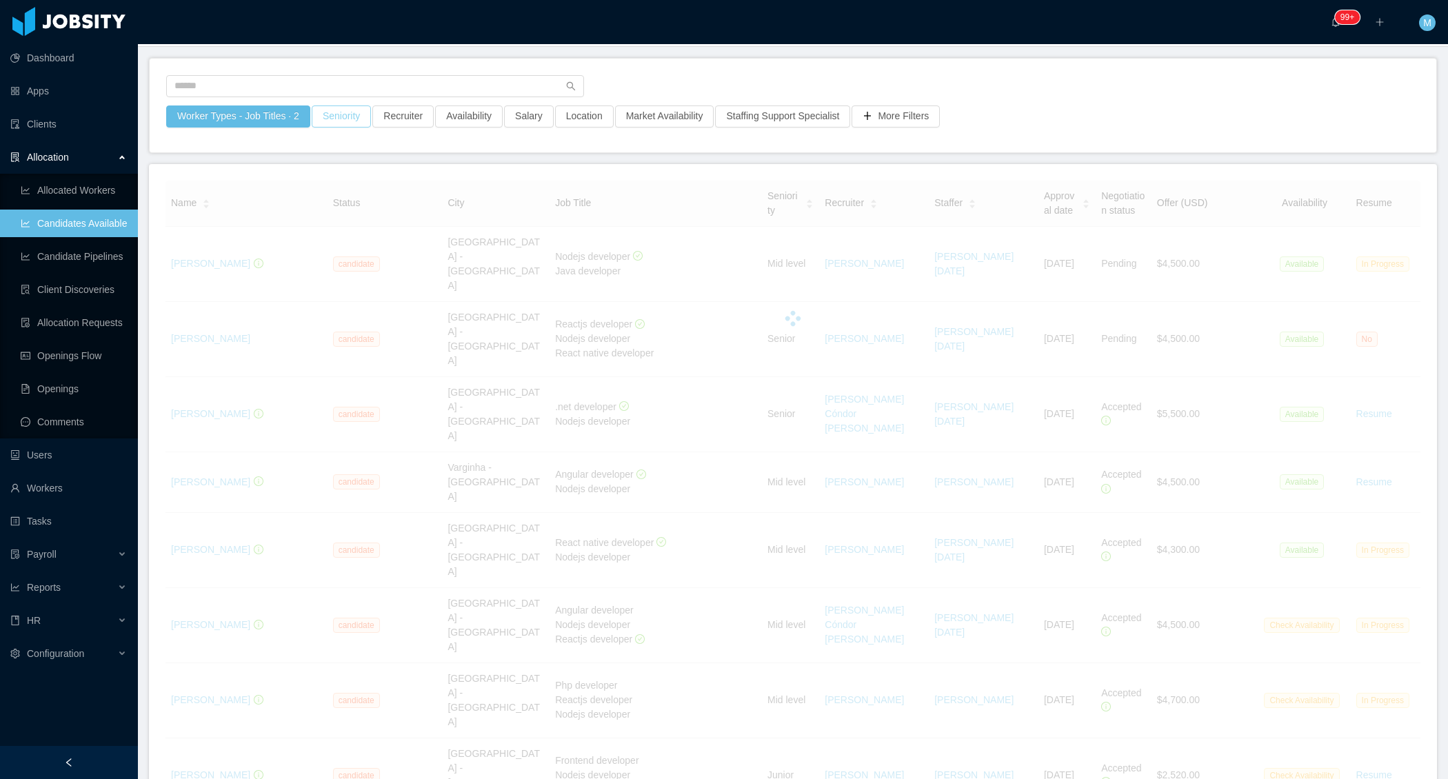
click at [350, 113] on button "Seniority" at bounding box center [341, 116] width 59 height 22
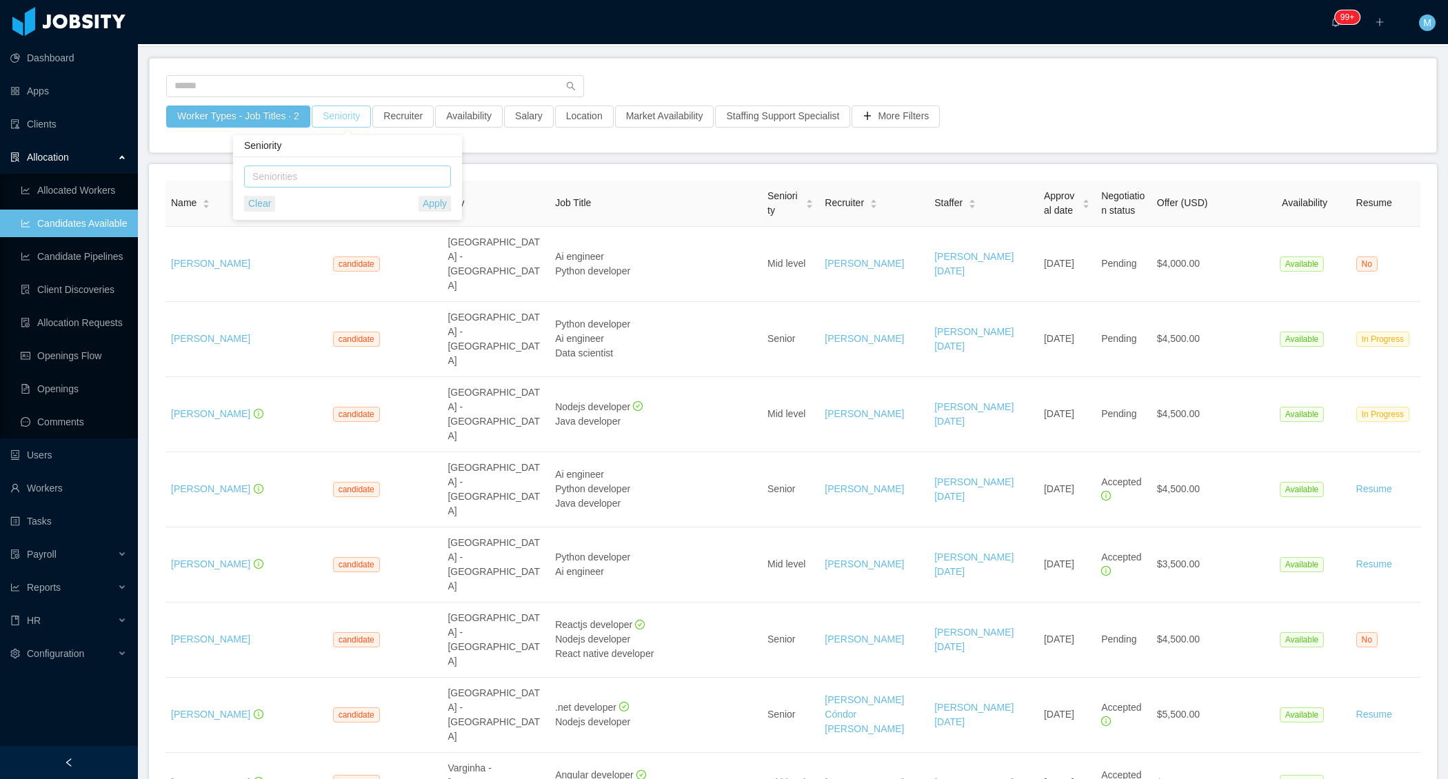
click at [341, 175] on div "Seniorities" at bounding box center [344, 177] width 184 height 14
click at [283, 290] on li "Senior" at bounding box center [346, 291] width 207 height 22
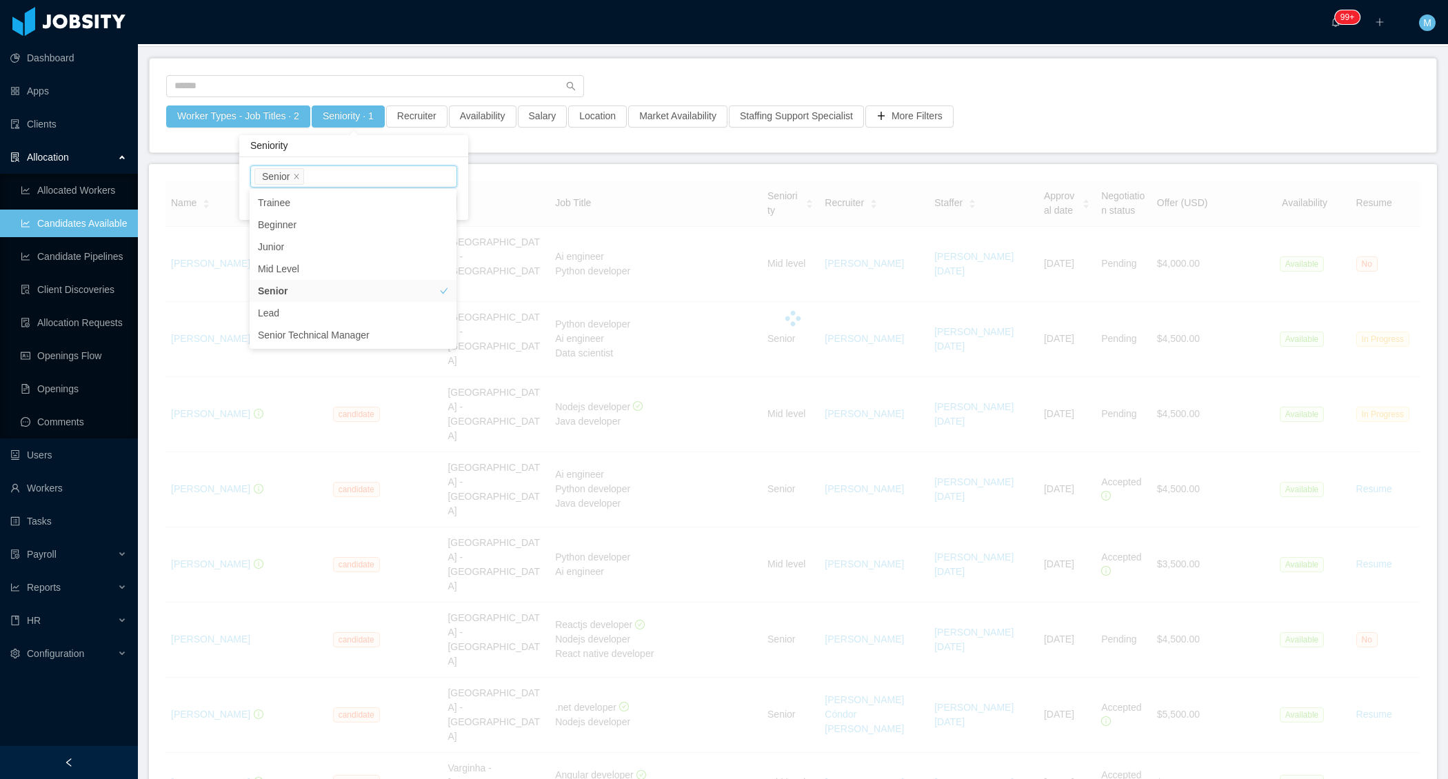
click at [1010, 80] on div at bounding box center [792, 90] width 1253 height 30
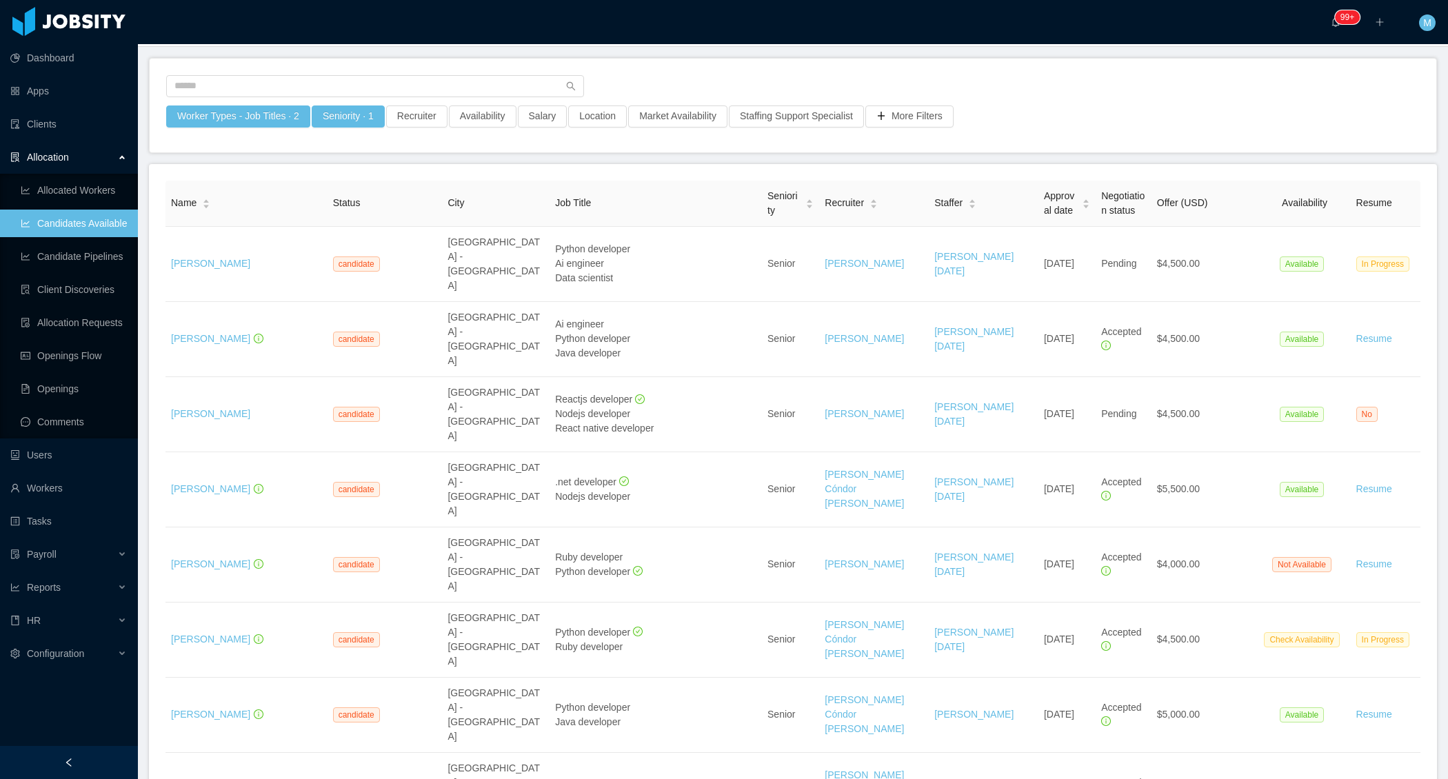
click at [73, 758] on icon "icon: left" at bounding box center [69, 763] width 10 height 10
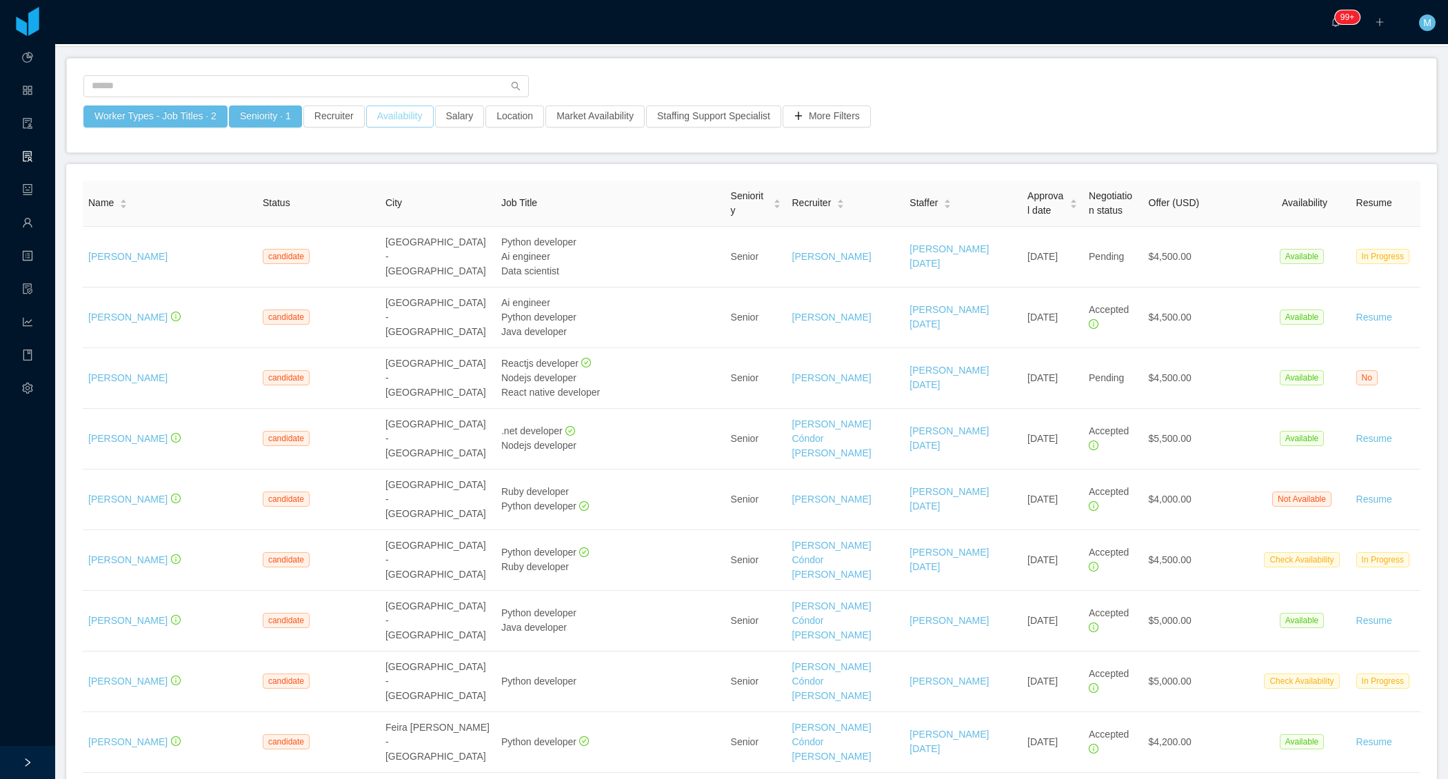
click at [416, 125] on button "Availability" at bounding box center [400, 116] width 68 height 22
click at [392, 173] on div "Select one" at bounding box center [403, 177] width 184 height 14
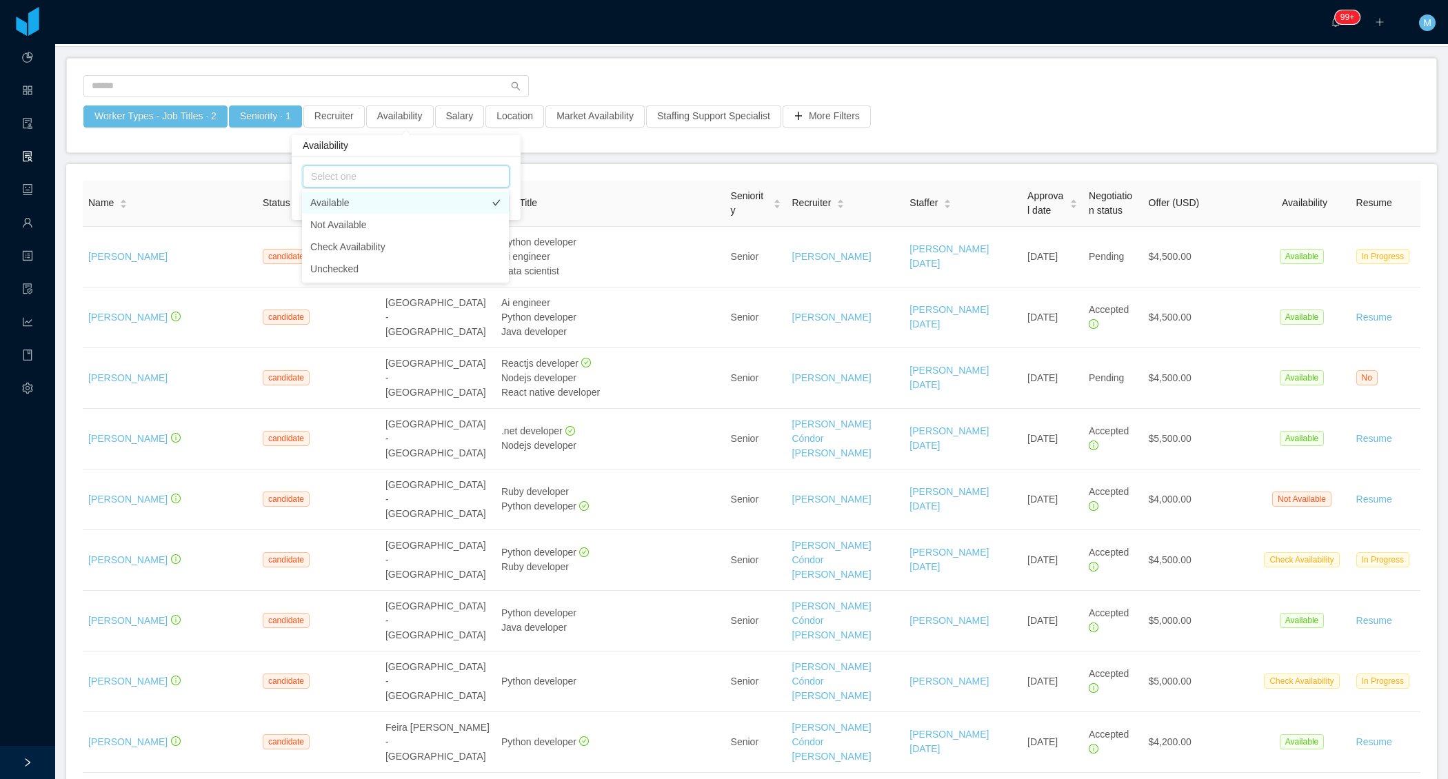
click at [358, 201] on li "Available" at bounding box center [405, 203] width 207 height 22
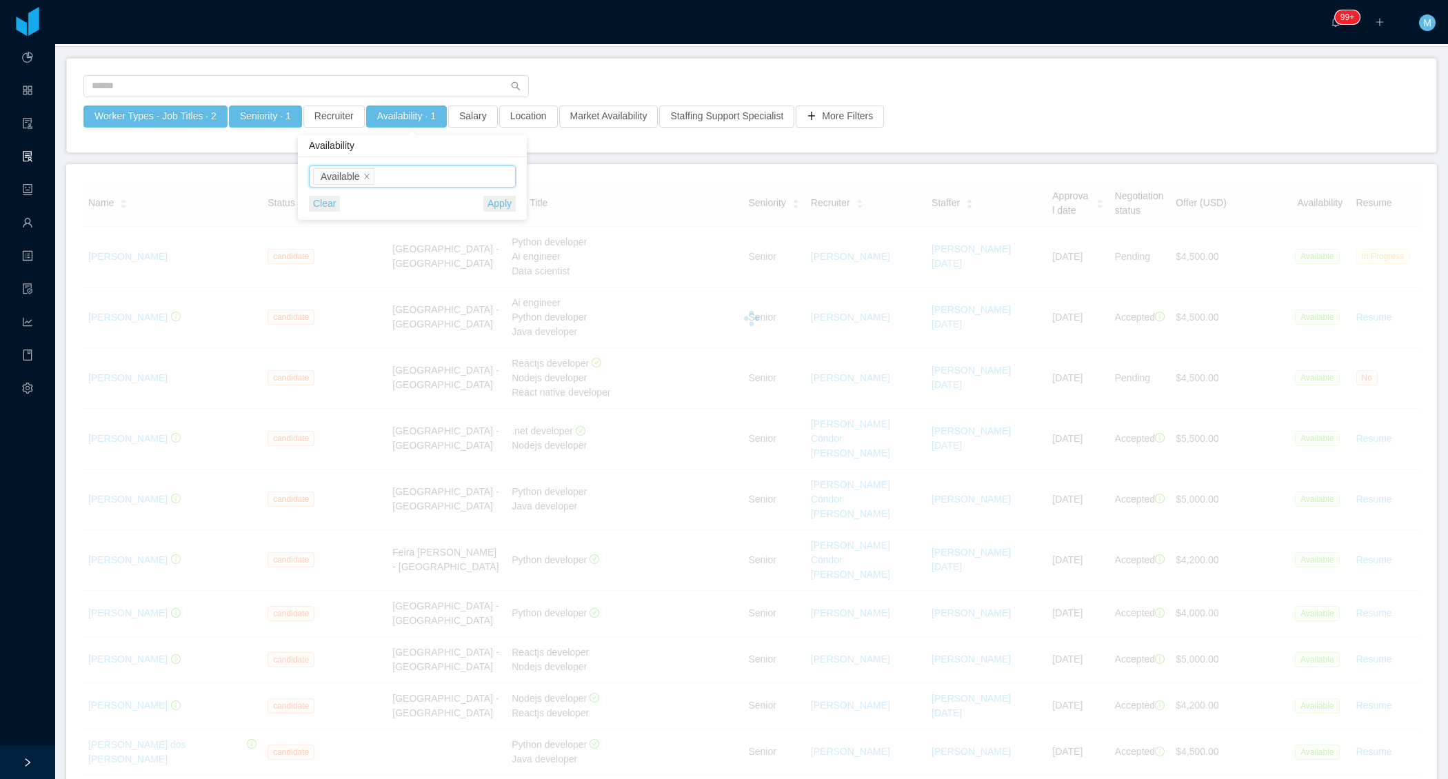
click at [807, 75] on div at bounding box center [751, 90] width 1336 height 30
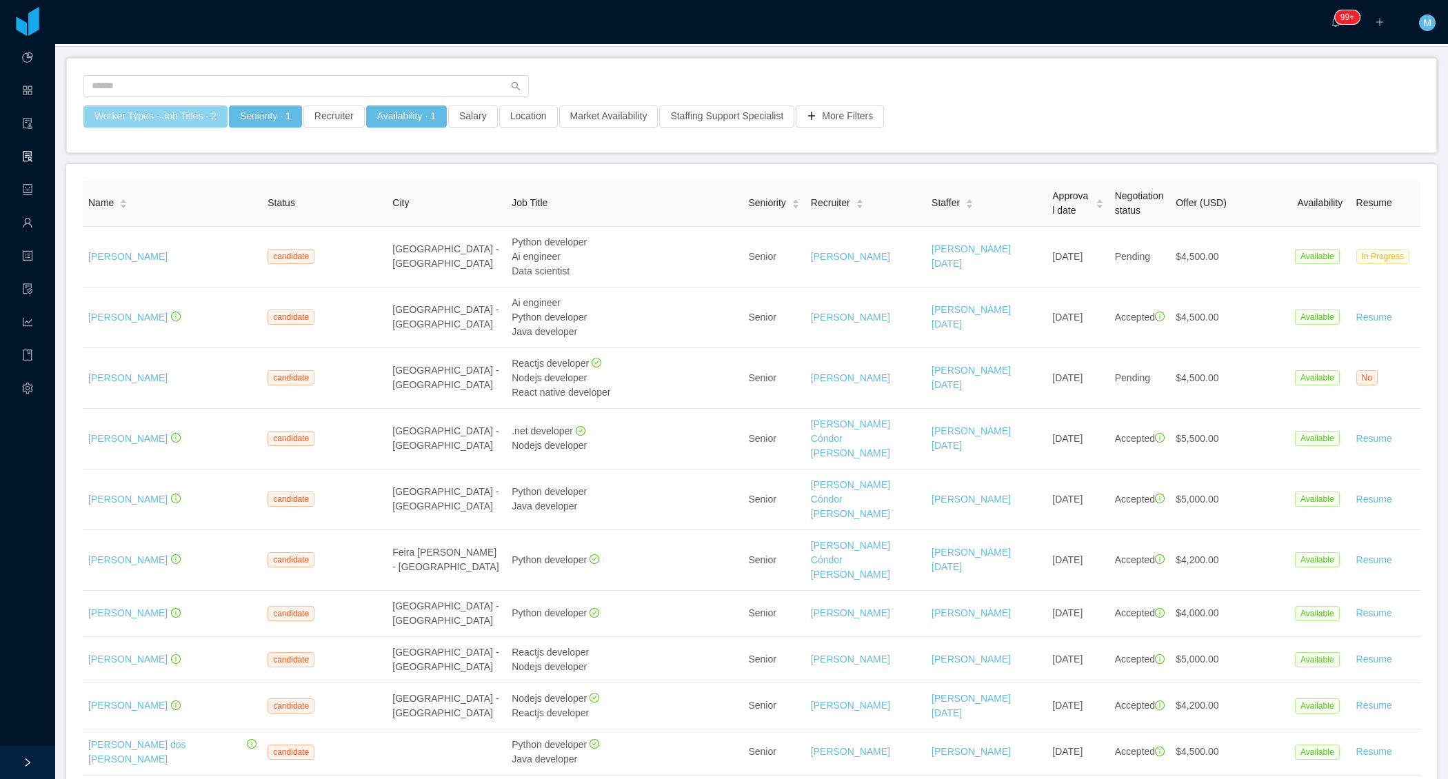
click at [185, 119] on button "Worker Types - Job Titles · 2" at bounding box center [155, 116] width 144 height 22
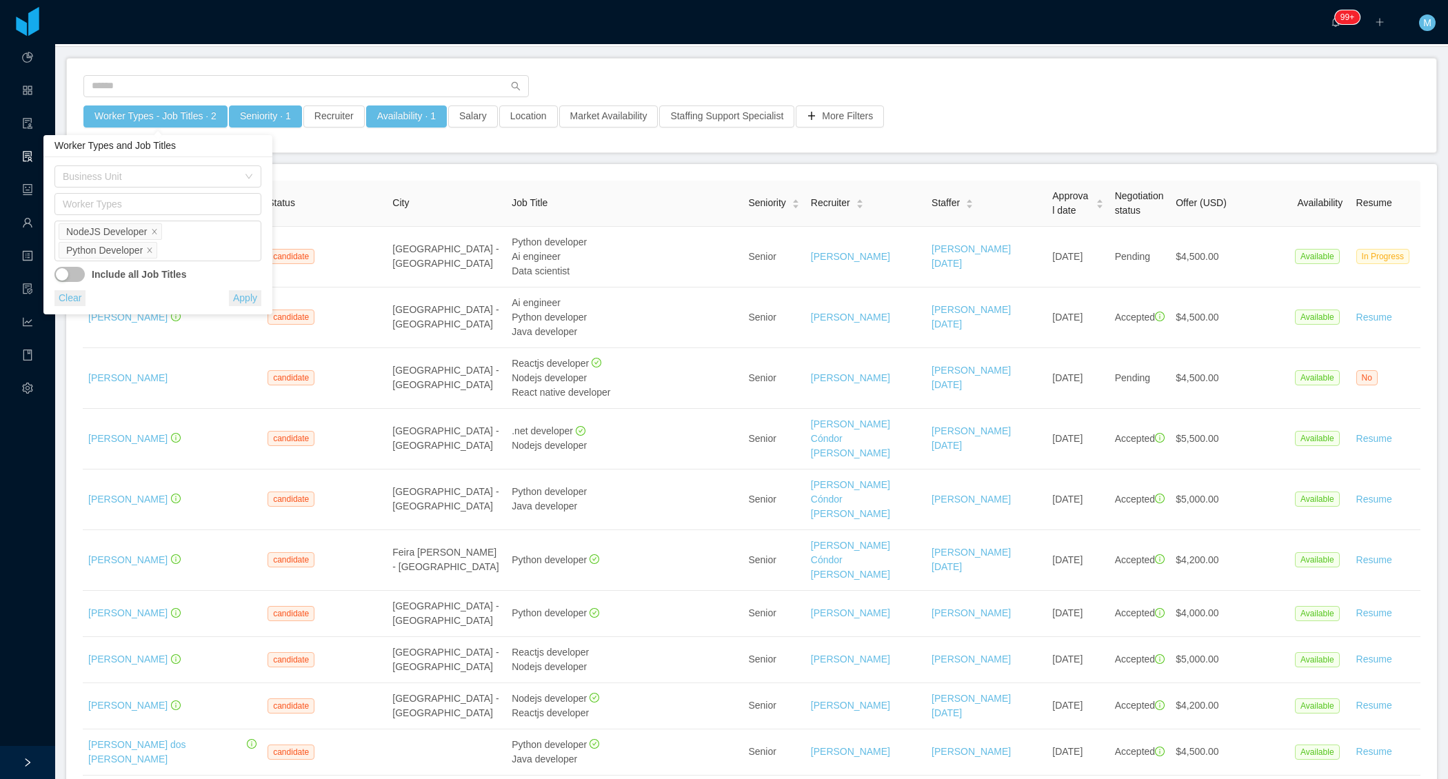
click at [1040, 119] on div "Worker Types - Job Titles · 2 Seniority · 1 Recruiter Availability · 1 Salary L…" at bounding box center [751, 120] width 1337 height 30
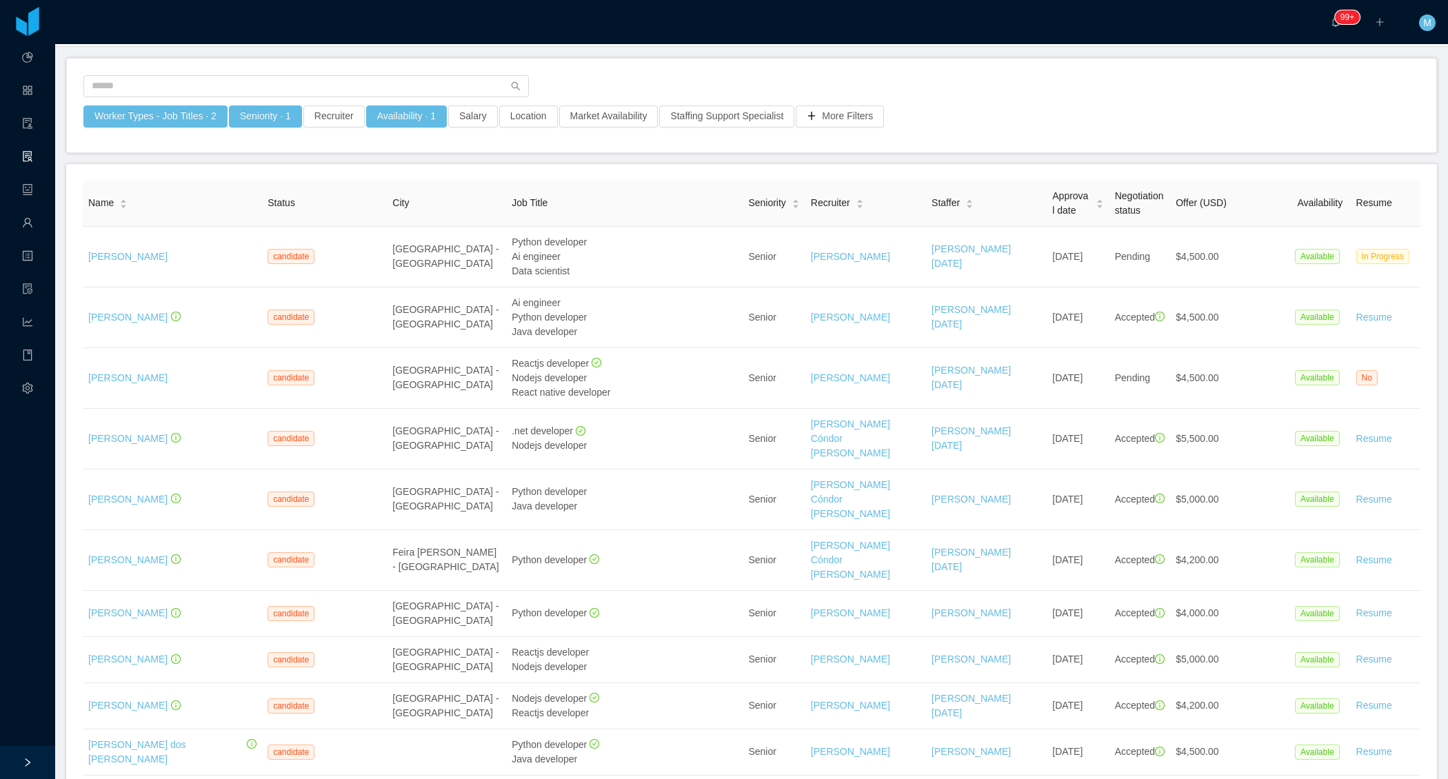
click at [1000, 98] on div at bounding box center [751, 90] width 1336 height 30
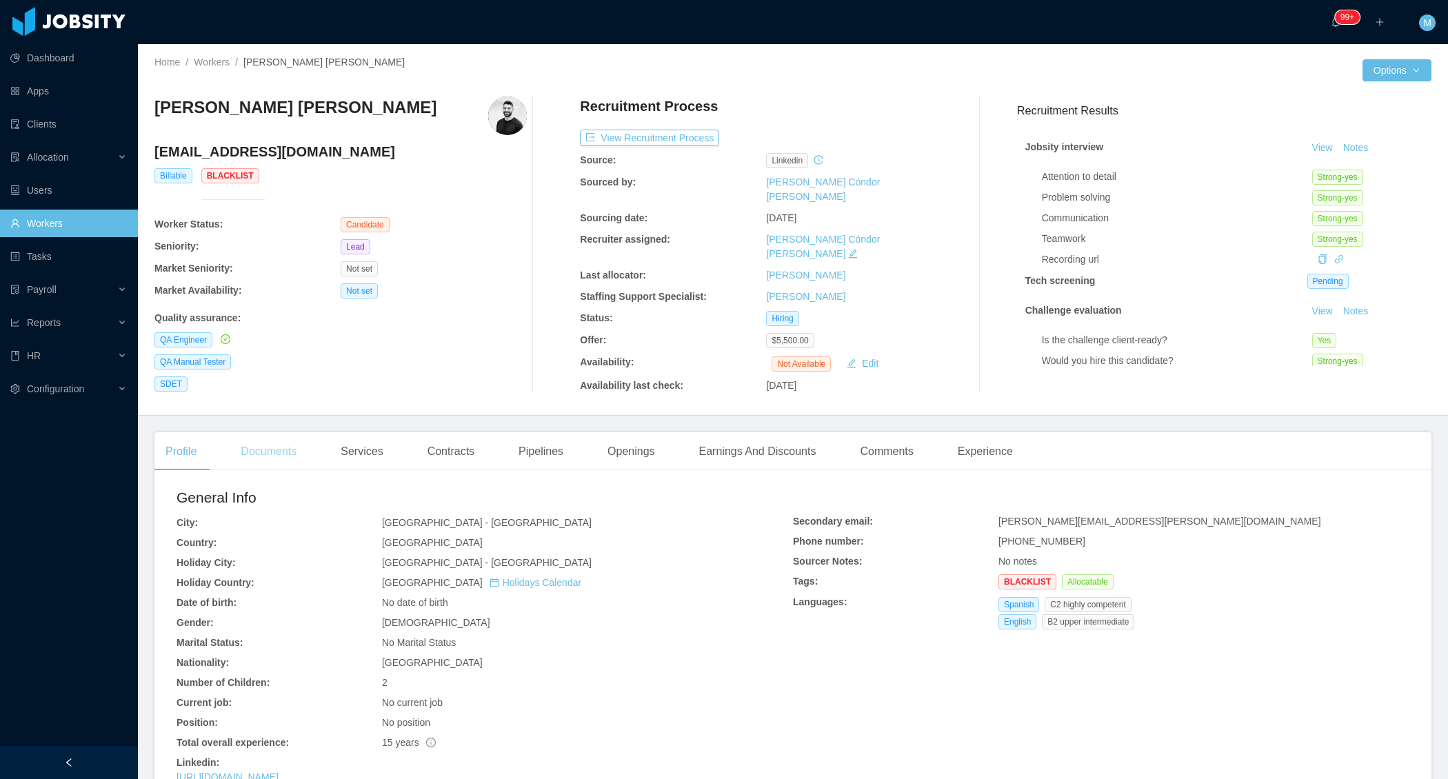
click at [295, 436] on div "Documents" at bounding box center [269, 451] width 78 height 39
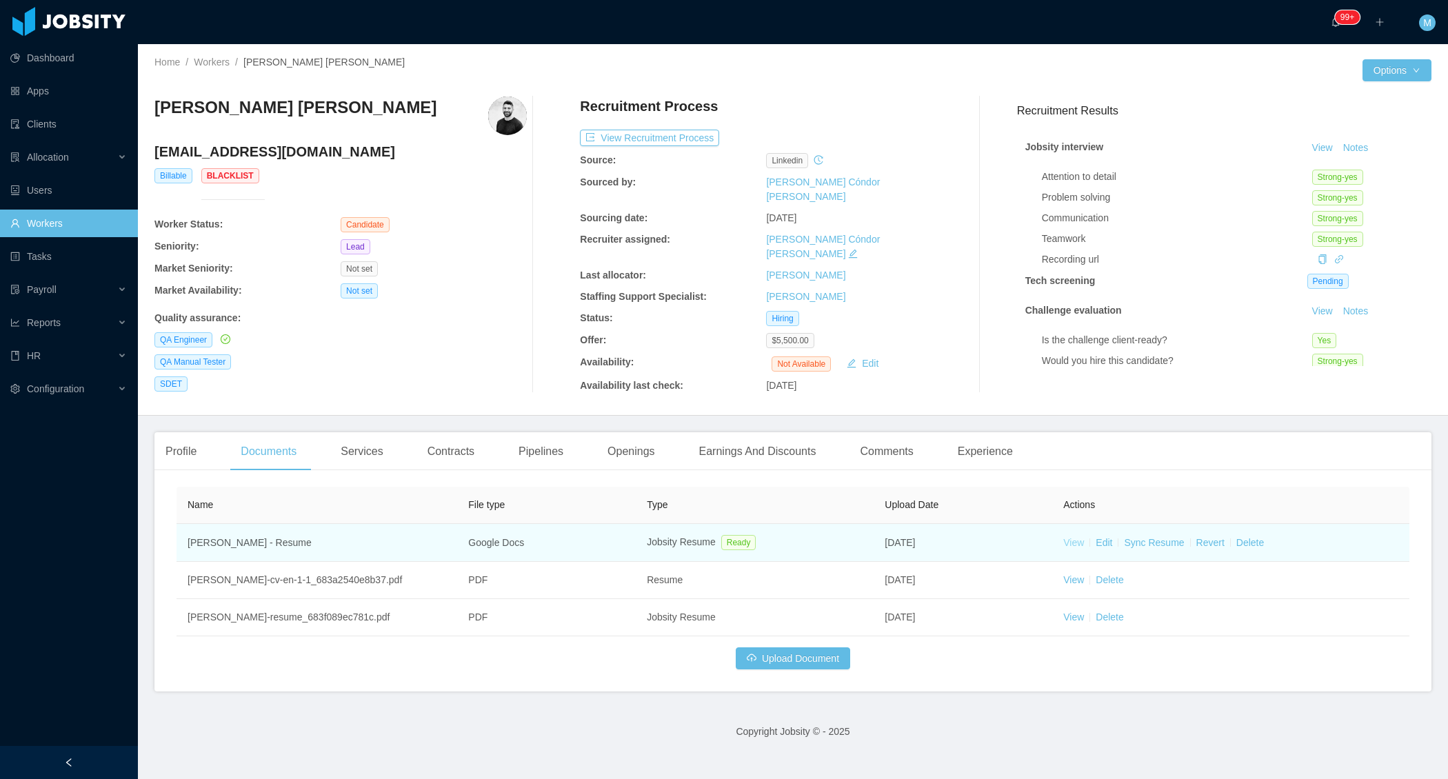
click at [1073, 537] on link "View" at bounding box center [1073, 542] width 21 height 11
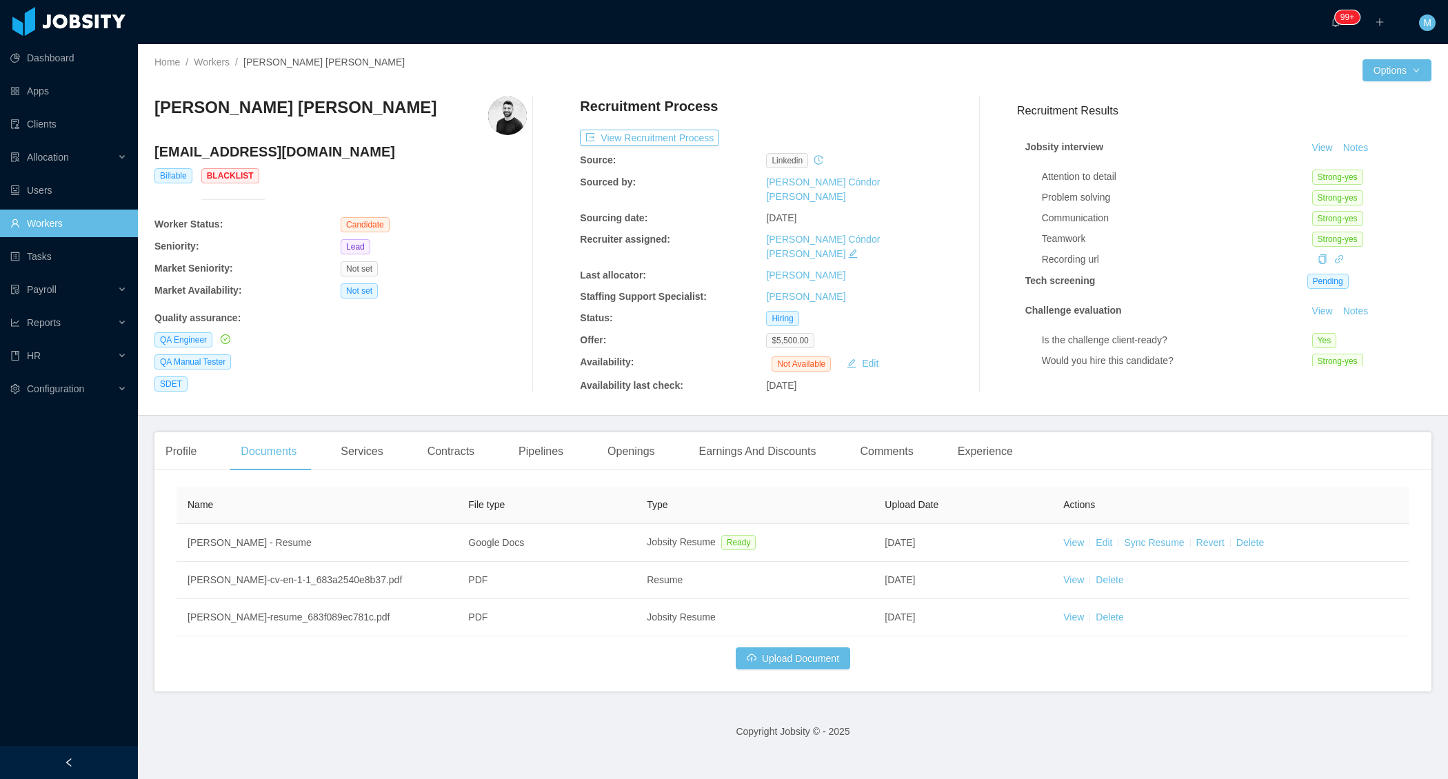
click at [515, 323] on div "Quality assurance :" at bounding box center [340, 318] width 372 height 14
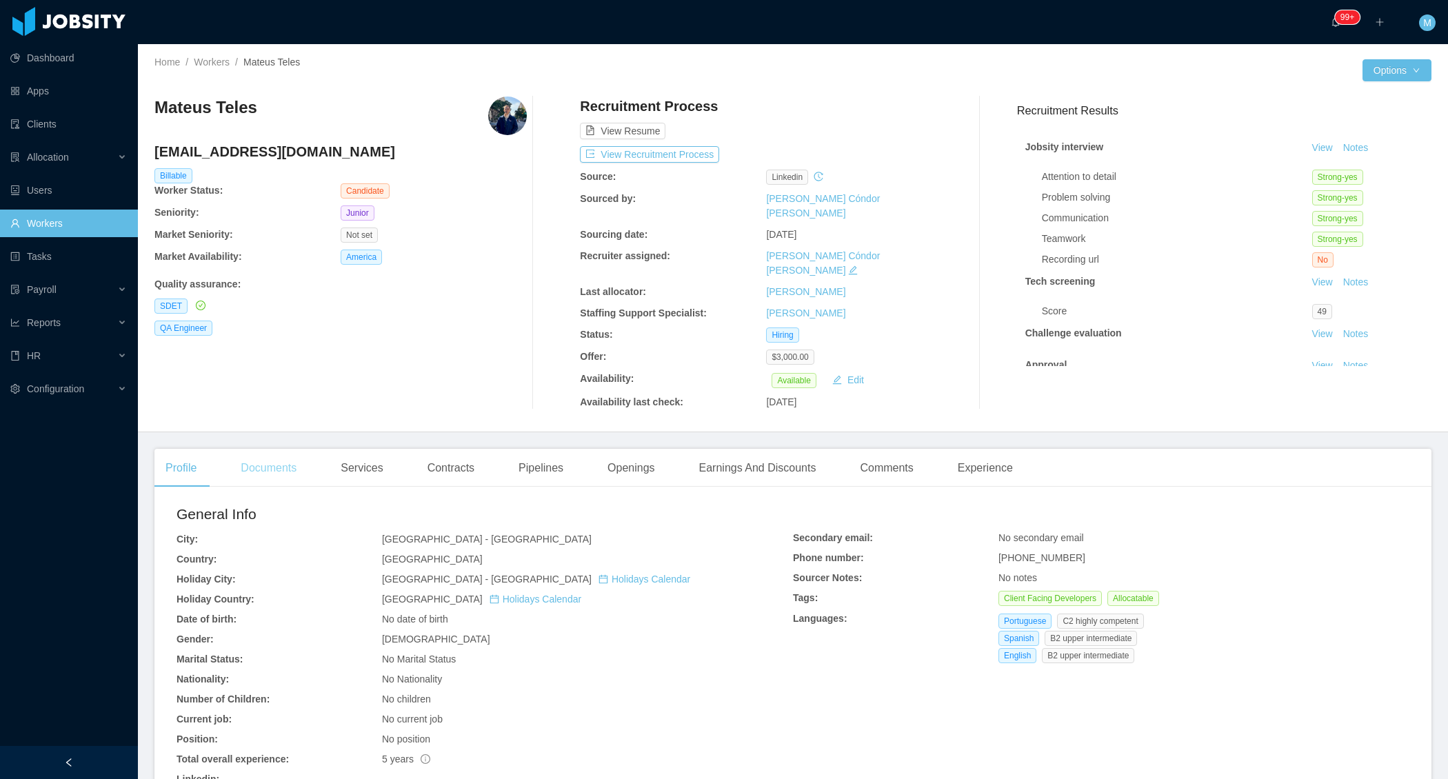
click at [294, 449] on div "Documents" at bounding box center [269, 468] width 78 height 39
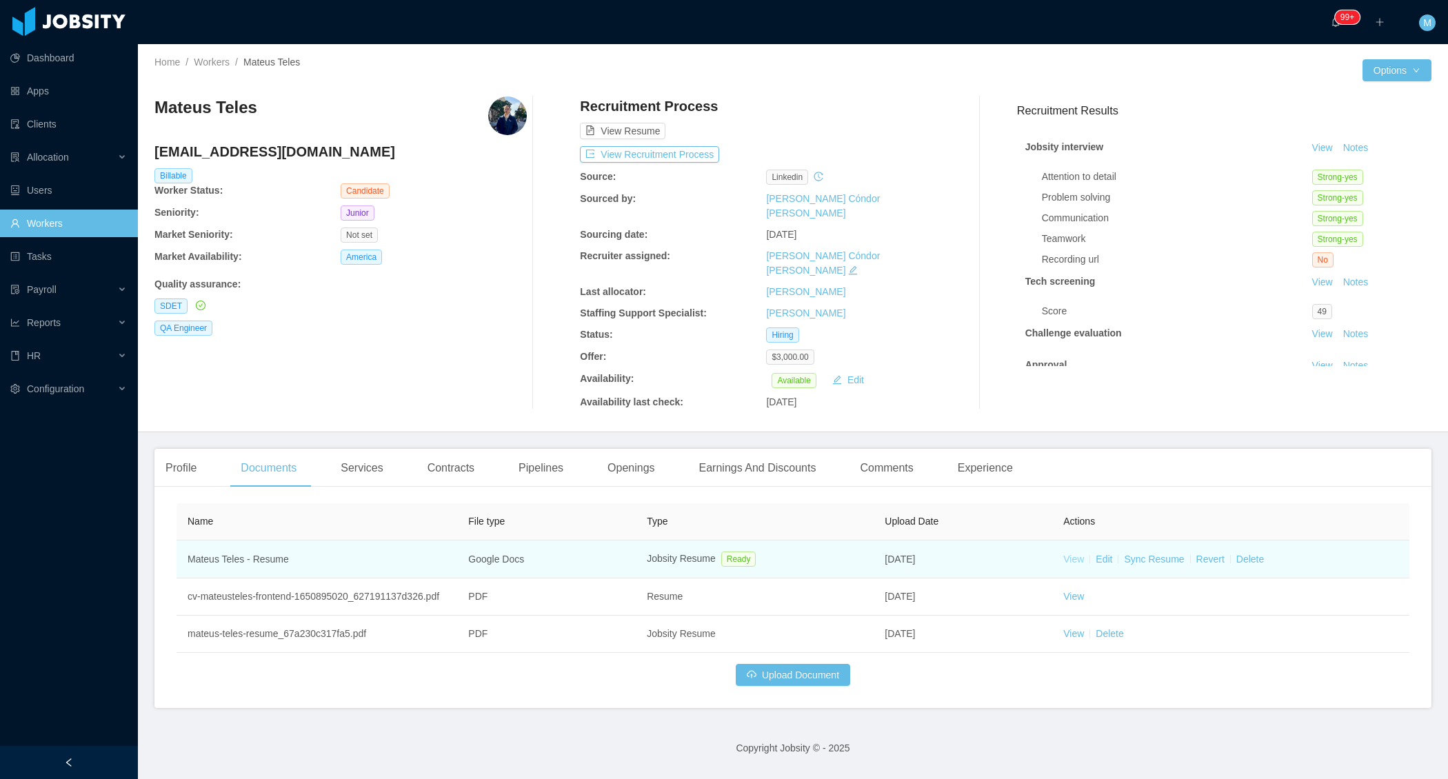
click at [1069, 554] on link "View" at bounding box center [1073, 559] width 21 height 11
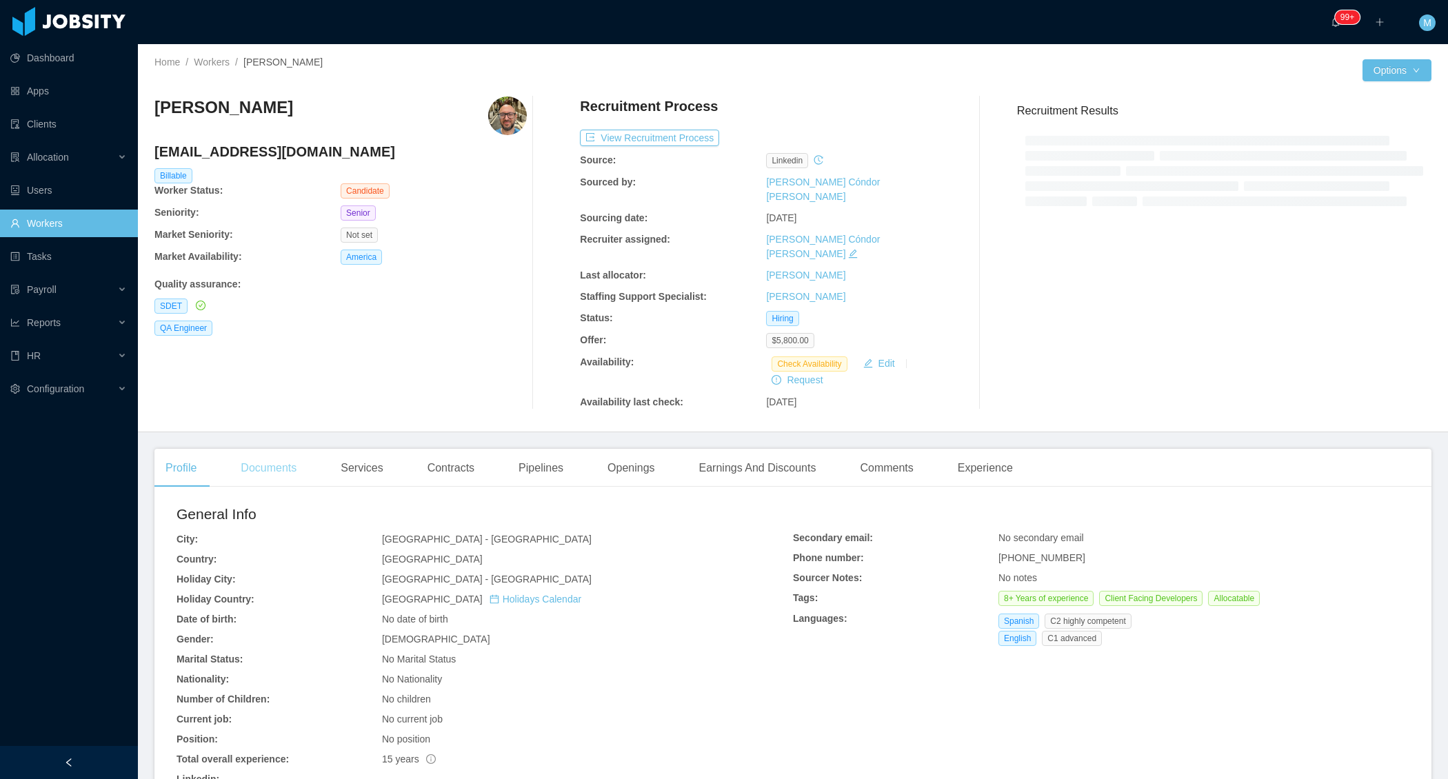
click at [285, 449] on div "Documents" at bounding box center [269, 468] width 78 height 39
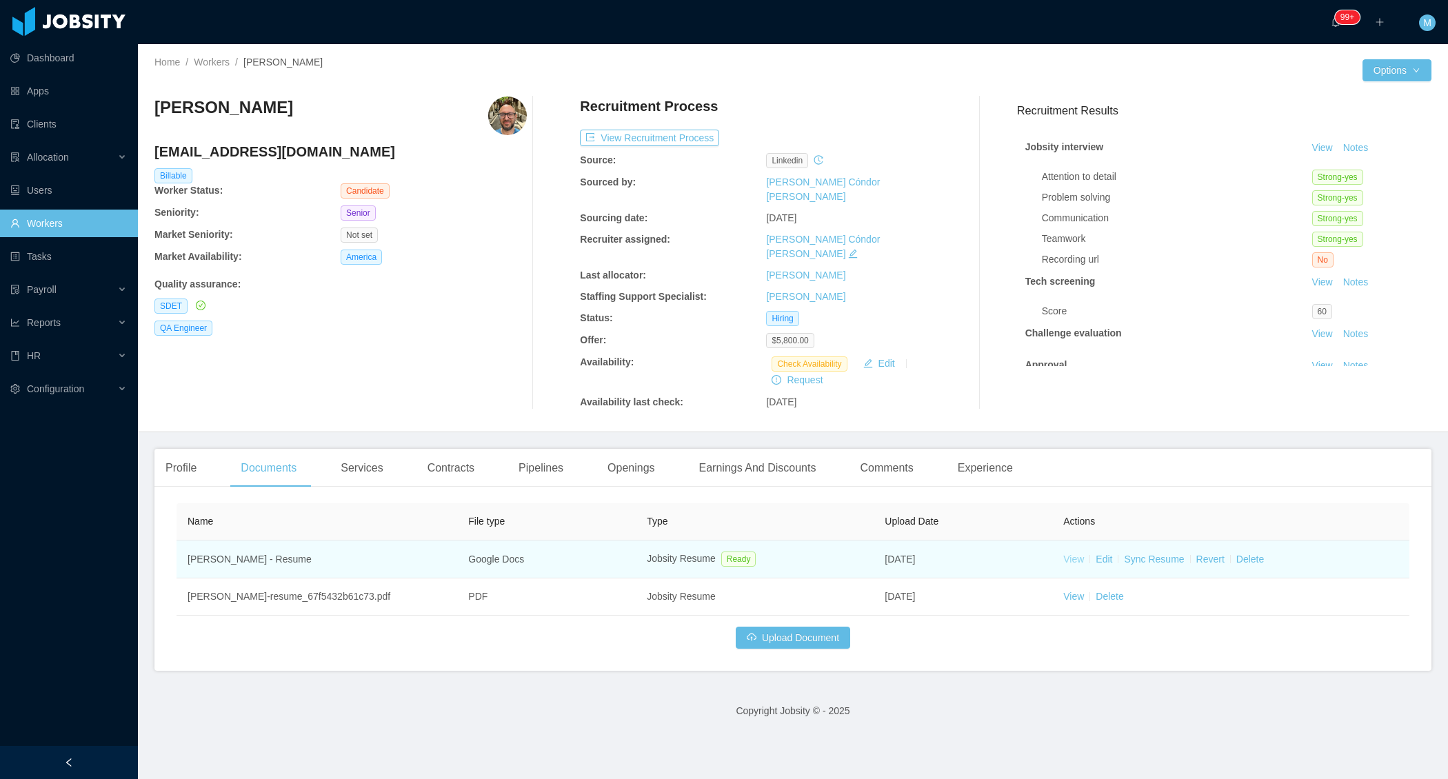
click at [1067, 554] on link "View" at bounding box center [1073, 559] width 21 height 11
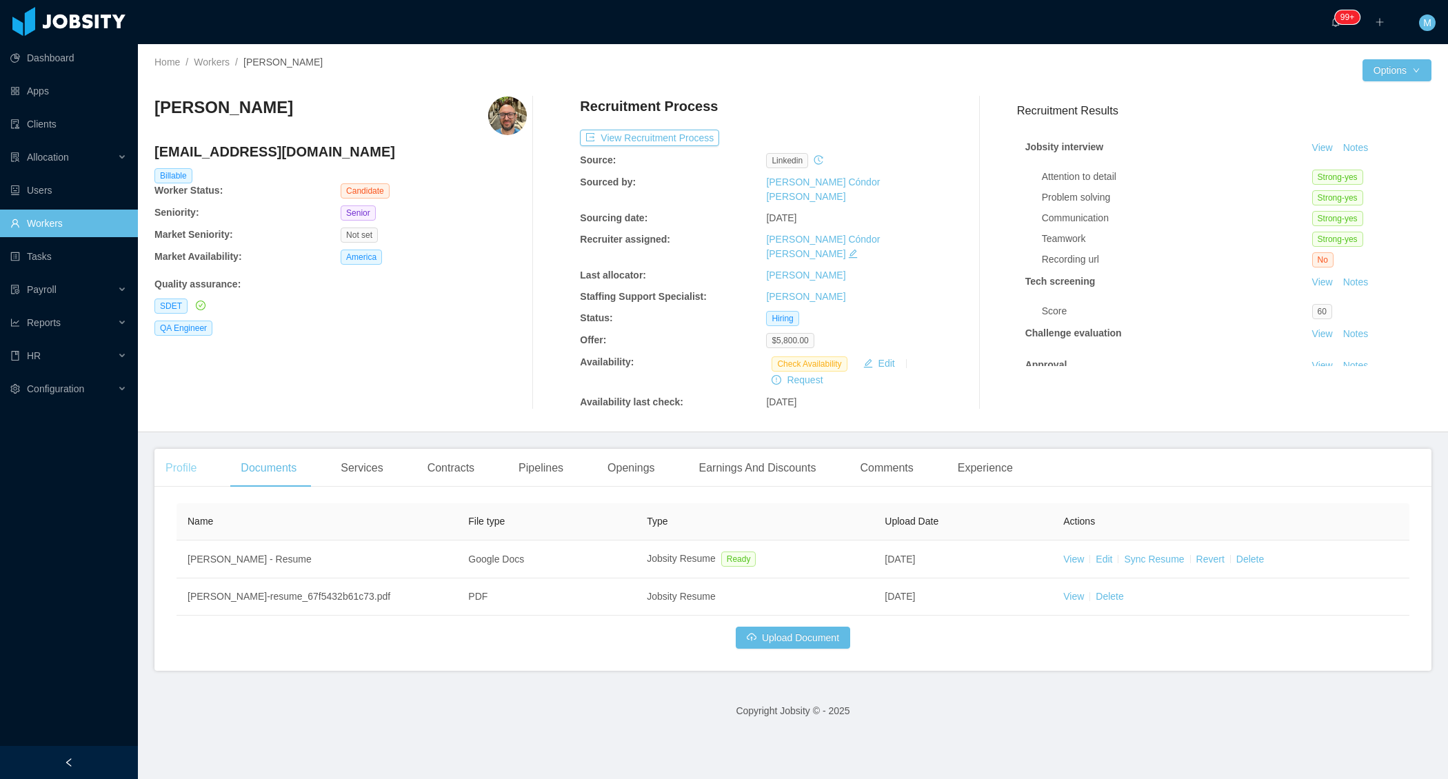
click at [190, 449] on div "Profile" at bounding box center [180, 468] width 53 height 39
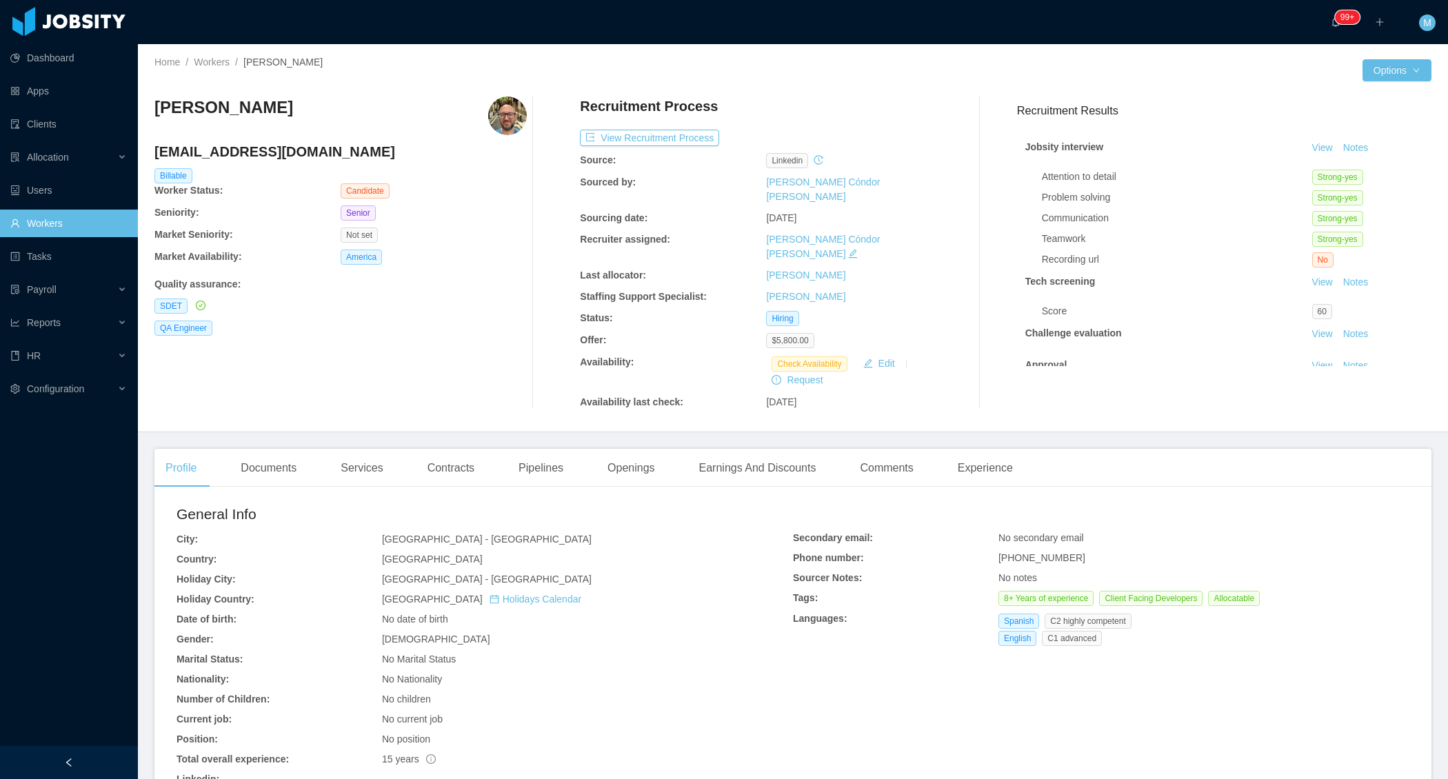
click at [463, 290] on div "Quality assurance :" at bounding box center [340, 284] width 372 height 14
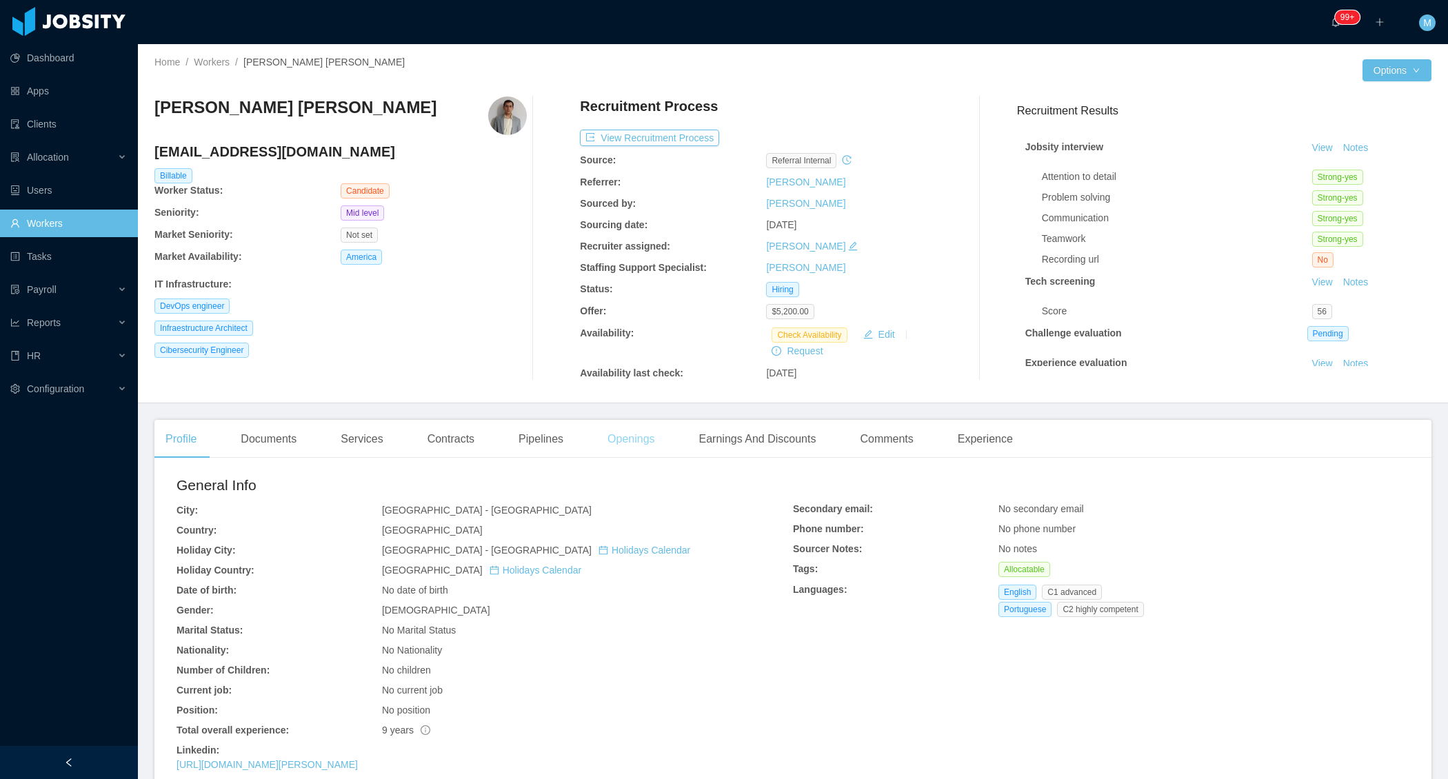
click at [645, 447] on div "Openings" at bounding box center [631, 439] width 70 height 39
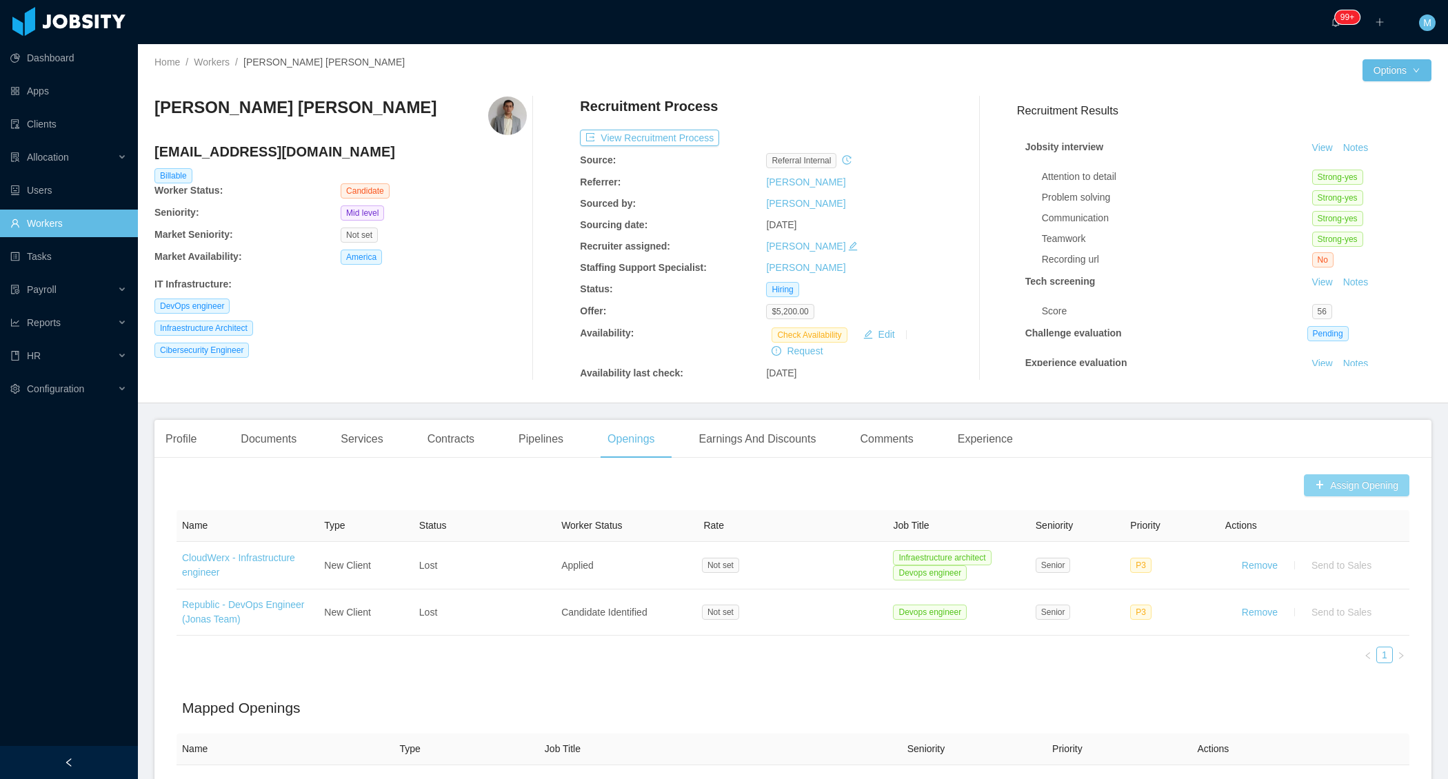
click at [1342, 489] on button "Assign Opening" at bounding box center [1356, 485] width 105 height 22
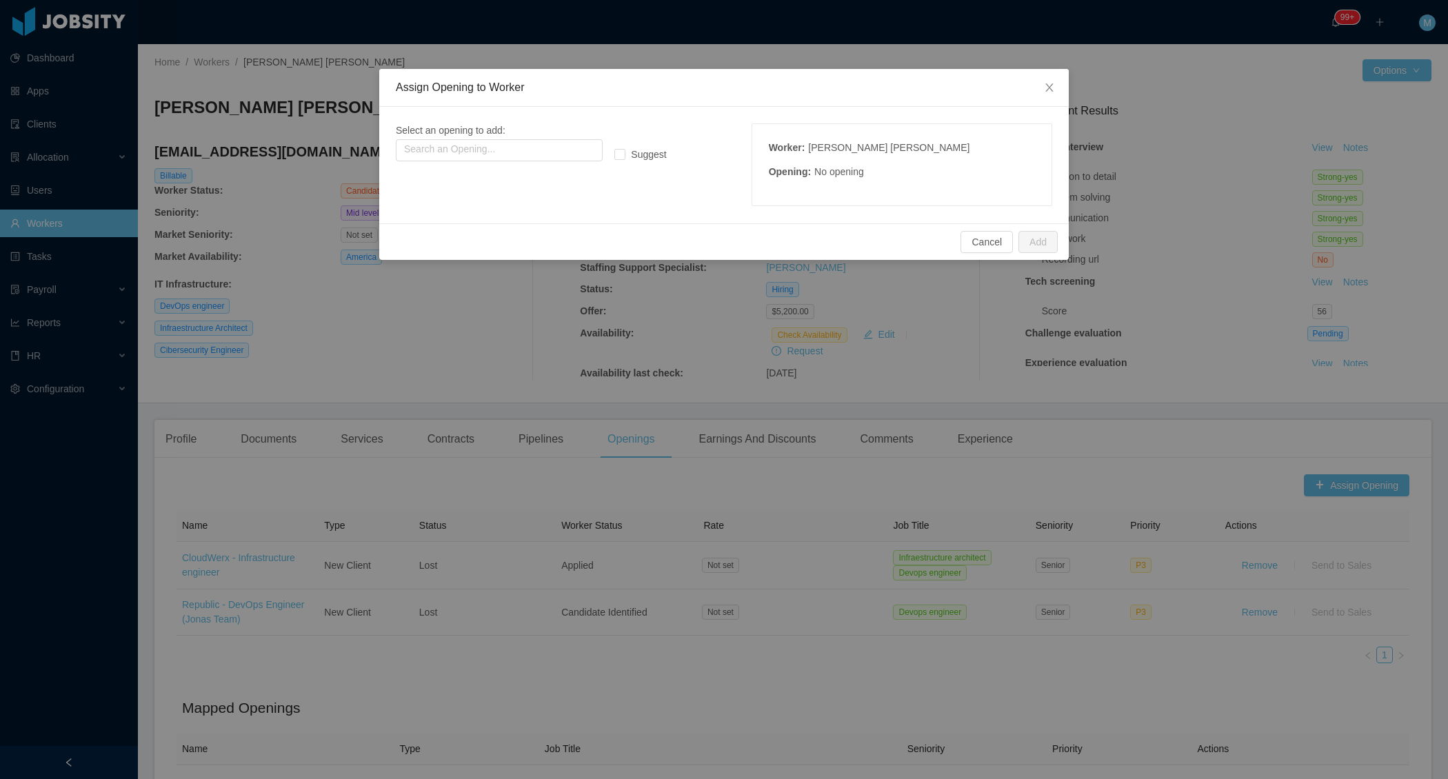
click at [511, 162] on div "Select an opening to add: Search an Opening... Suggest Worker : Raphael Alves G…" at bounding box center [724, 164] width 656 height 83
click at [502, 150] on input "text" at bounding box center [499, 150] width 207 height 22
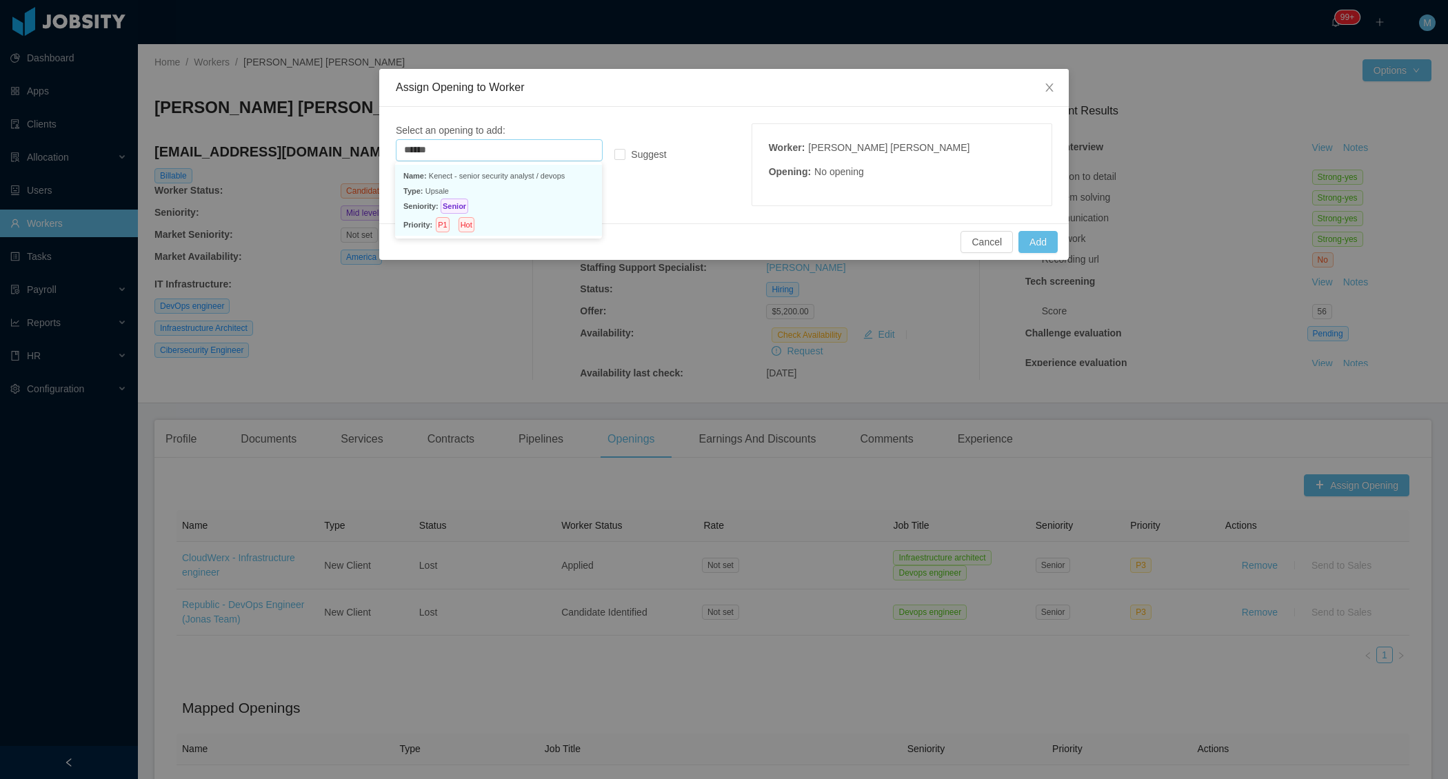
click at [481, 194] on p "Type: Upsale" at bounding box center [498, 190] width 190 height 15
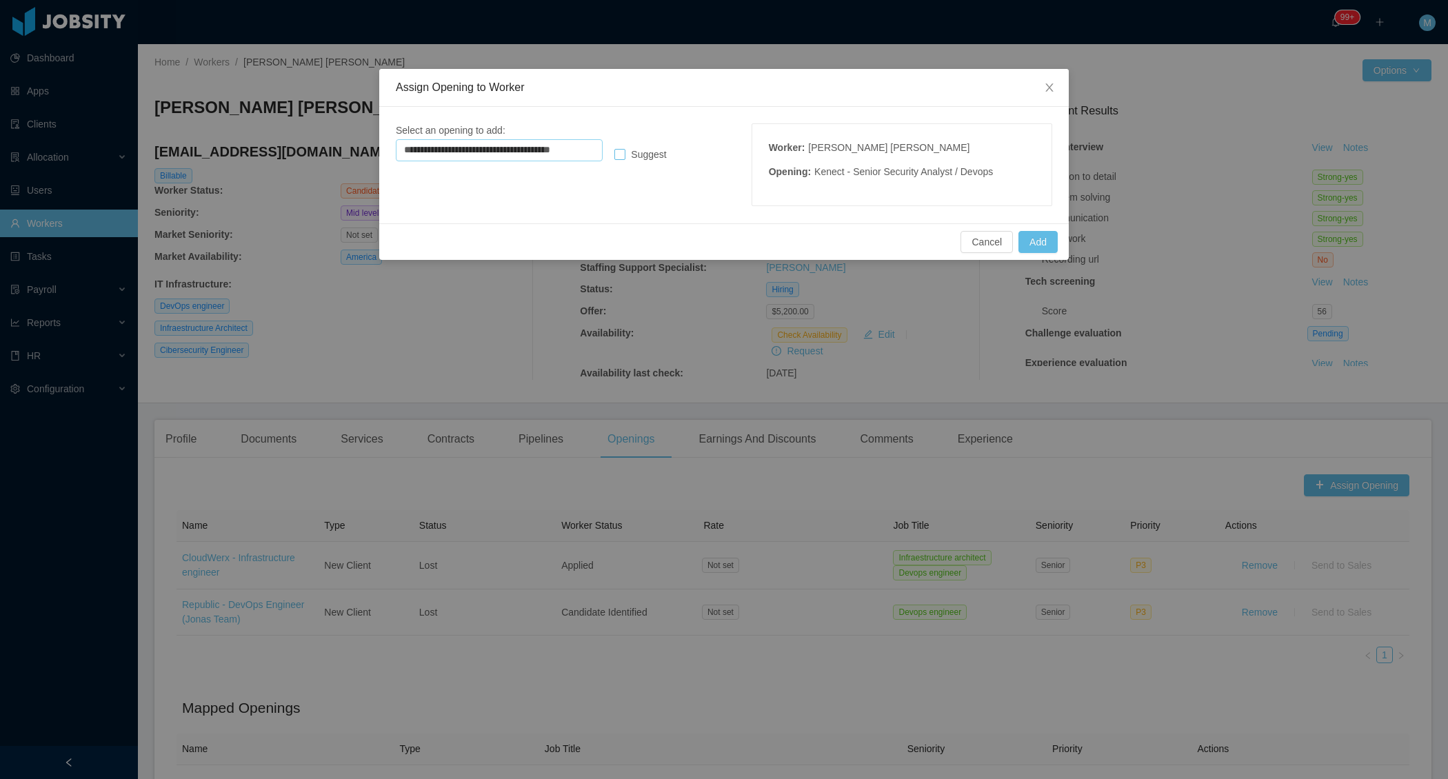
type input "**********"
click at [660, 155] on span "Suggest" at bounding box center [648, 154] width 46 height 11
click at [1055, 244] on button "Add" at bounding box center [1037, 242] width 39 height 22
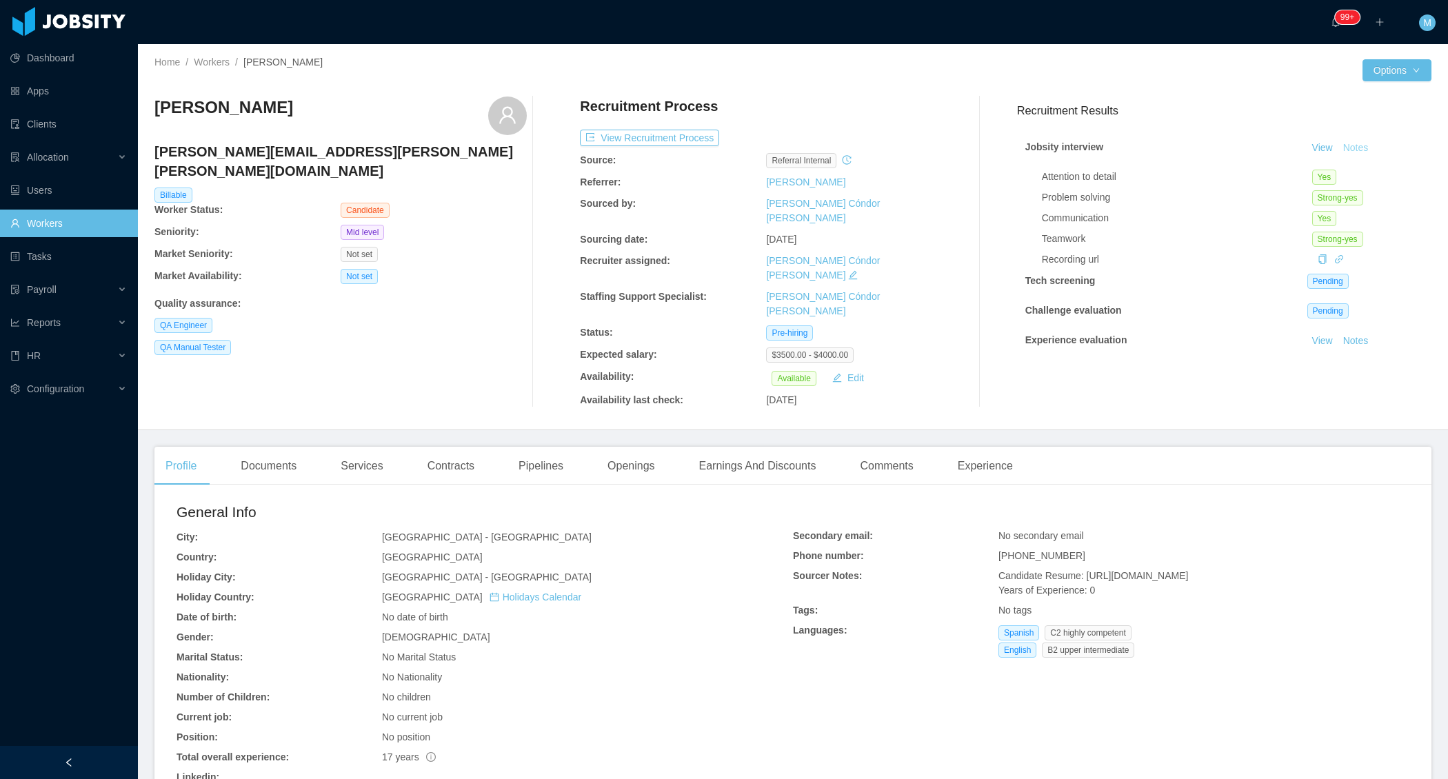
click at [1360, 140] on button "Notes" at bounding box center [1355, 148] width 37 height 17
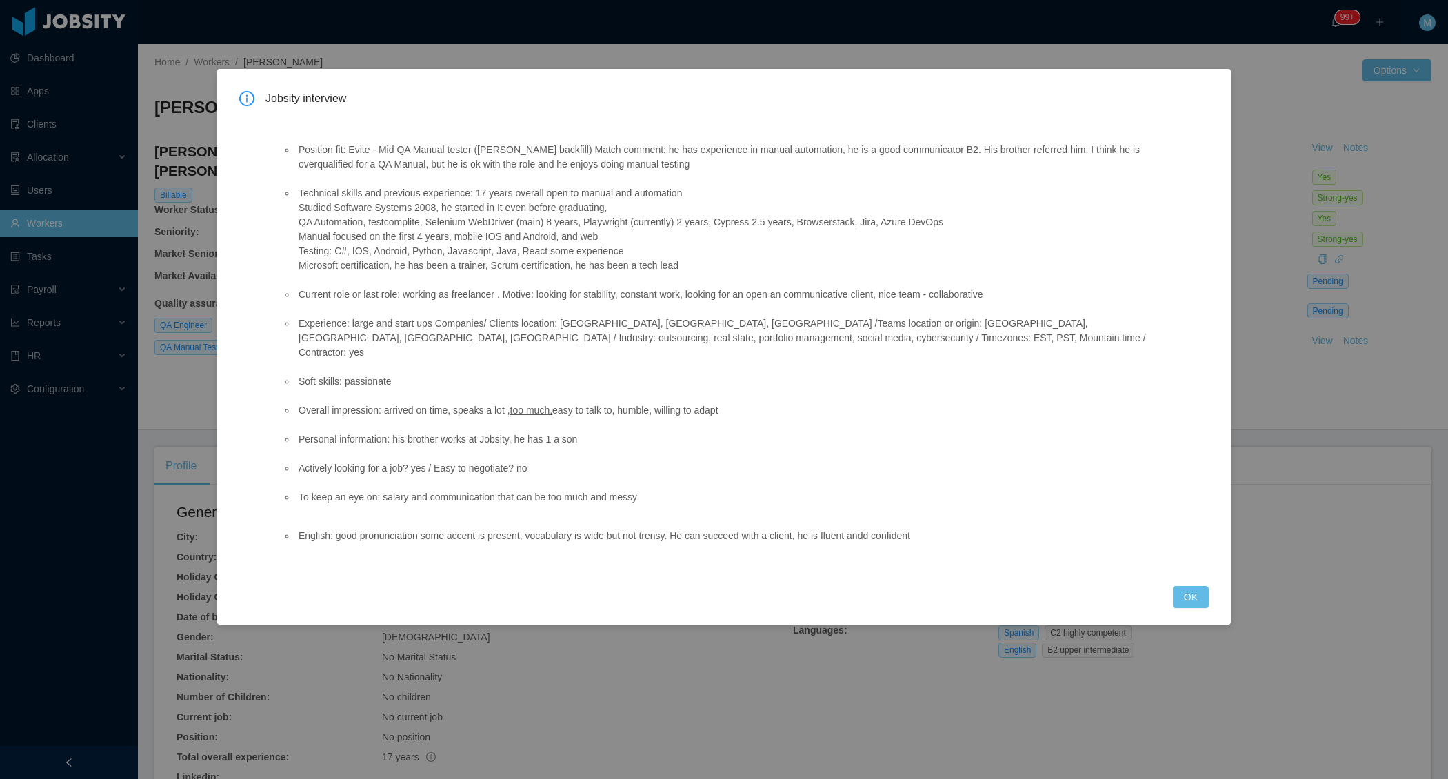
drag, startPoint x: 723, startPoint y: 164, endPoint x: 443, endPoint y: 166, distance: 279.9
click at [443, 166] on li "Position fit: Evite - Mid QA Manual tester ([PERSON_NAME] backfill) Match comme…" at bounding box center [724, 157] width 857 height 29
copy li "but he is ok with the role and he enjoys doing manual testing"
click at [1198, 586] on button "OK" at bounding box center [1191, 597] width 36 height 22
